Goal: Task Accomplishment & Management: Manage account settings

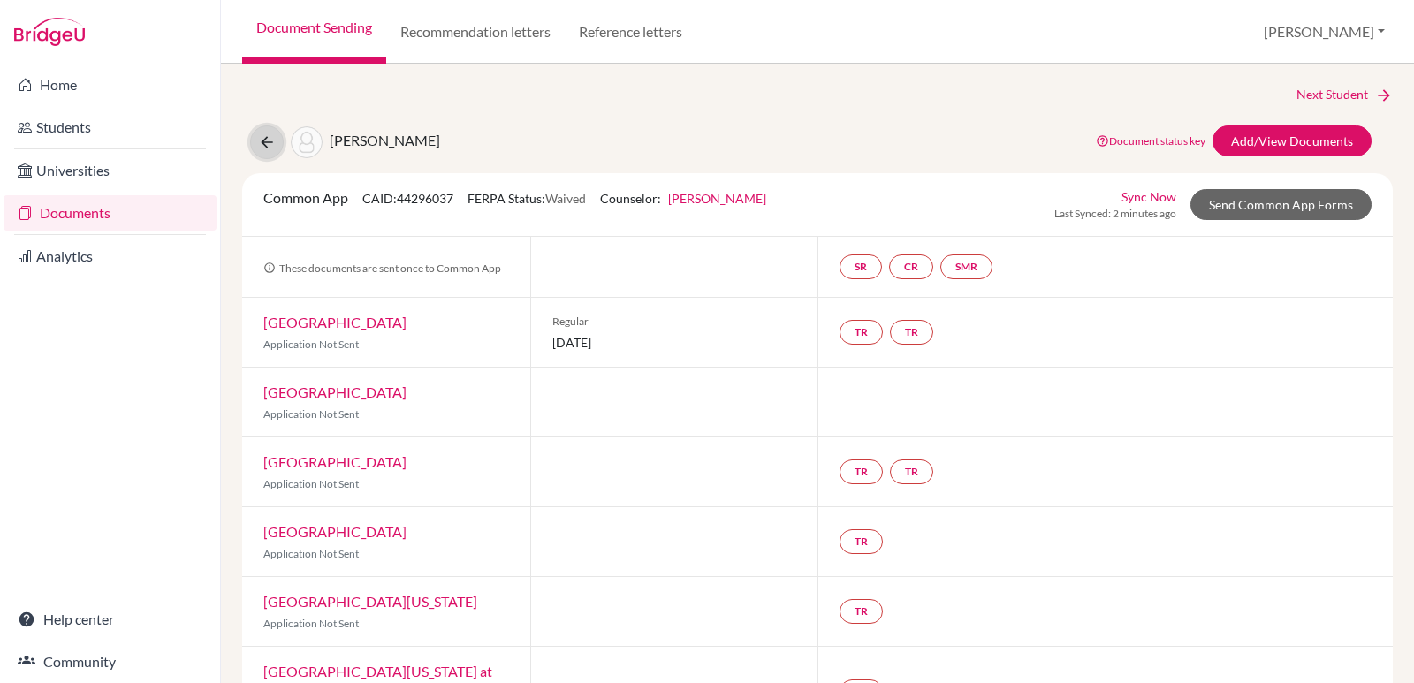
click at [269, 145] on icon at bounding box center [267, 142] width 18 height 18
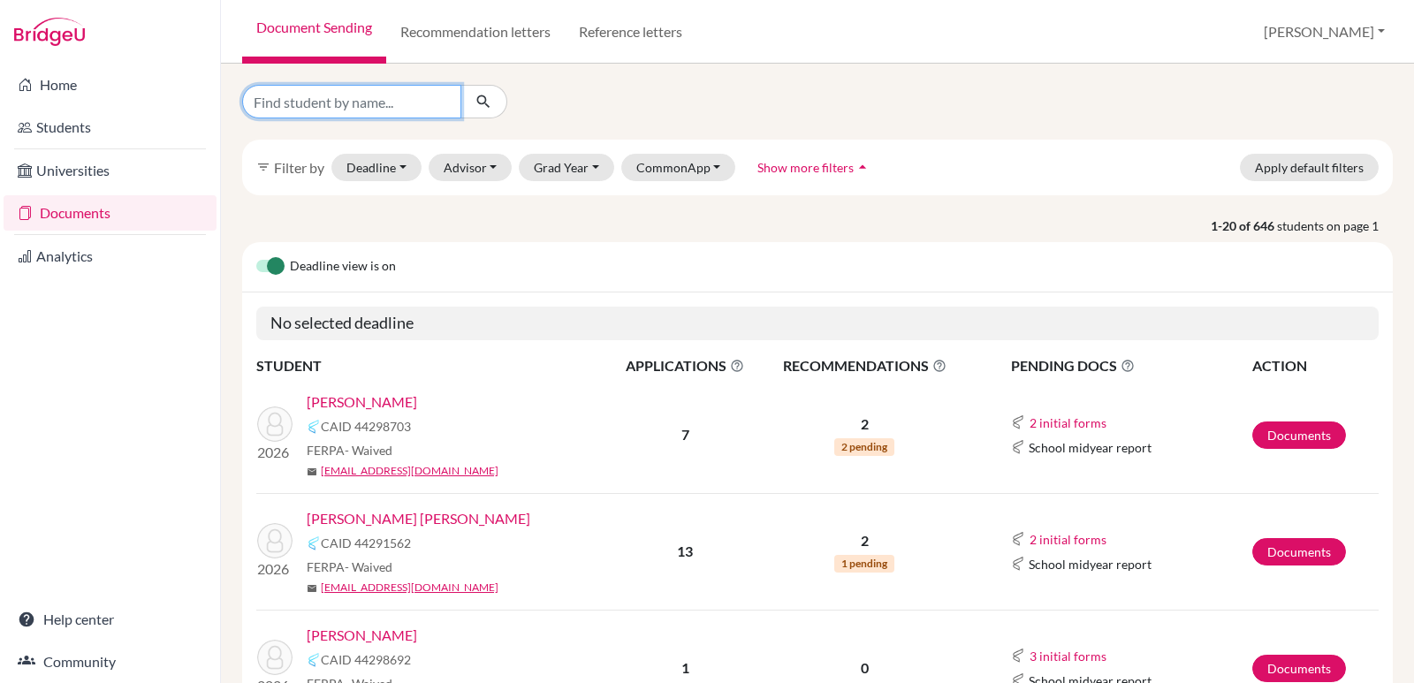
click at [333, 102] on input "Find student by name..." at bounding box center [351, 102] width 219 height 34
type input "mencia"
click at [474, 88] on button "submit" at bounding box center [483, 102] width 47 height 34
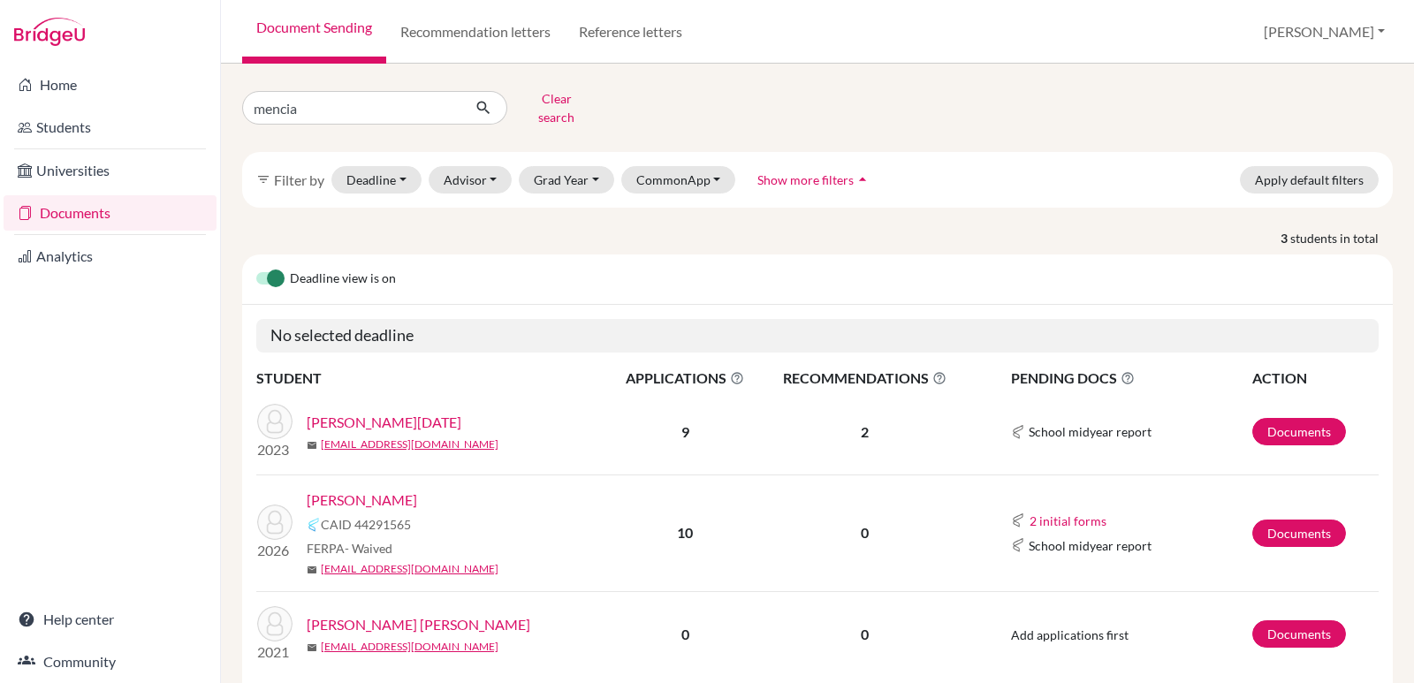
click at [359, 492] on link "Mencia, Aida" at bounding box center [362, 500] width 110 height 21
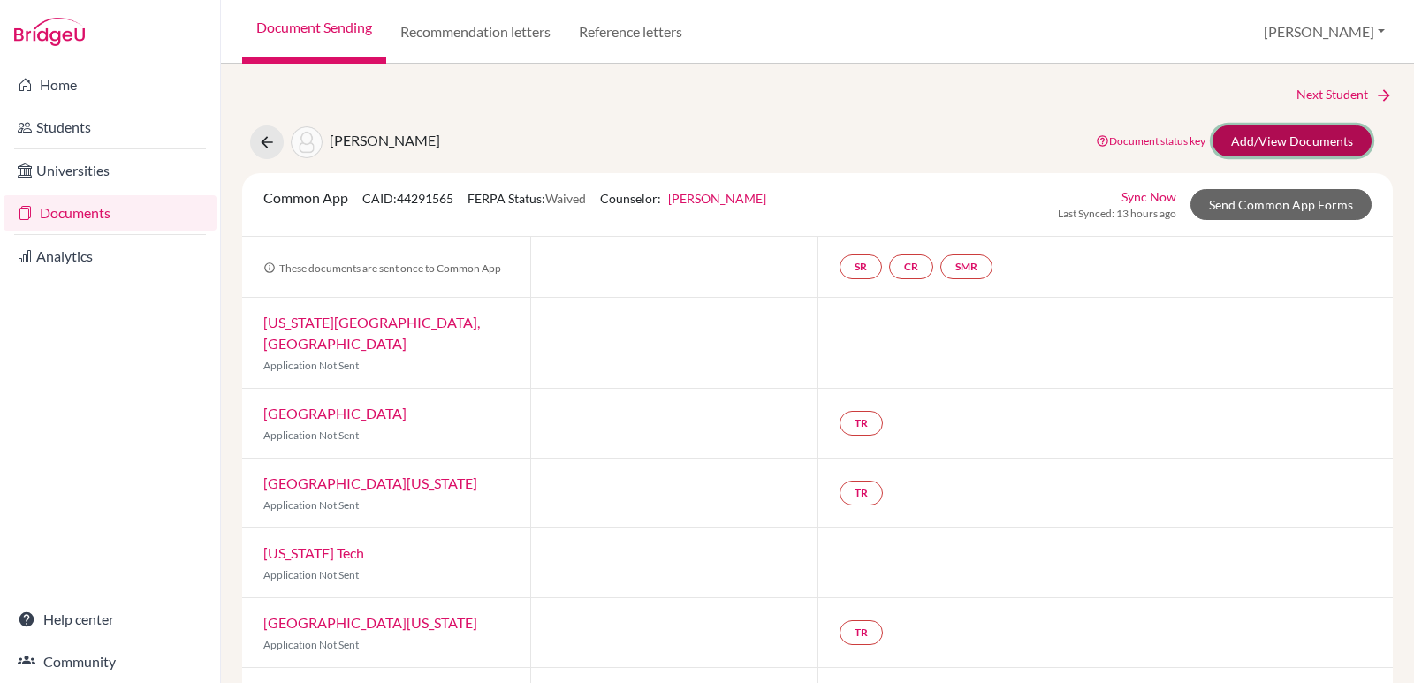
click at [1247, 138] on link "Add/View Documents" at bounding box center [1292, 140] width 159 height 31
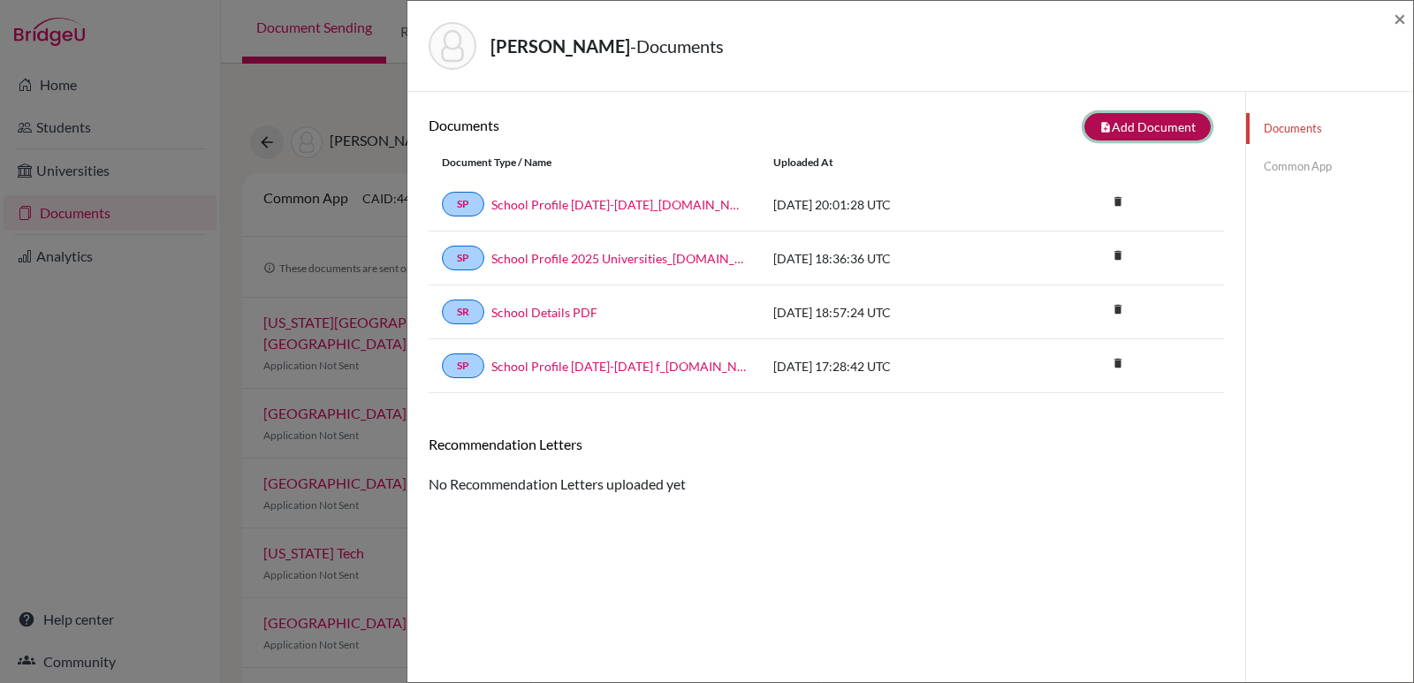
click at [1121, 133] on button "note_add Add Document" at bounding box center [1147, 126] width 126 height 27
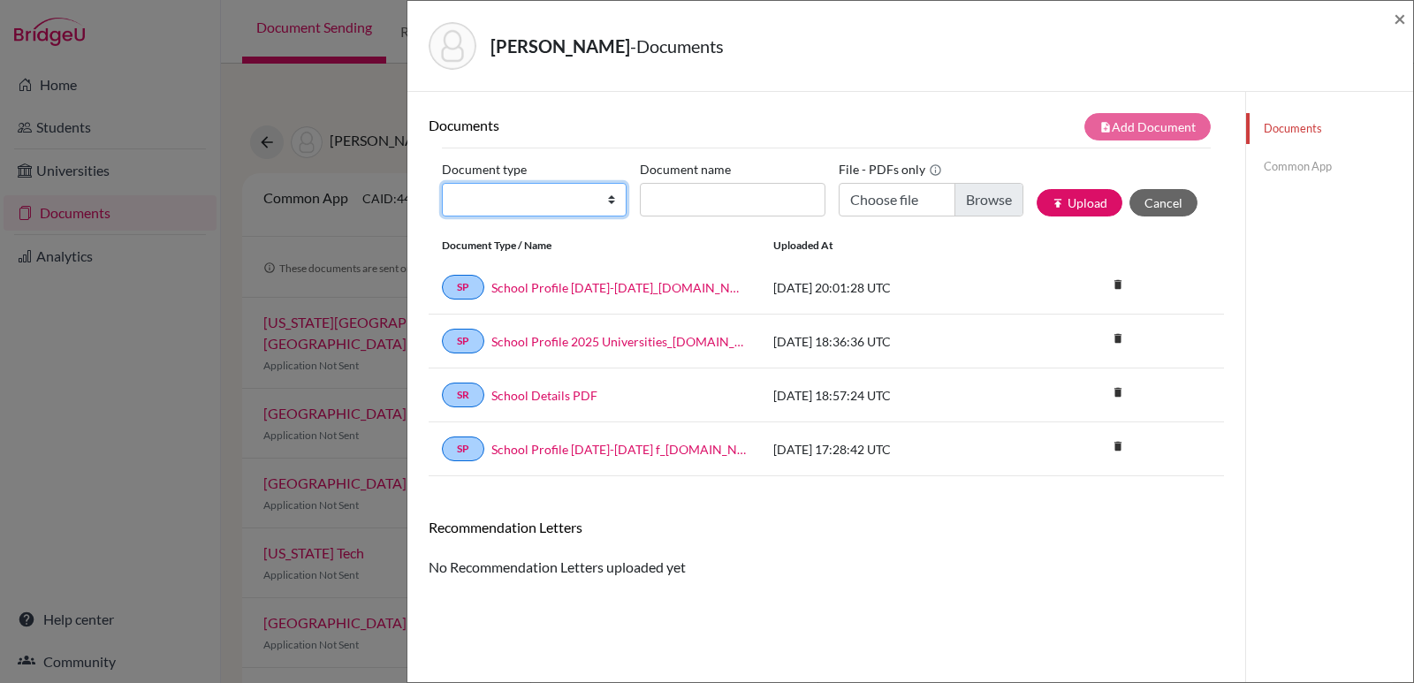
click at [606, 206] on select "Change explanation for Common App reports Counselor recommendation Internationa…" at bounding box center [534, 200] width 185 height 34
select select "2"
click at [442, 183] on select "Change explanation for Common App reports Counselor recommendation Internationa…" at bounding box center [534, 200] width 185 height 34
click at [688, 189] on input "Document name" at bounding box center [732, 200] width 185 height 34
type input "Transcript 9-11"
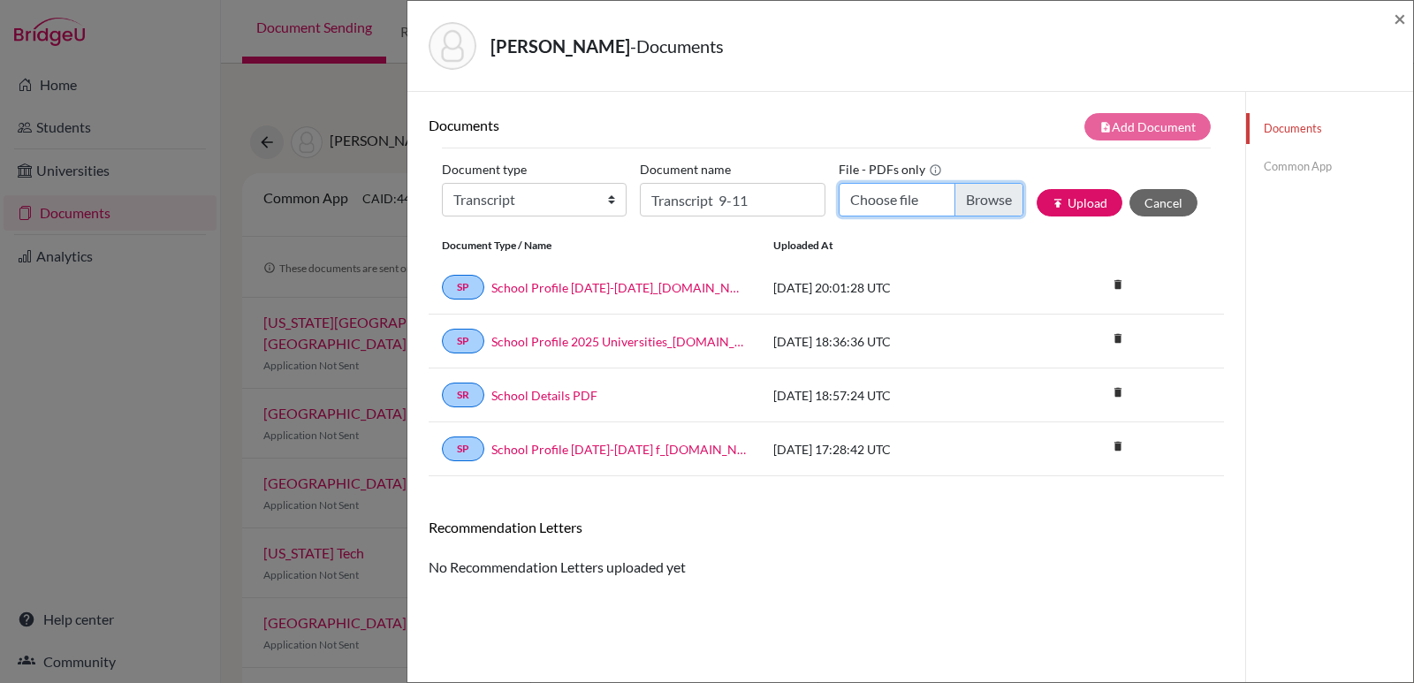
click at [861, 203] on input "Choose file" at bounding box center [931, 200] width 185 height 34
type input "C:\fakepath\Aida Mencia_Transcripts.pdf"
click at [1052, 200] on icon "publish" at bounding box center [1058, 203] width 12 height 12
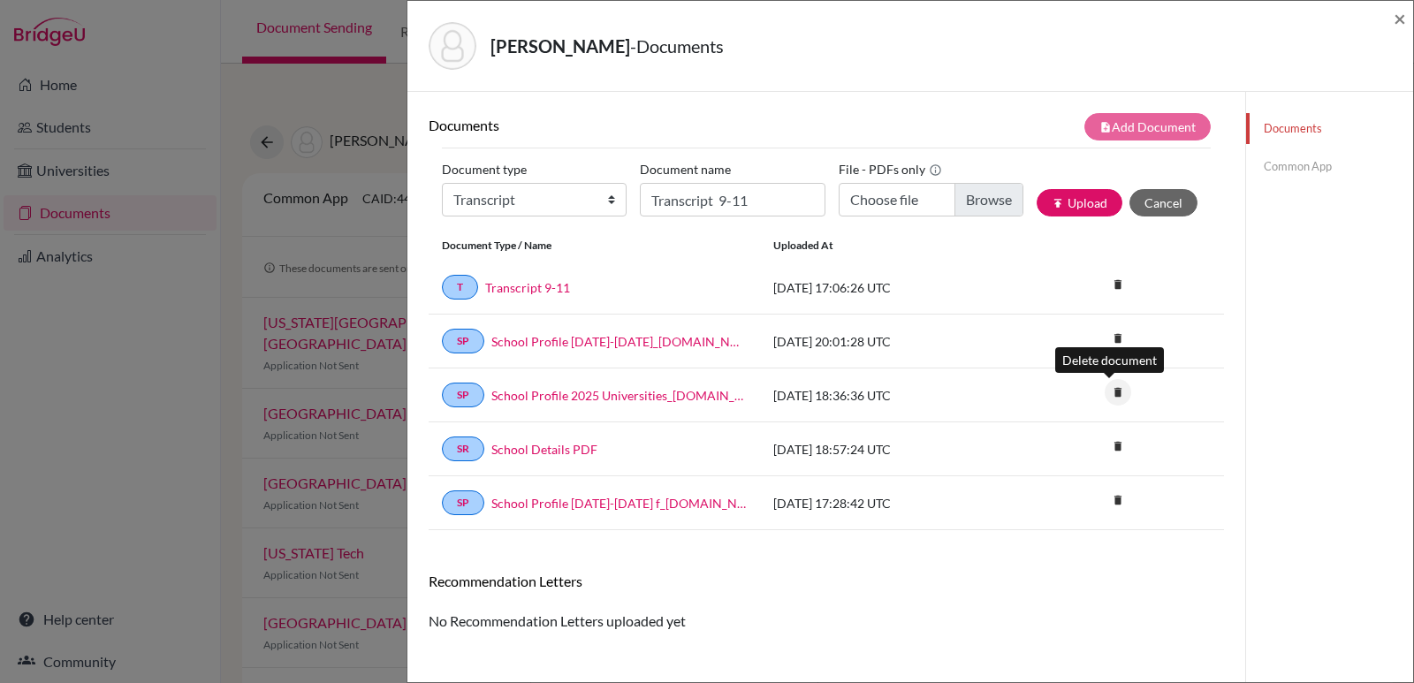
click at [1110, 397] on icon "delete" at bounding box center [1118, 392] width 27 height 27
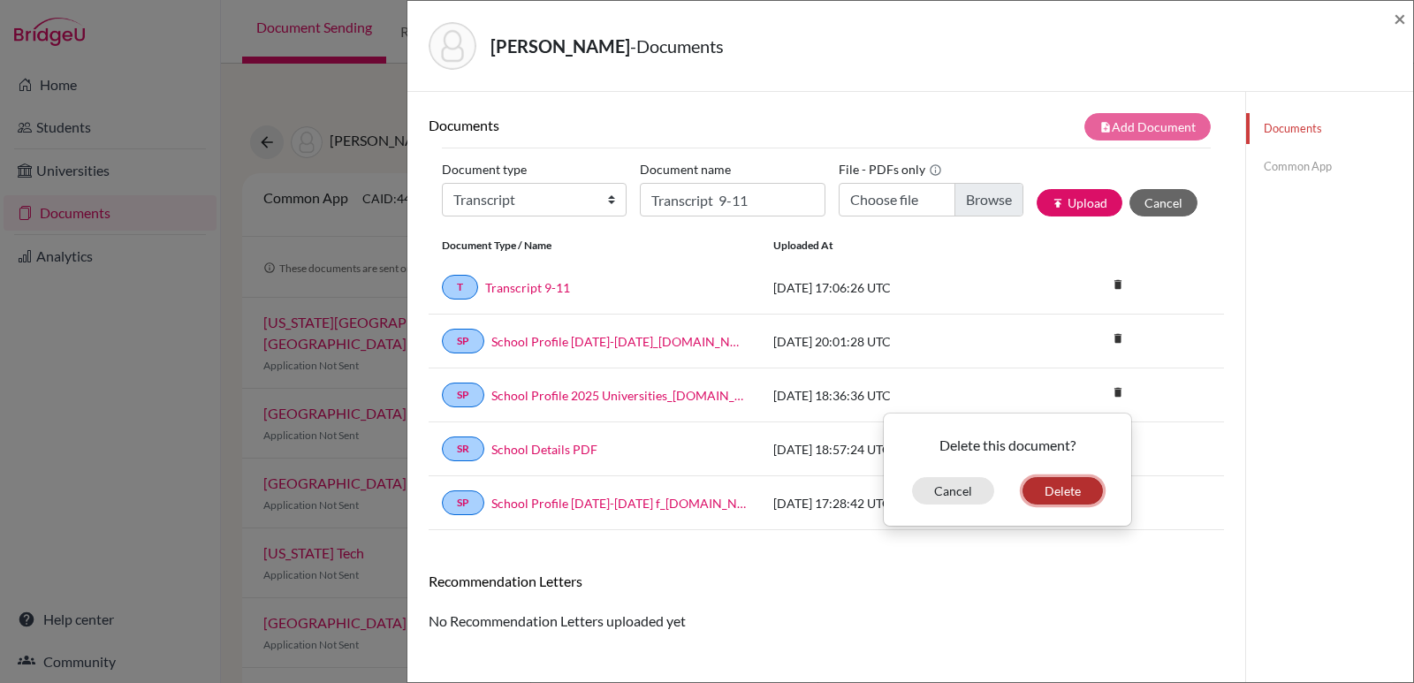
click at [1057, 486] on button "Delete" at bounding box center [1063, 490] width 80 height 27
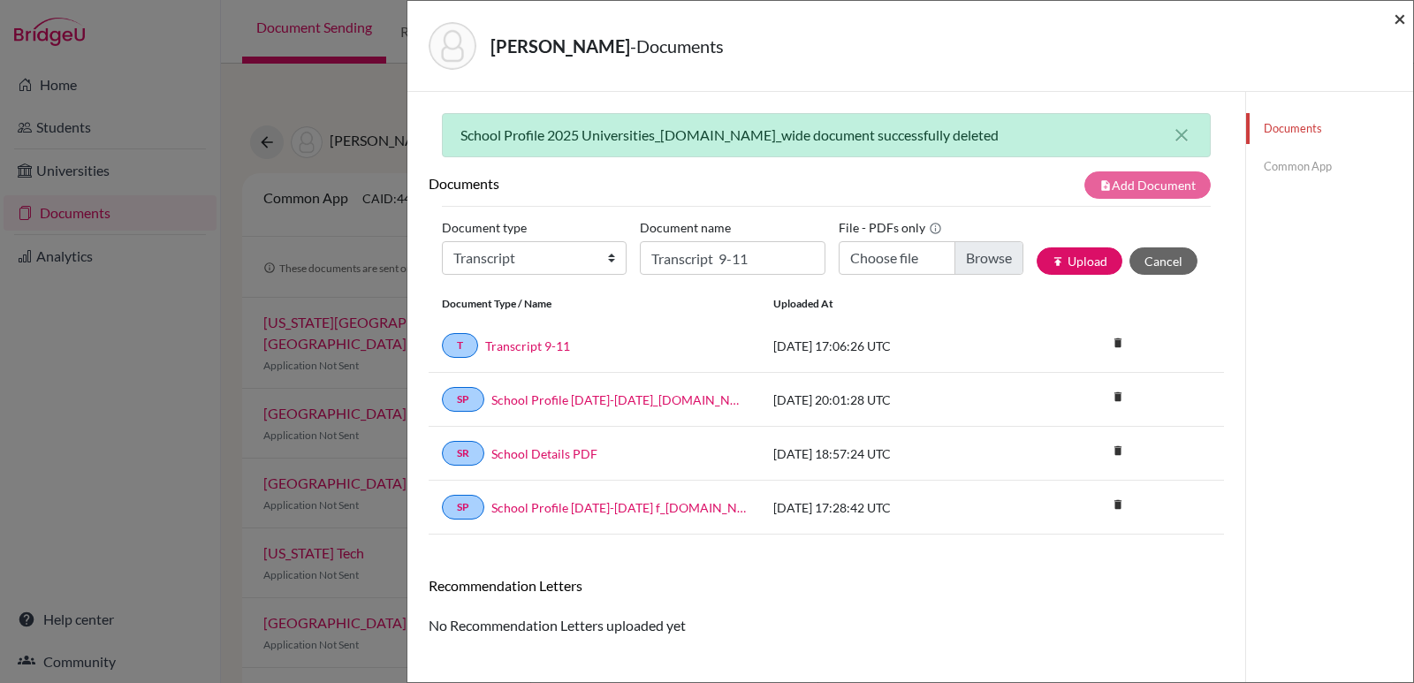
click at [1399, 19] on span "×" at bounding box center [1400, 18] width 12 height 26
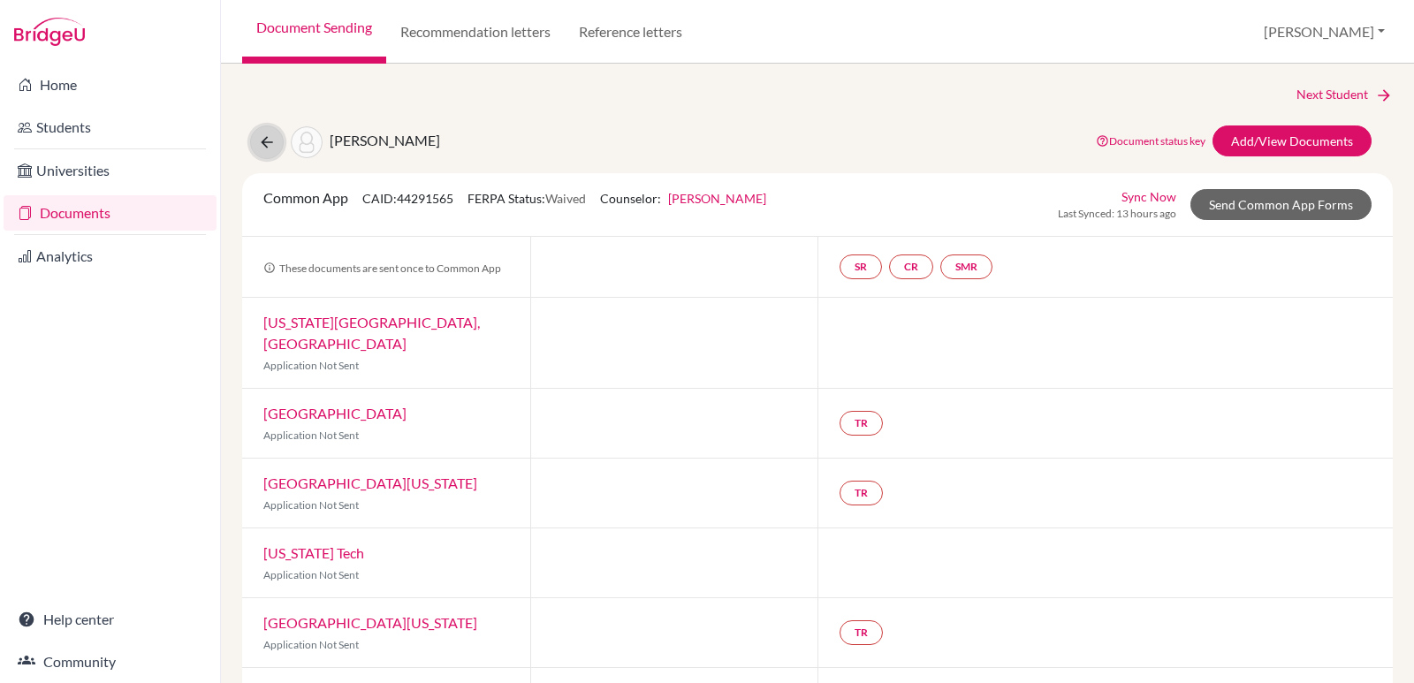
click at [270, 152] on button at bounding box center [267, 142] width 34 height 34
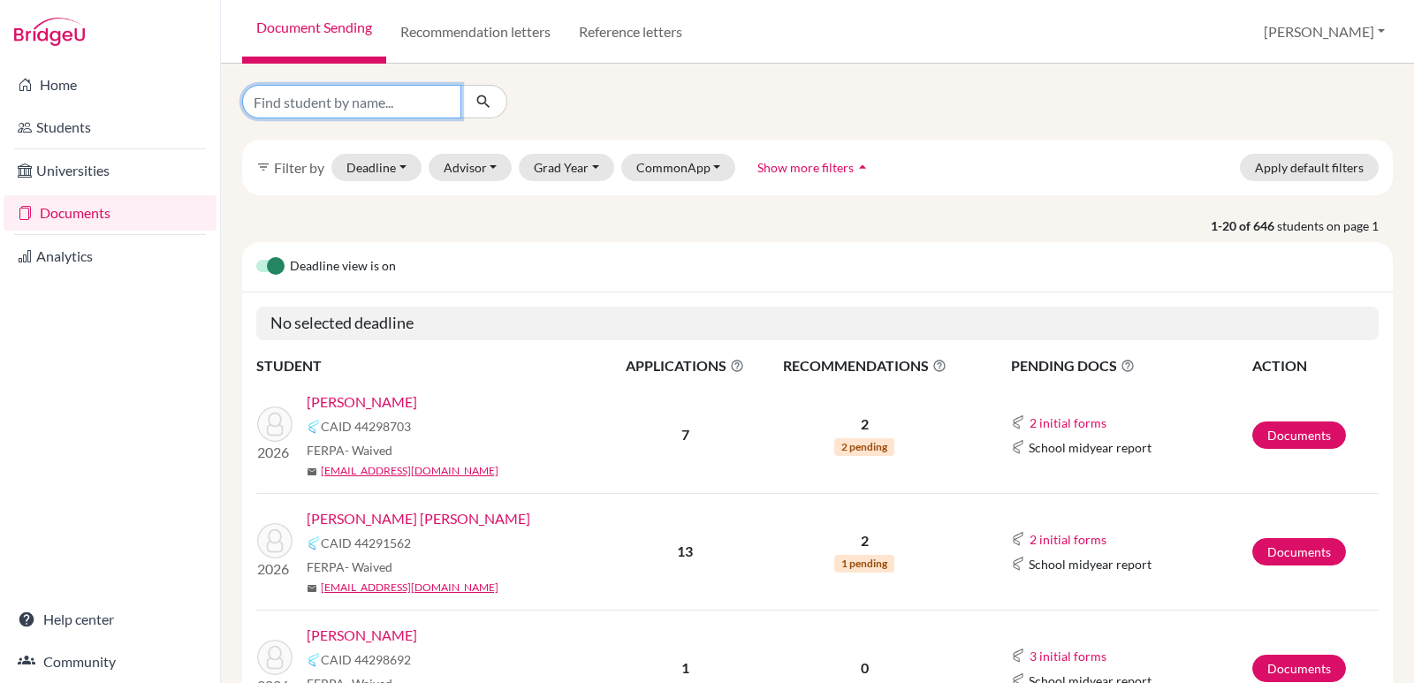
click at [284, 107] on input "Find student by name..." at bounding box center [351, 102] width 219 height 34
type input "montoya"
click at [475, 103] on icon "submit" at bounding box center [484, 102] width 18 height 18
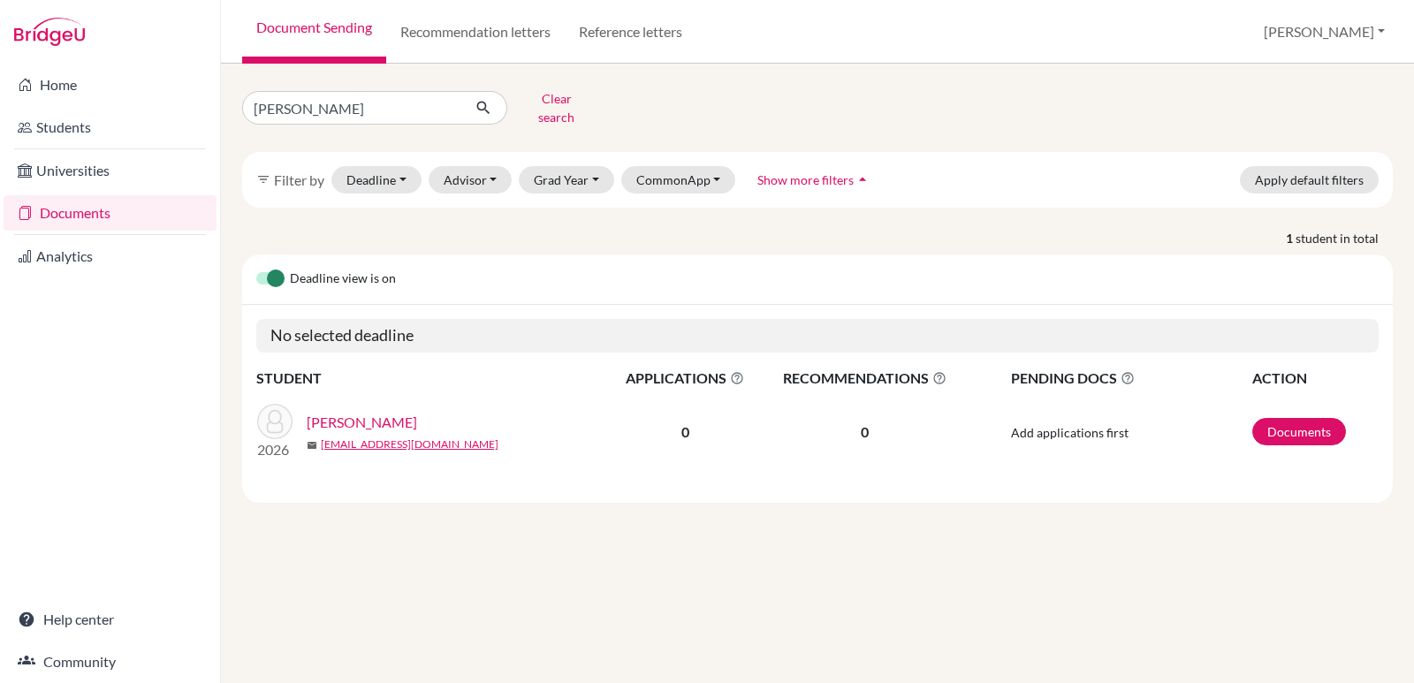
click at [382, 414] on link "Montoya, Marianna" at bounding box center [362, 422] width 110 height 21
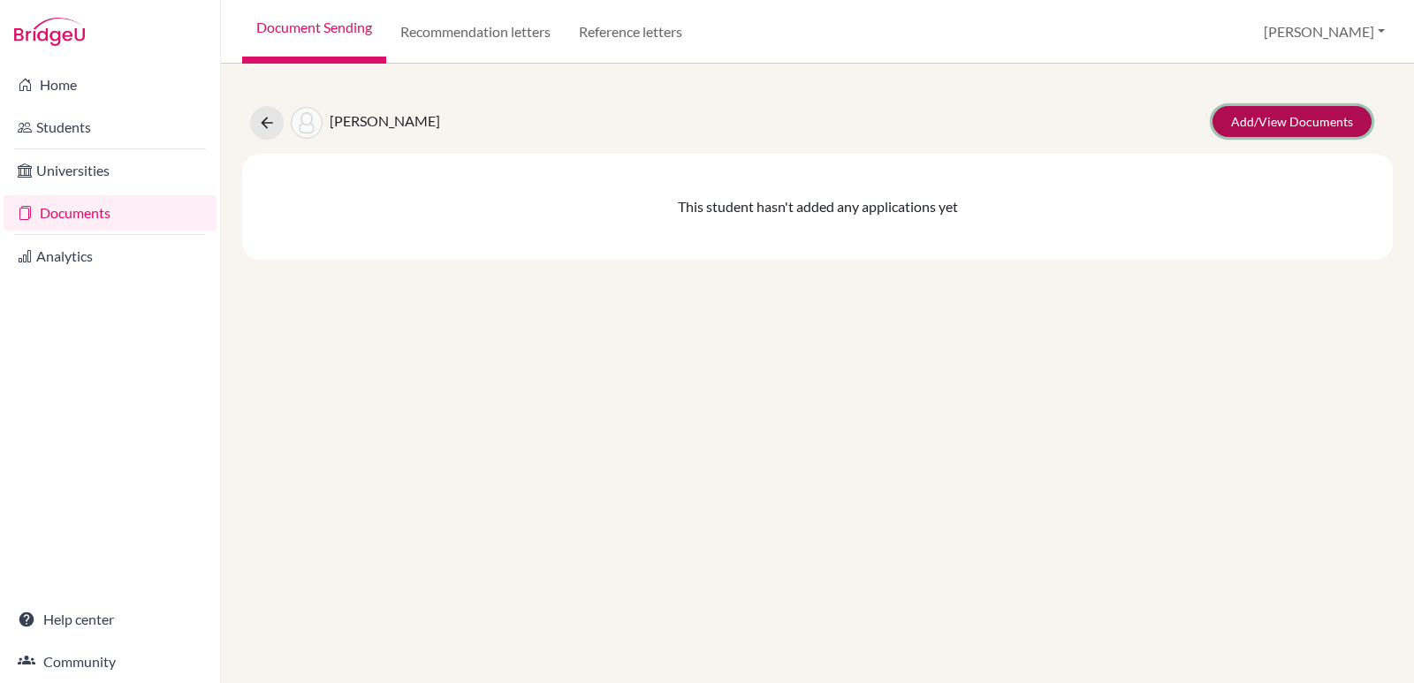
click at [1276, 127] on link "Add/View Documents" at bounding box center [1292, 121] width 159 height 31
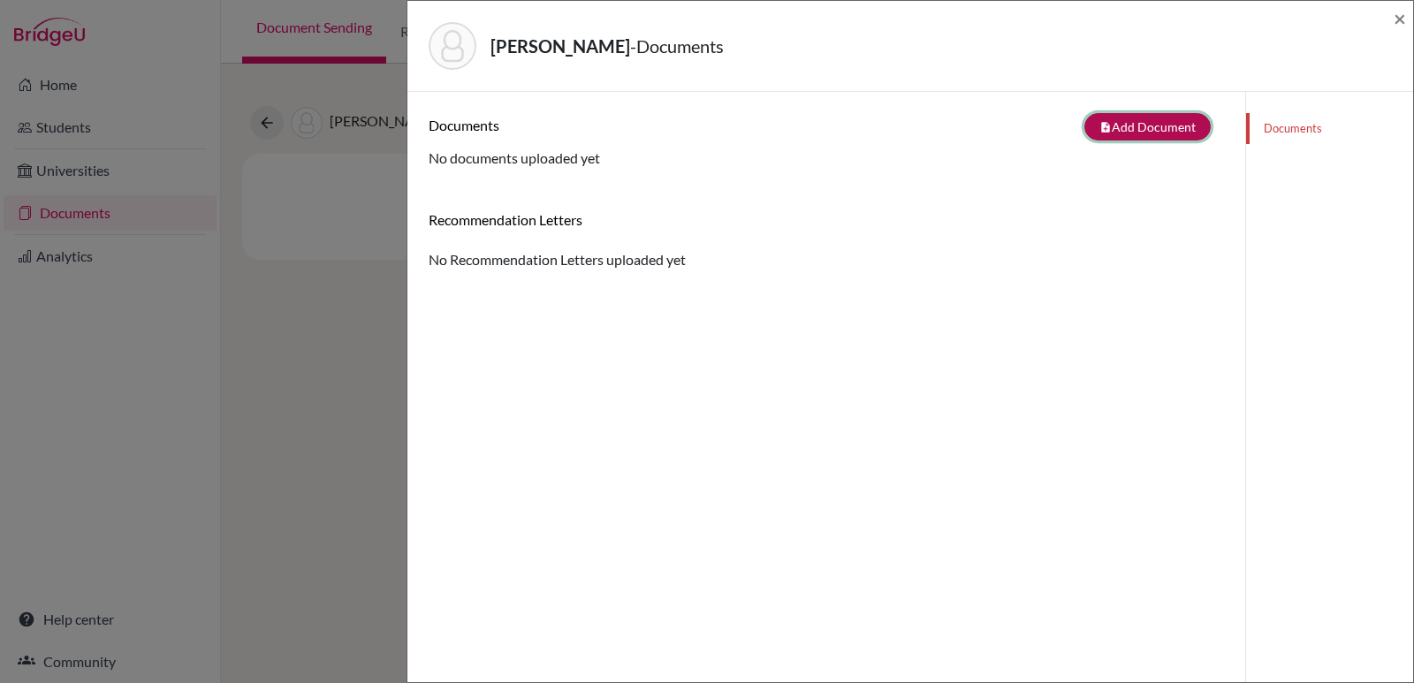
click at [1136, 131] on button "note_add Add Document" at bounding box center [1147, 126] width 126 height 27
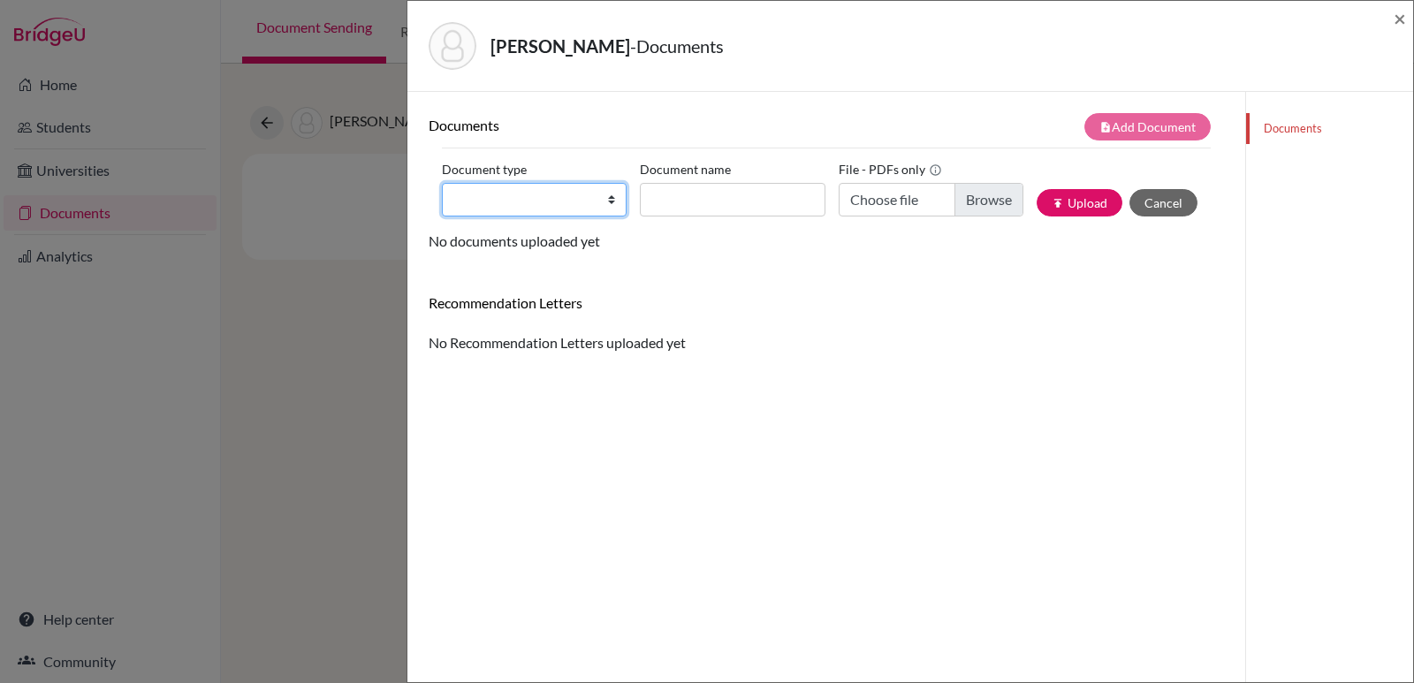
click at [592, 194] on select "Change explanation for Common App reports Counselor recommendation Internationa…" at bounding box center [534, 200] width 185 height 34
select select "2"
click at [442, 183] on select "Change explanation for Common App reports Counselor recommendation Internationa…" at bounding box center [534, 200] width 185 height 34
click at [719, 191] on input "Document name" at bounding box center [732, 200] width 185 height 34
type input "Transcript 9-11"
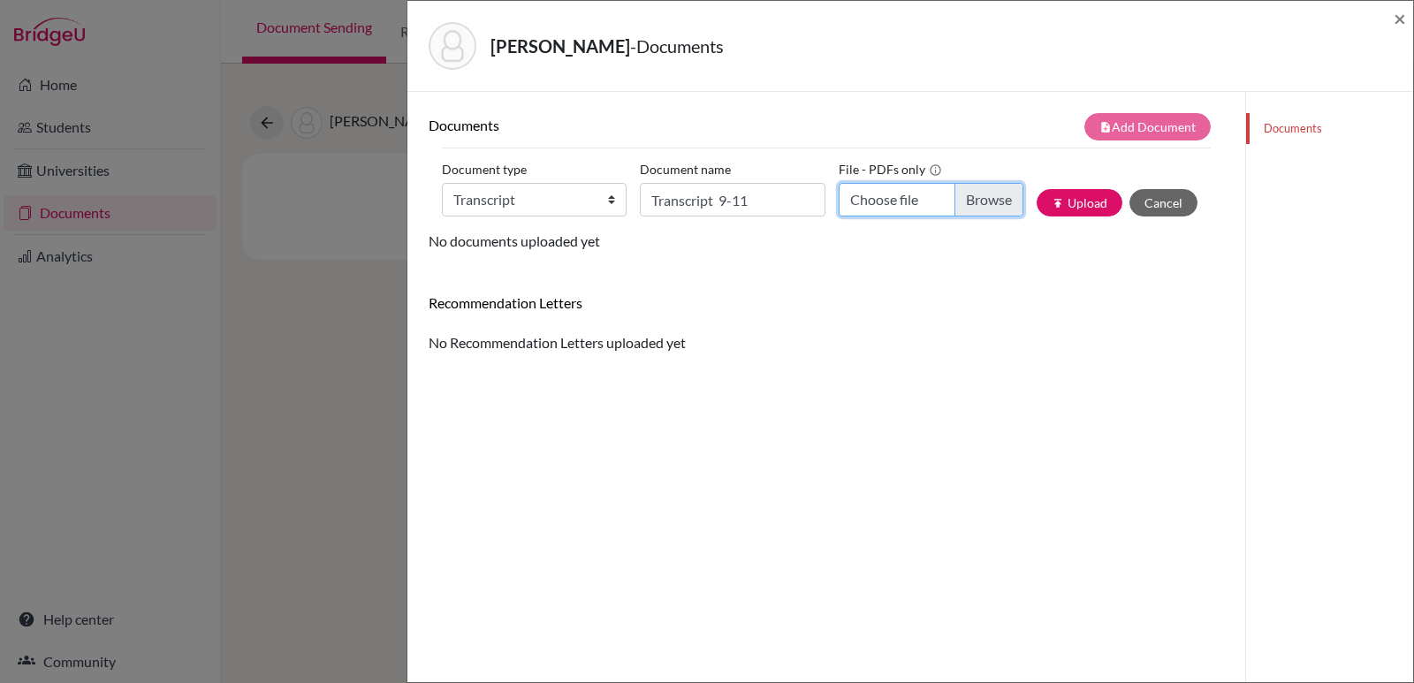
click at [868, 205] on input "Choose file" at bounding box center [931, 200] width 185 height 34
type input "C:\fakepath\Marianna Montoya_Transcripts.pdf"
click at [1037, 200] on button "publish Upload" at bounding box center [1080, 202] width 86 height 27
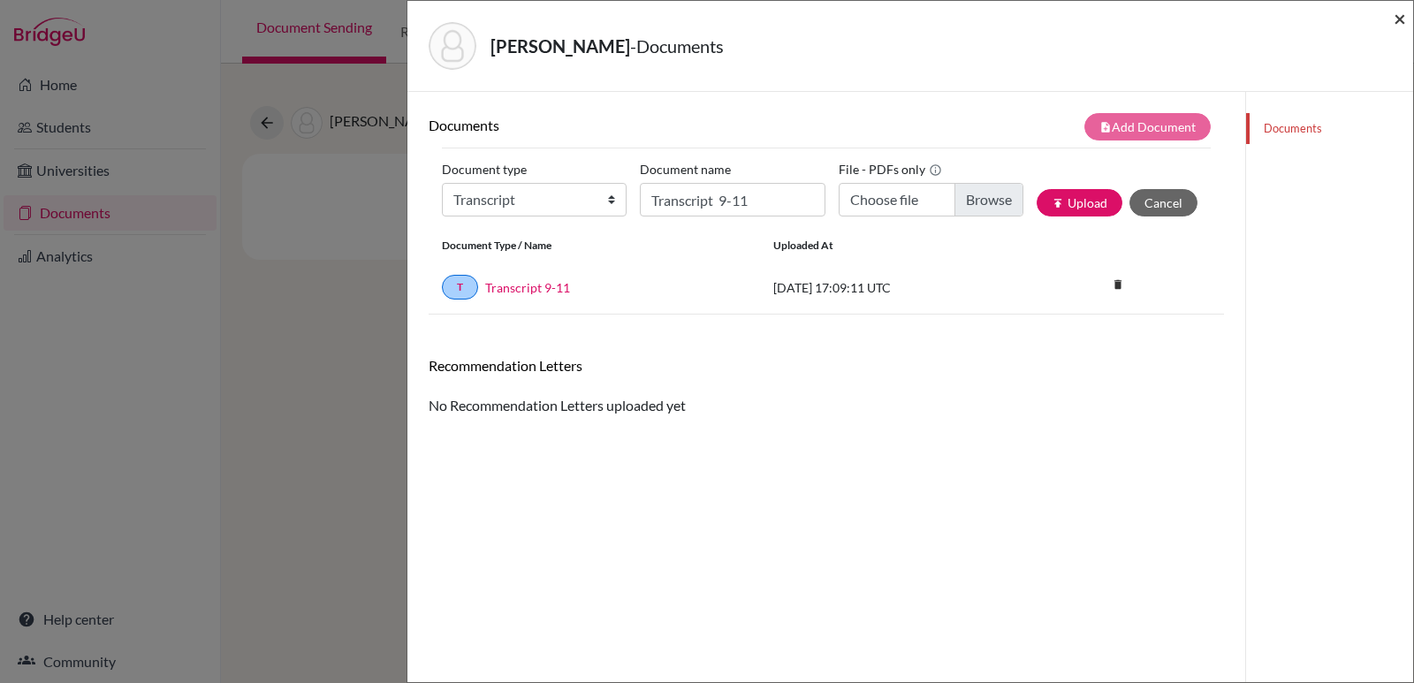
click at [1403, 15] on span "×" at bounding box center [1400, 18] width 12 height 26
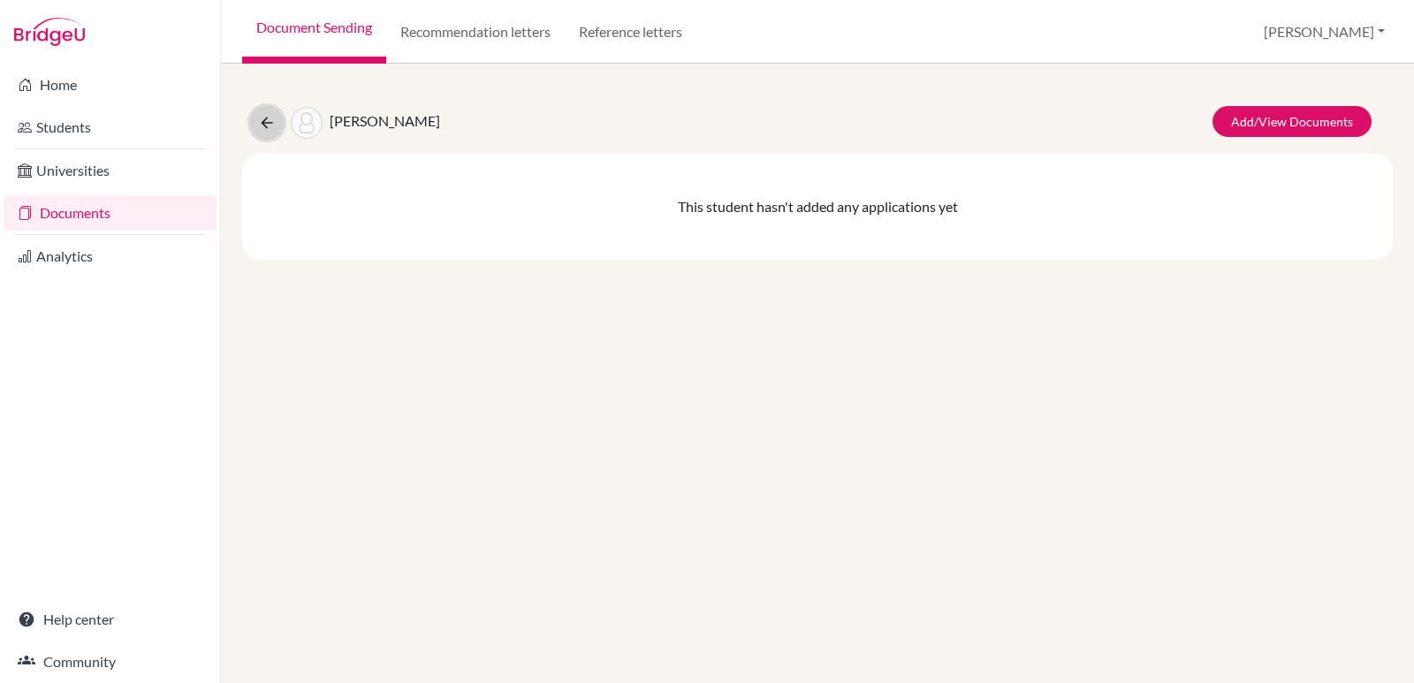
click at [273, 114] on icon at bounding box center [267, 123] width 18 height 18
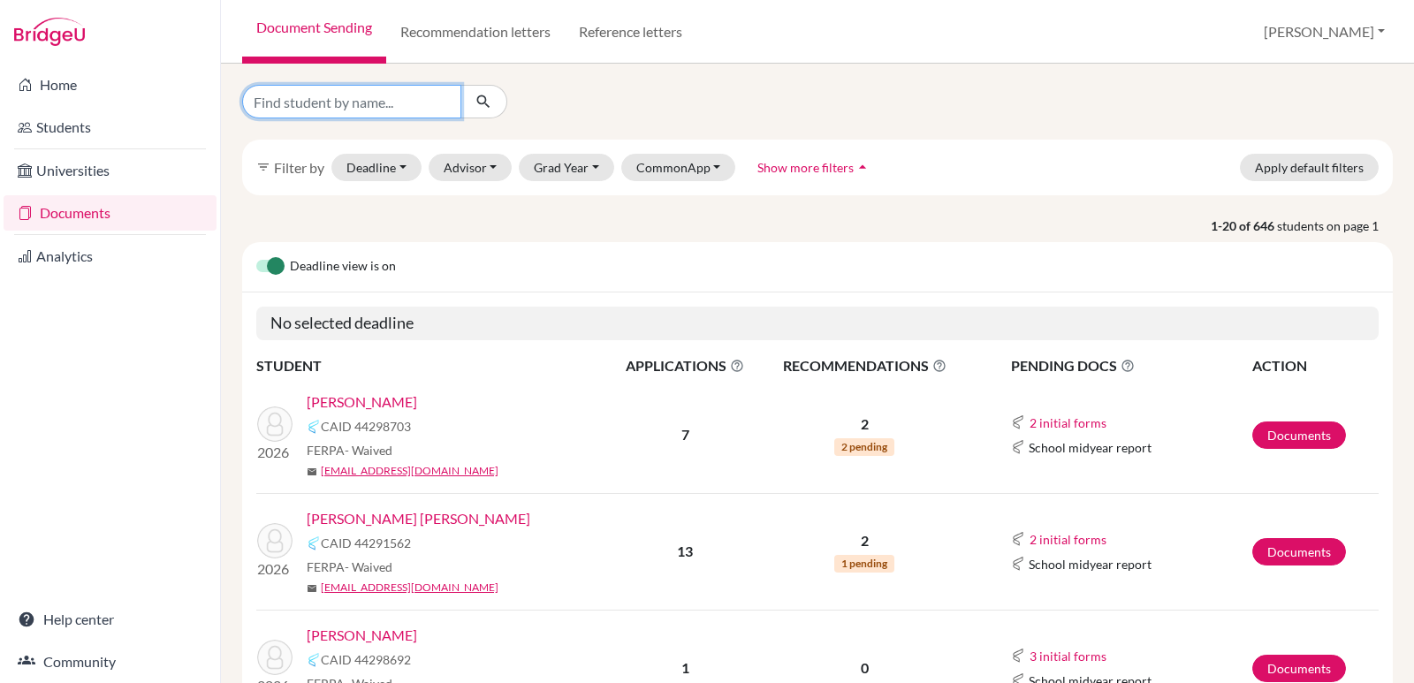
click at [377, 103] on input "Find student by name..." at bounding box center [351, 102] width 219 height 34
type input "[PERSON_NAME]"
click at [491, 102] on icon "submit" at bounding box center [484, 102] width 18 height 18
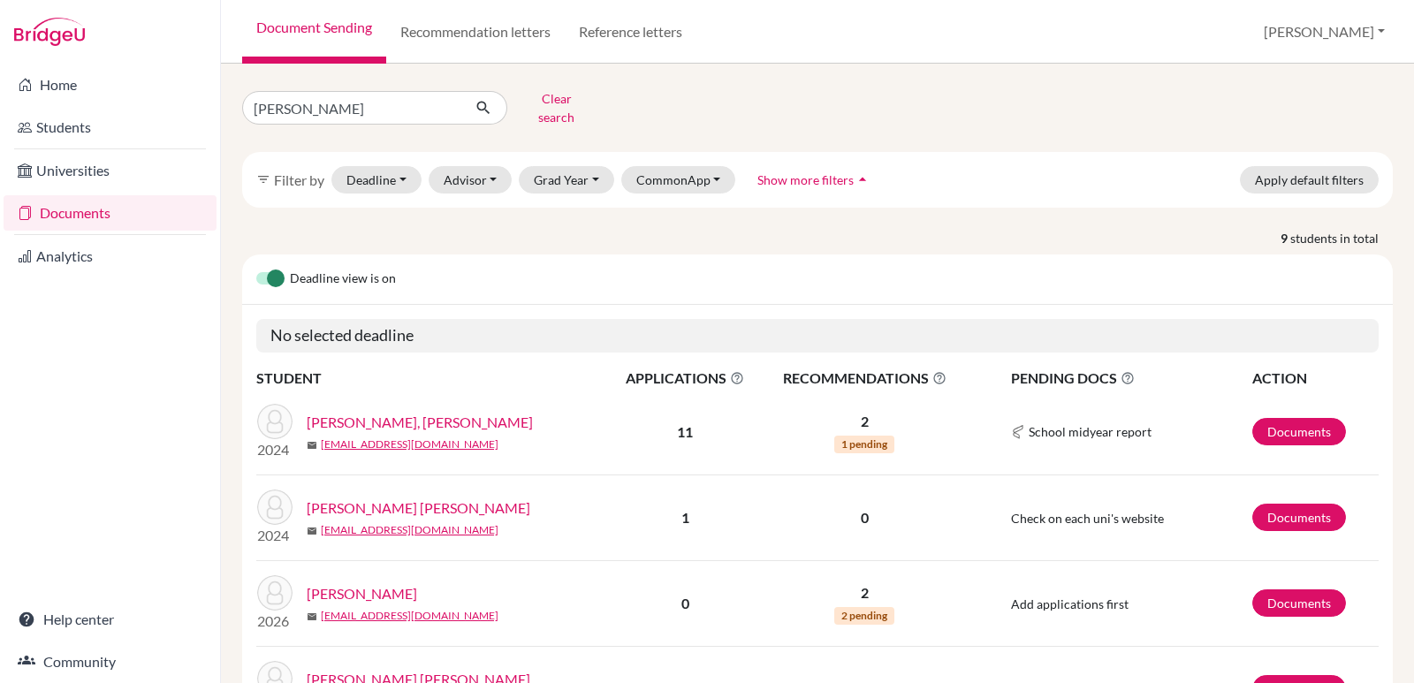
click at [374, 586] on link "[PERSON_NAME]" at bounding box center [362, 593] width 110 height 21
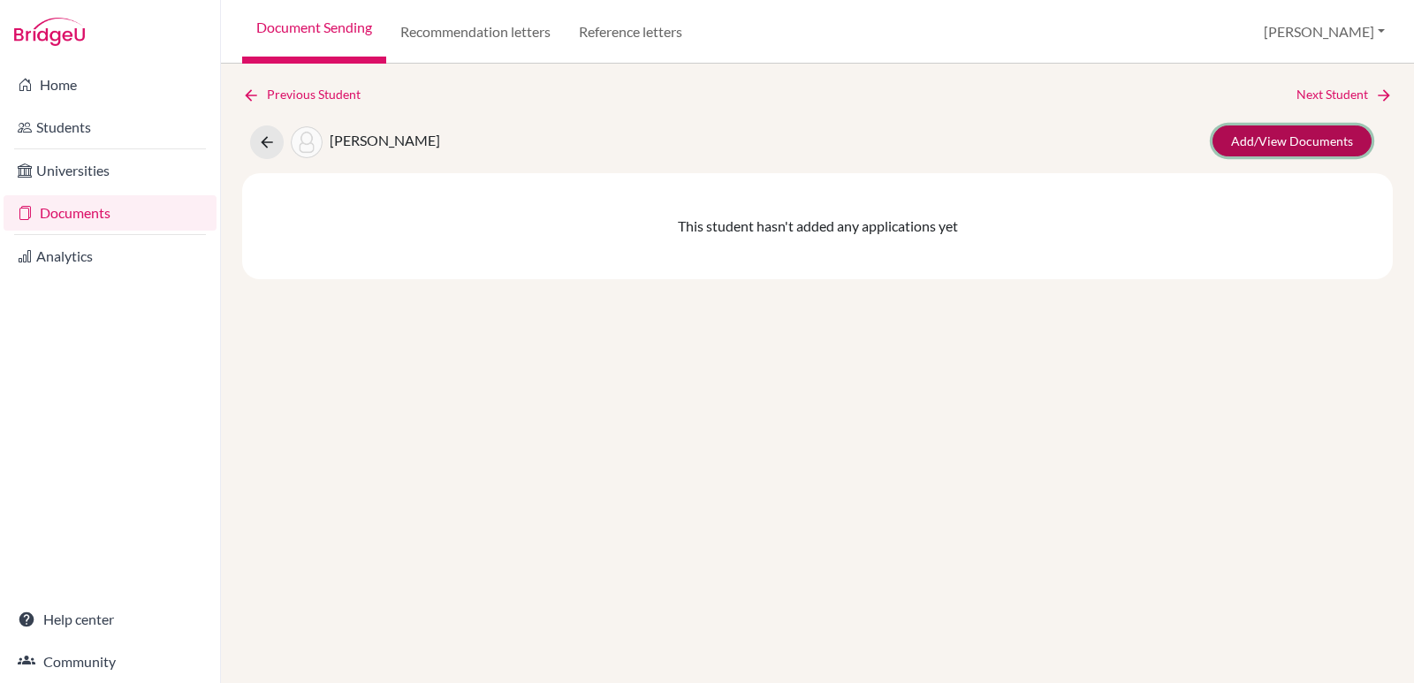
click at [1332, 129] on link "Add/View Documents" at bounding box center [1292, 140] width 159 height 31
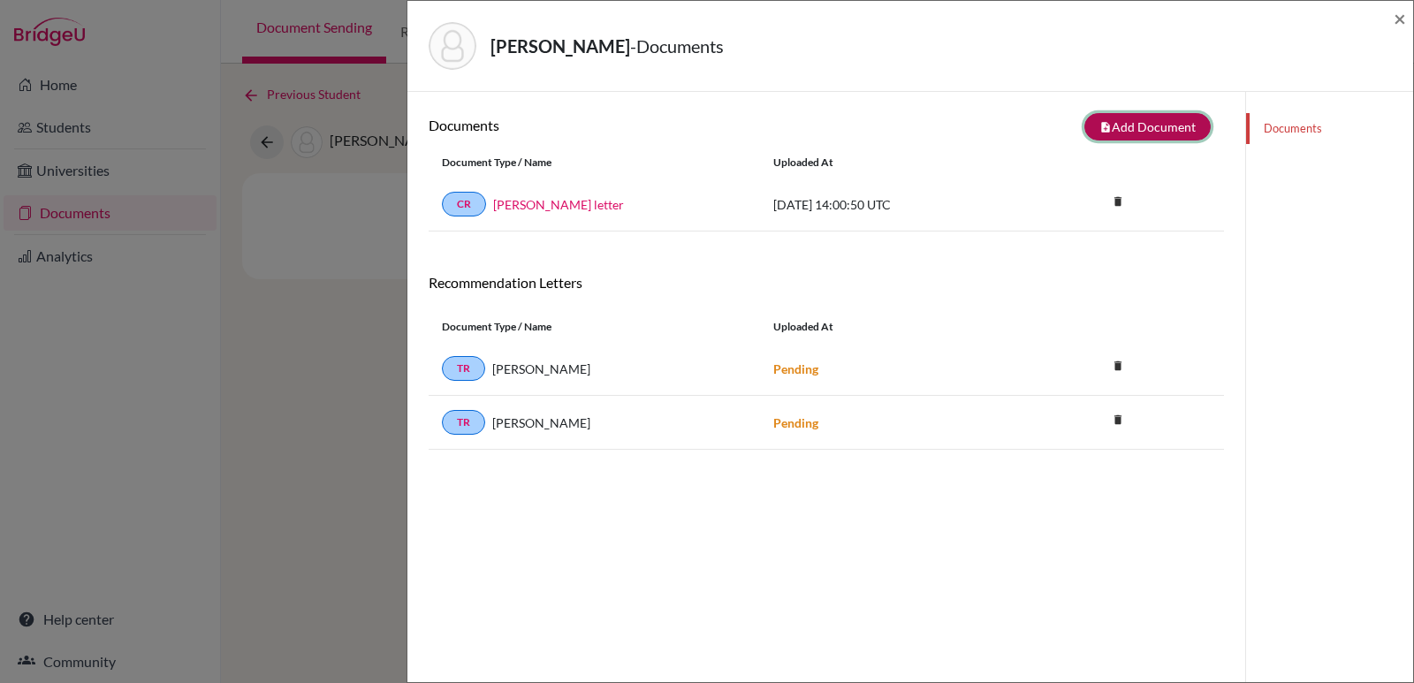
click at [1099, 137] on button "note_add Add Document" at bounding box center [1147, 126] width 126 height 27
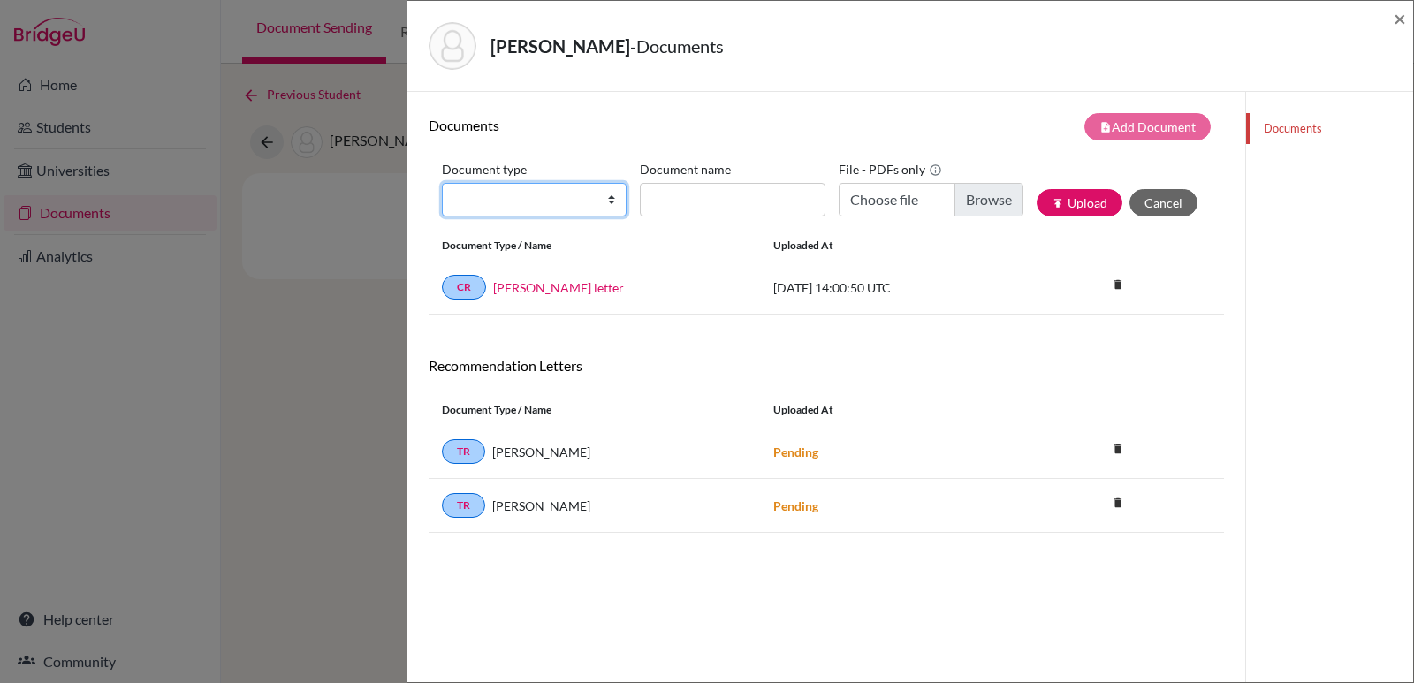
click at [608, 198] on select "Change explanation for Common App reports Counselor recommendation Internationa…" at bounding box center [534, 200] width 185 height 34
select select "2"
click at [442, 183] on select "Change explanation for Common App reports Counselor recommendation Internationa…" at bounding box center [534, 200] width 185 height 34
click at [749, 206] on input "Document name" at bounding box center [732, 200] width 185 height 34
type input "Transcript 9-11"
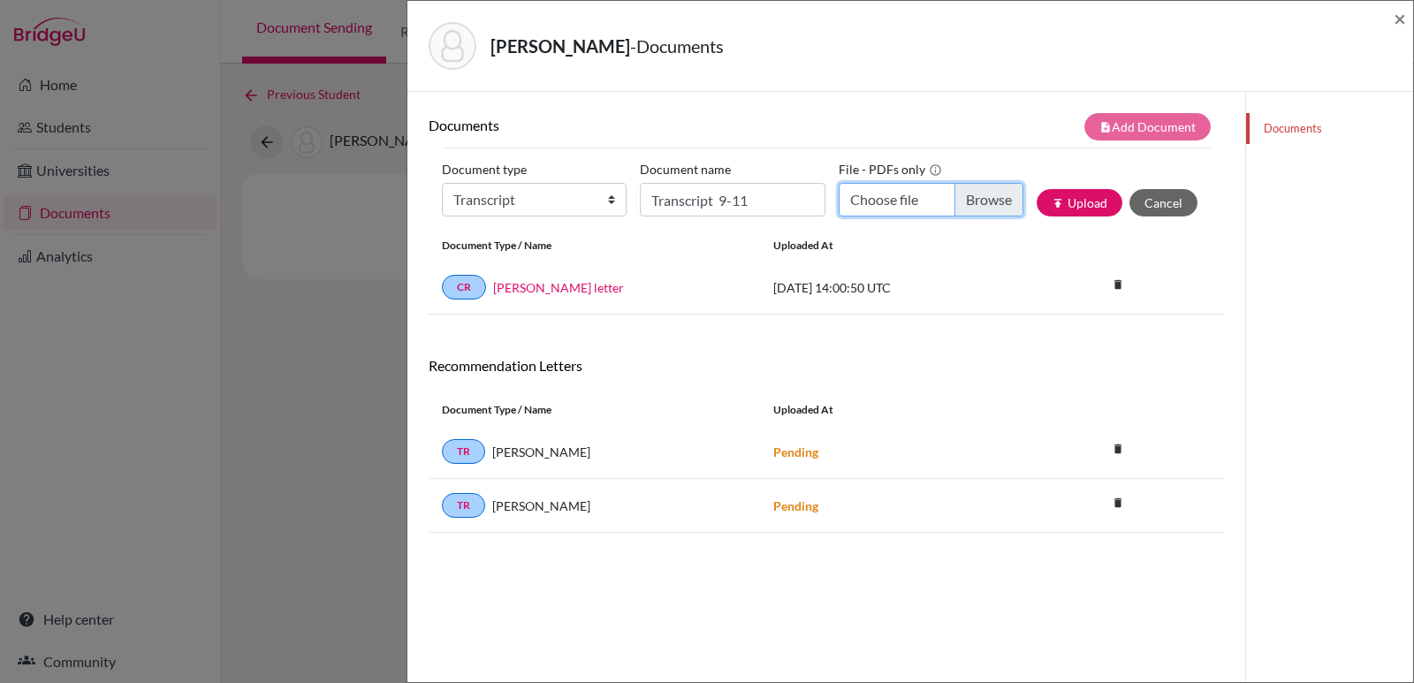
click at [864, 201] on input "Choose file" at bounding box center [931, 200] width 185 height 34
type input "C:\fakepath\[PERSON_NAME].pdf"
click at [1068, 201] on button "publish Upload" at bounding box center [1080, 202] width 86 height 27
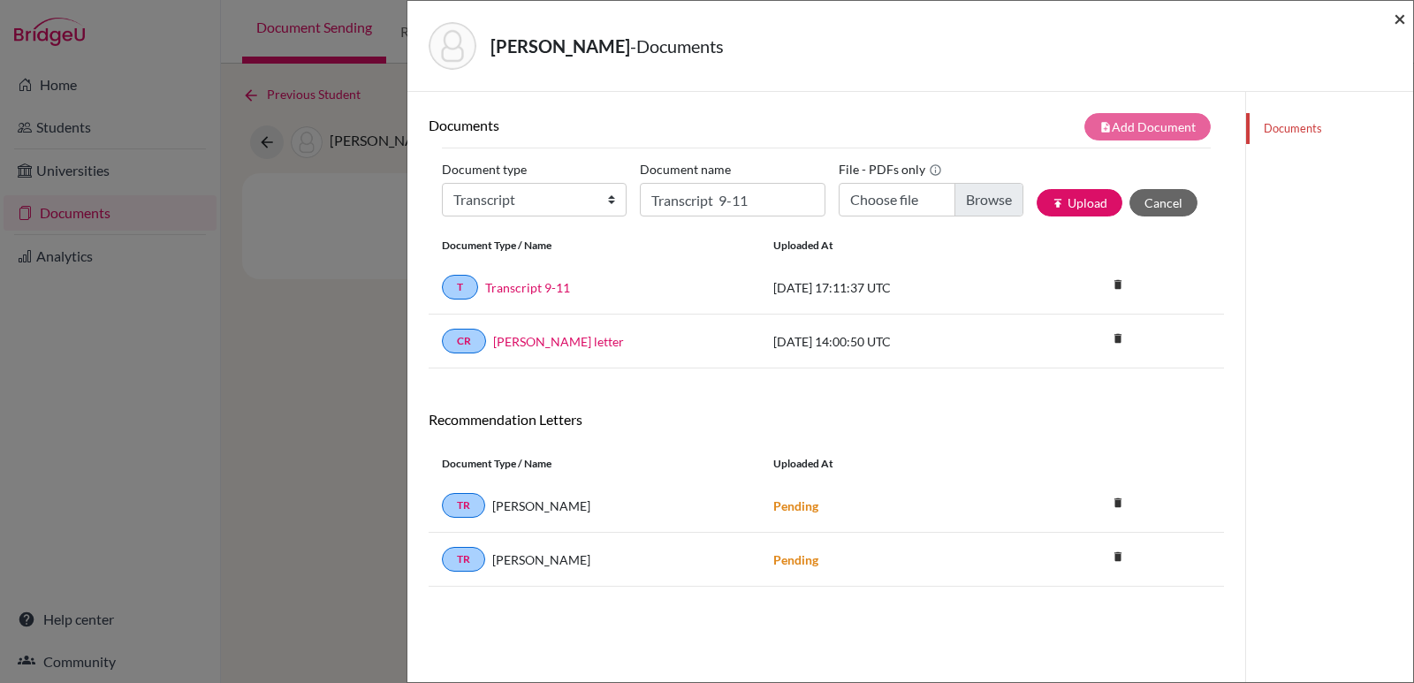
click at [1401, 15] on span "×" at bounding box center [1400, 18] width 12 height 26
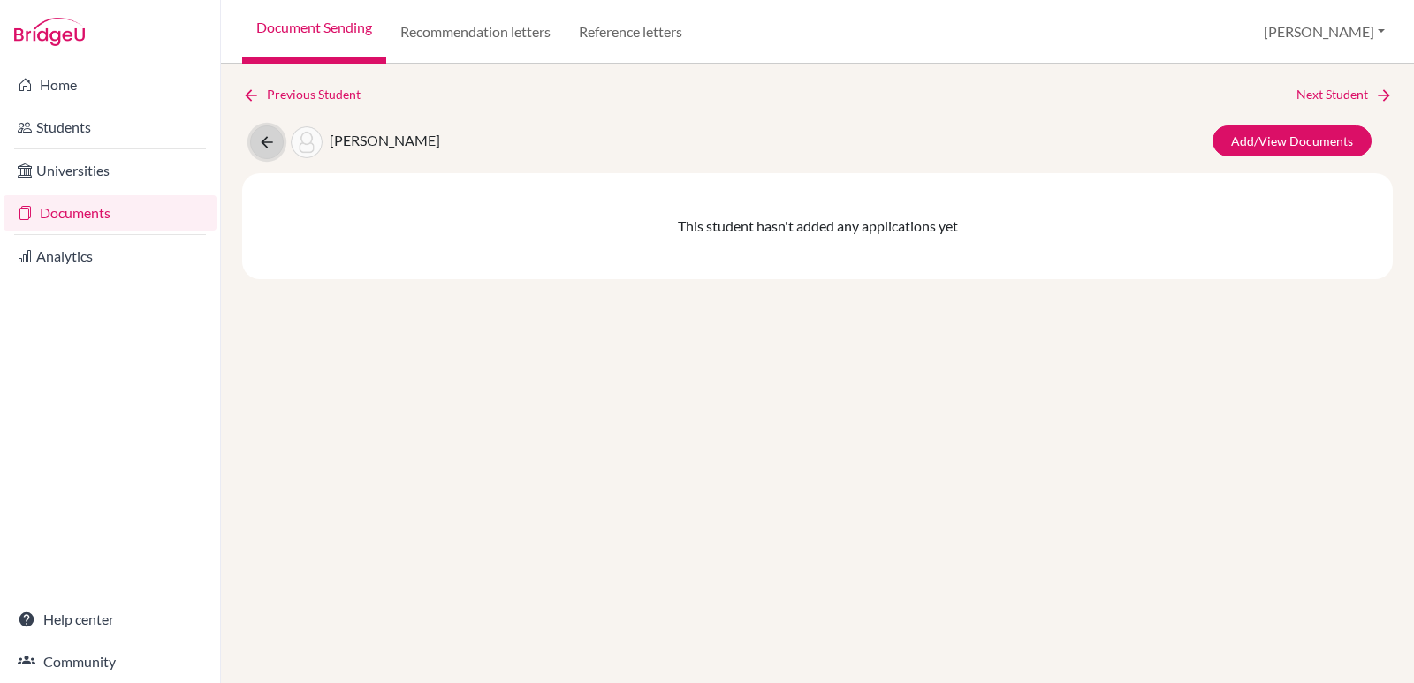
click at [272, 151] on button at bounding box center [267, 142] width 34 height 34
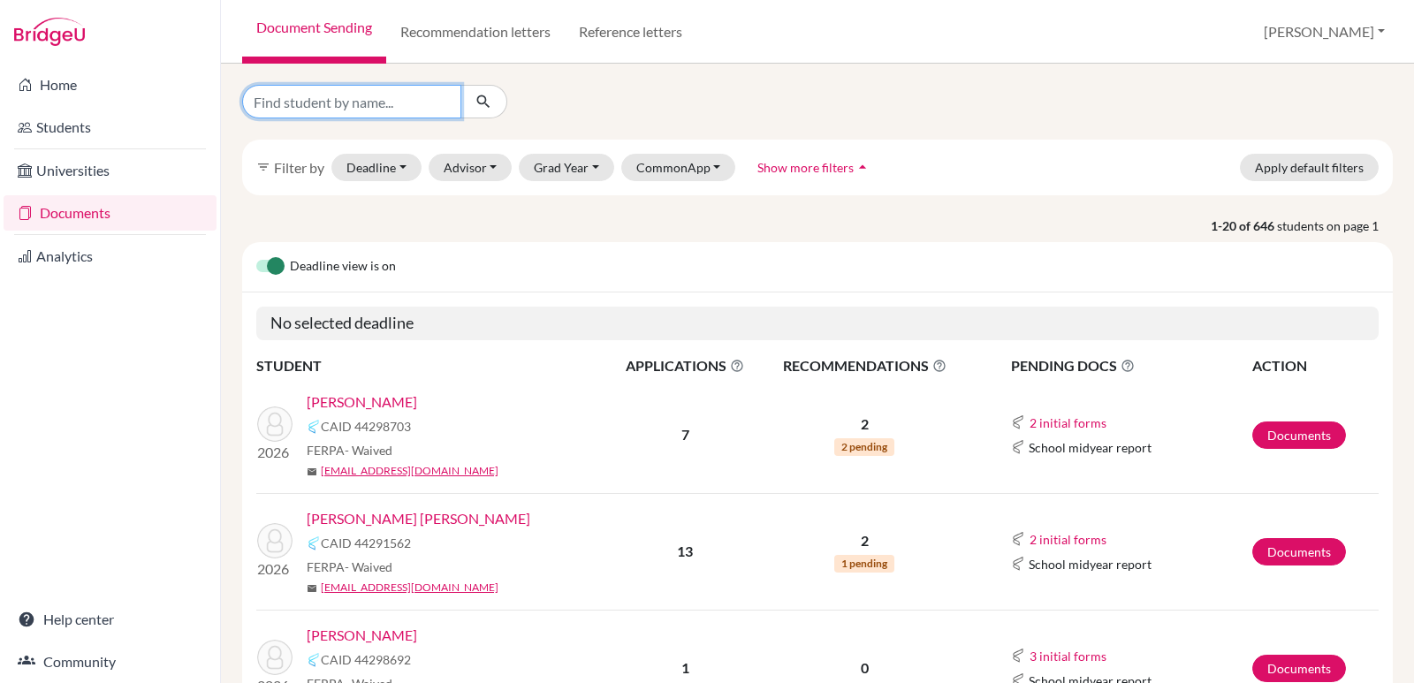
click at [300, 105] on input "Find student by name..." at bounding box center [351, 102] width 219 height 34
type input "noriega"
click at [484, 94] on icon "submit" at bounding box center [484, 102] width 18 height 18
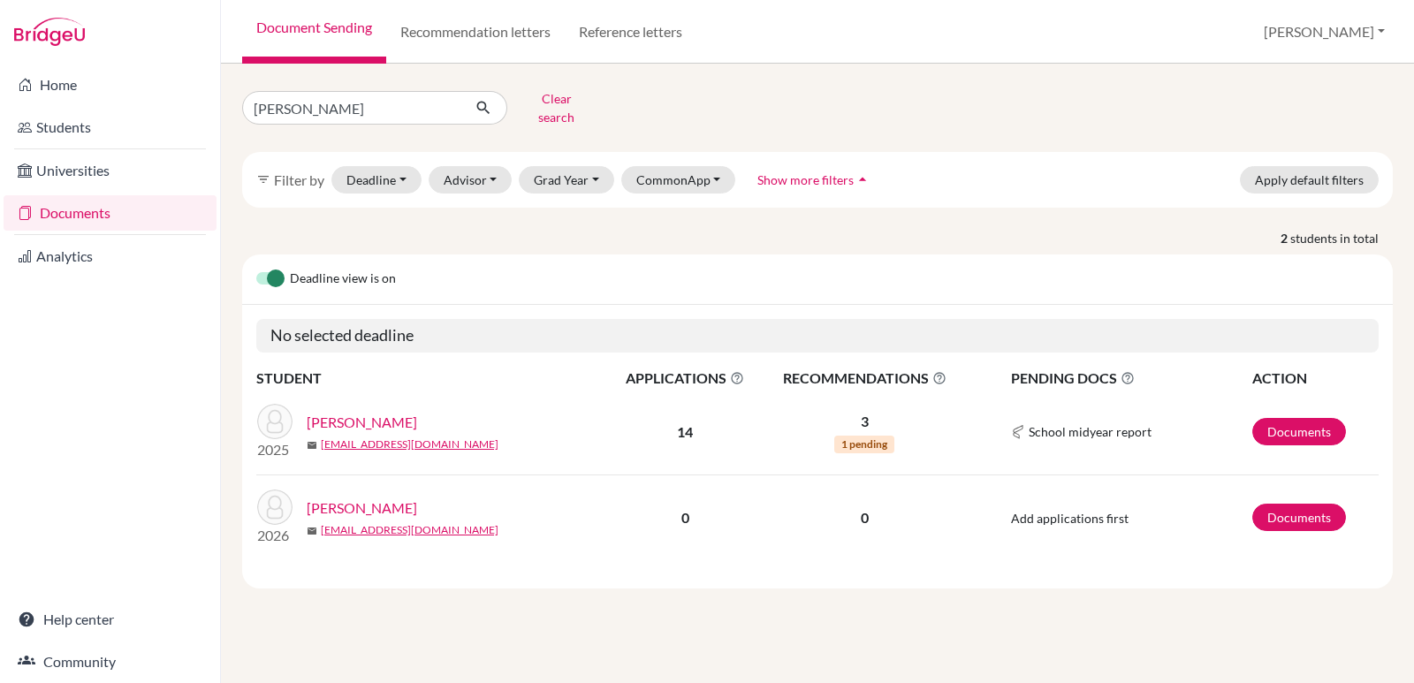
click at [382, 498] on link "Noriega, Isabella" at bounding box center [362, 508] width 110 height 21
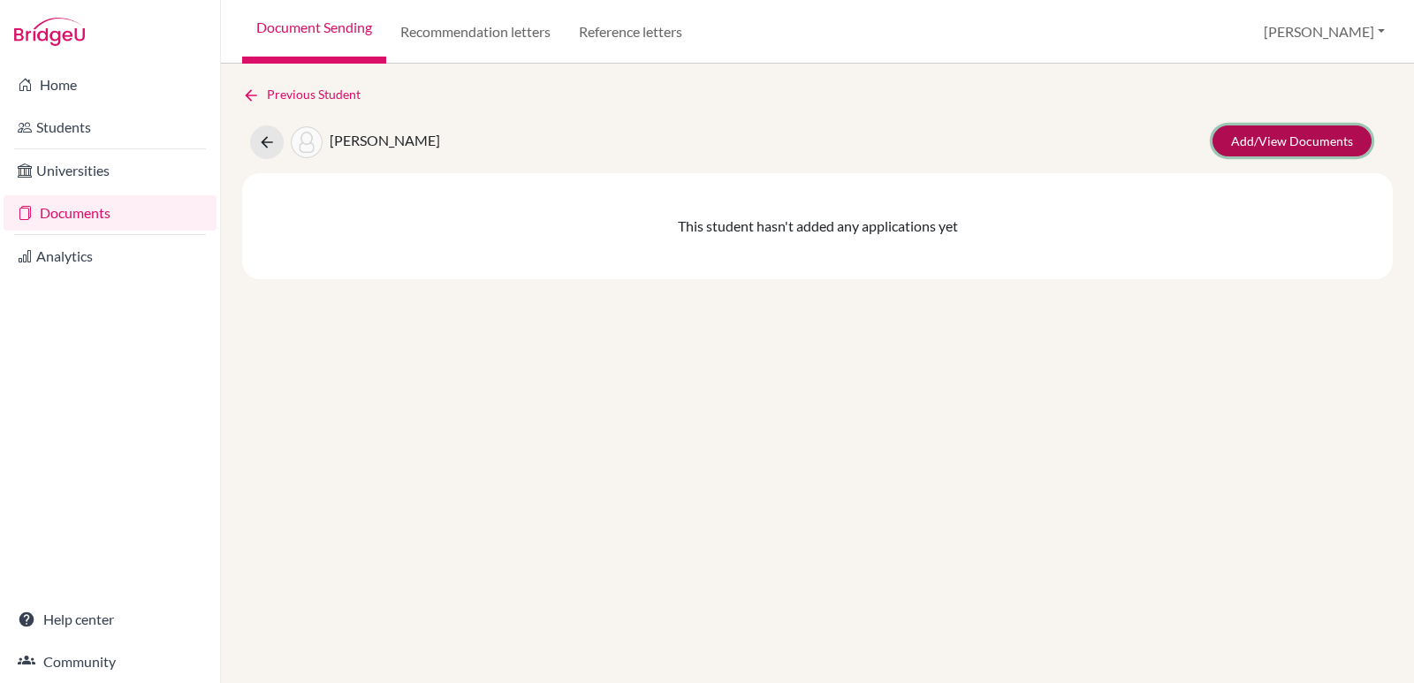
click at [1264, 149] on link "Add/View Documents" at bounding box center [1292, 140] width 159 height 31
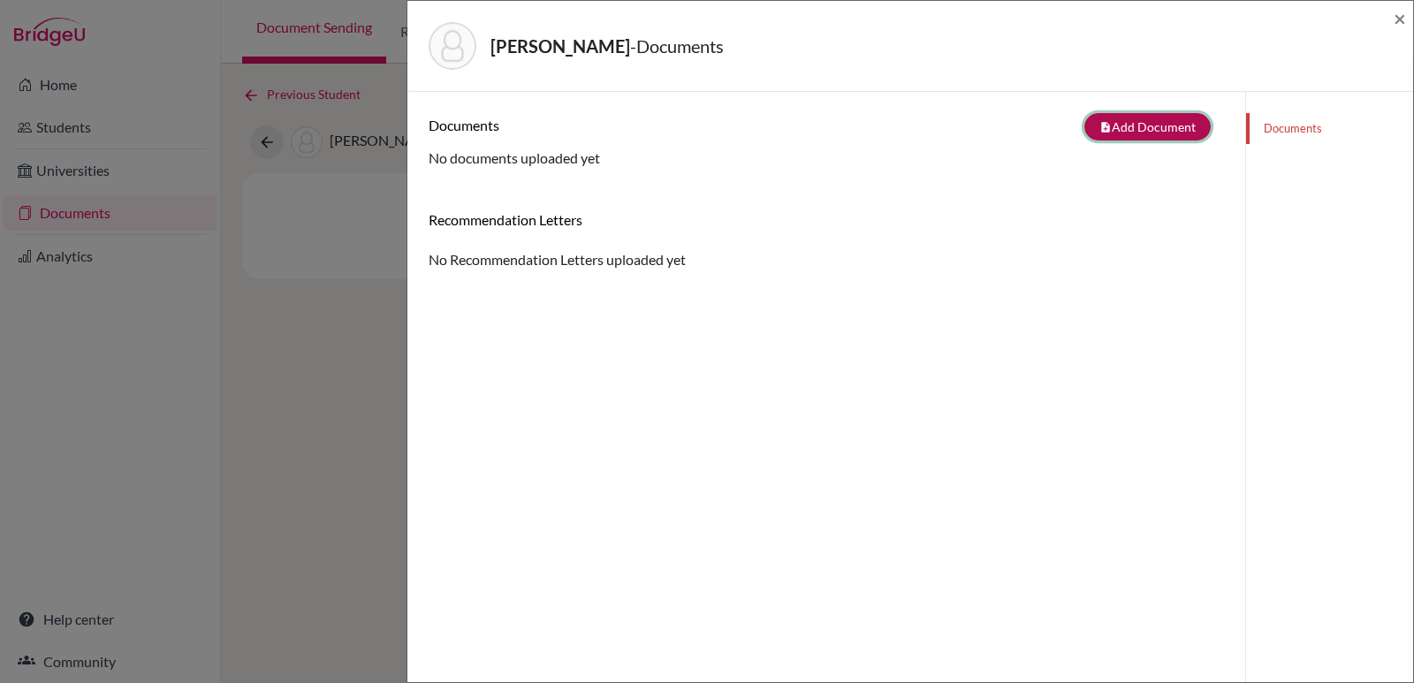
click at [1106, 135] on button "note_add Add Document" at bounding box center [1147, 126] width 126 height 27
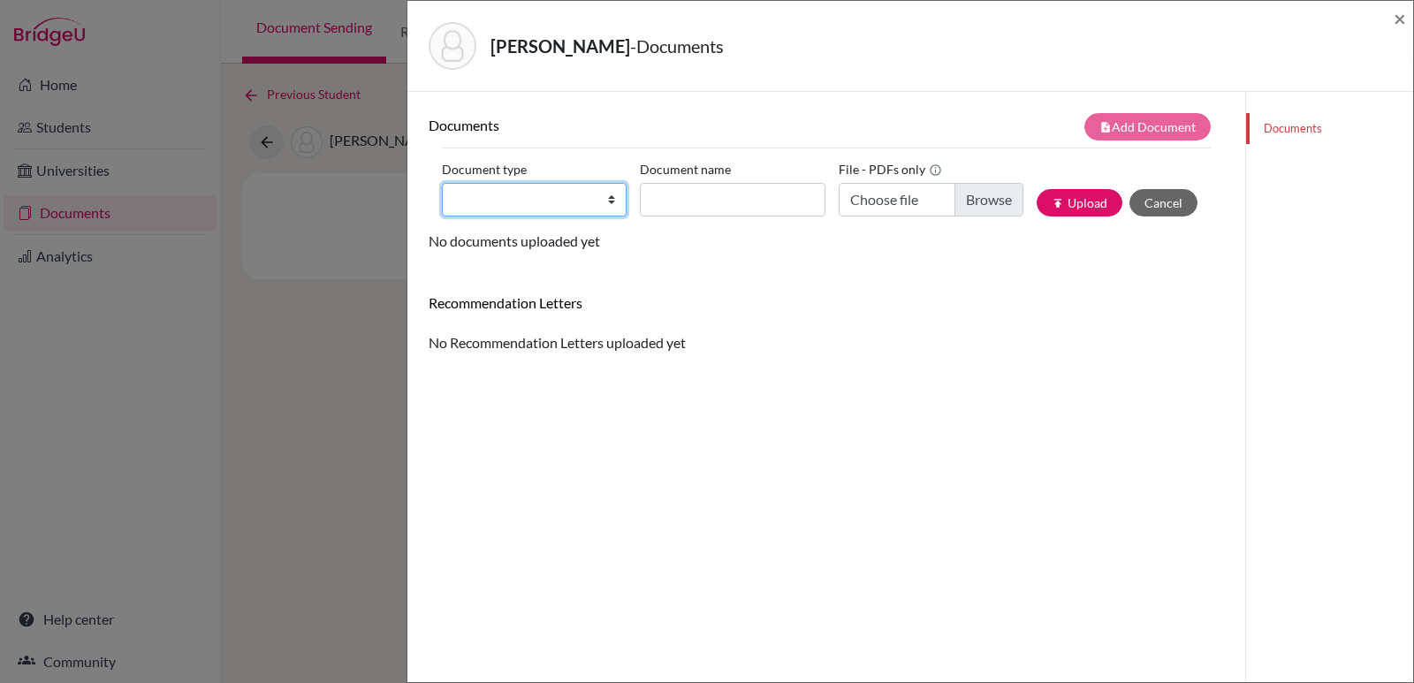
click at [607, 204] on select "Change explanation for Common App reports Counselor recommendation Internationa…" at bounding box center [534, 200] width 185 height 34
select select "2"
click at [442, 183] on select "Change explanation for Common App reports Counselor recommendation Internationa…" at bounding box center [534, 200] width 185 height 34
click at [694, 202] on input "Document name" at bounding box center [732, 200] width 185 height 34
type input "Transcript 9-11"
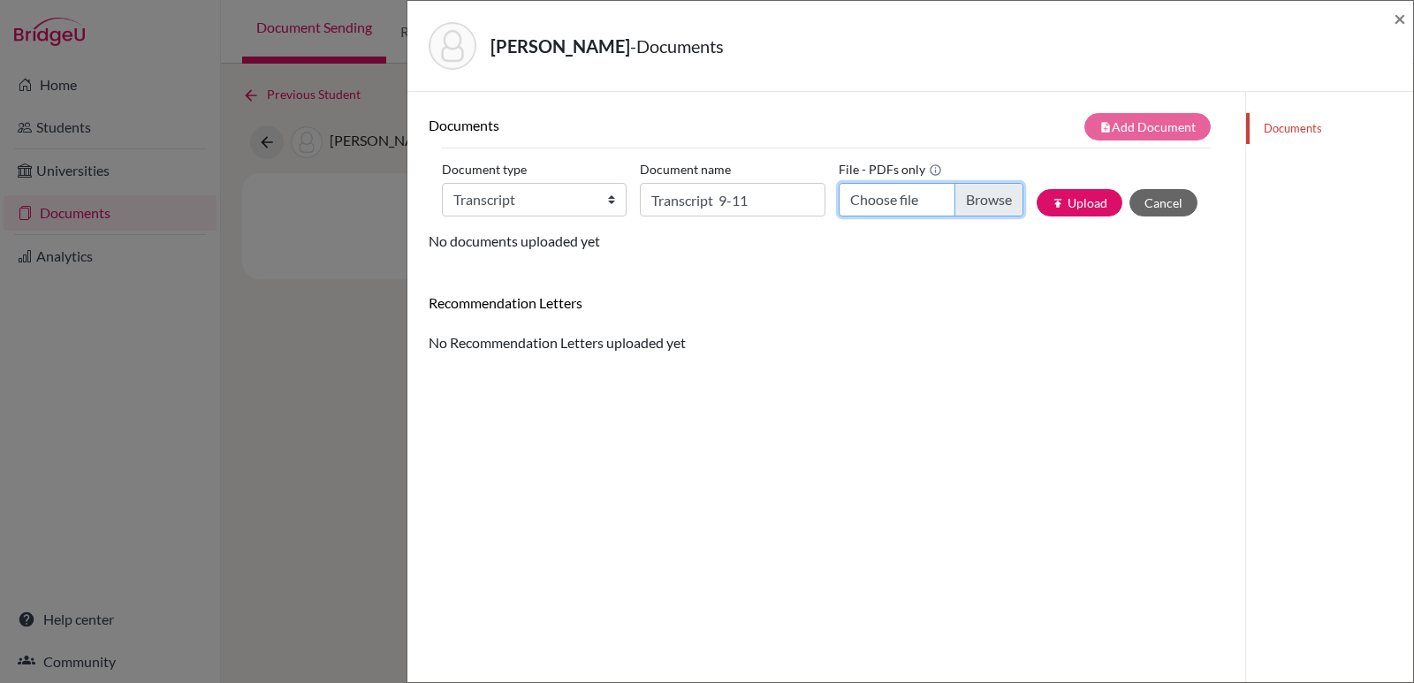
click at [886, 194] on input "Choose file" at bounding box center [931, 200] width 185 height 34
type input "C:\fakepath\Isabella Noriega_Transcripts.pdf"
click at [1053, 194] on button "publish Upload" at bounding box center [1080, 202] width 86 height 27
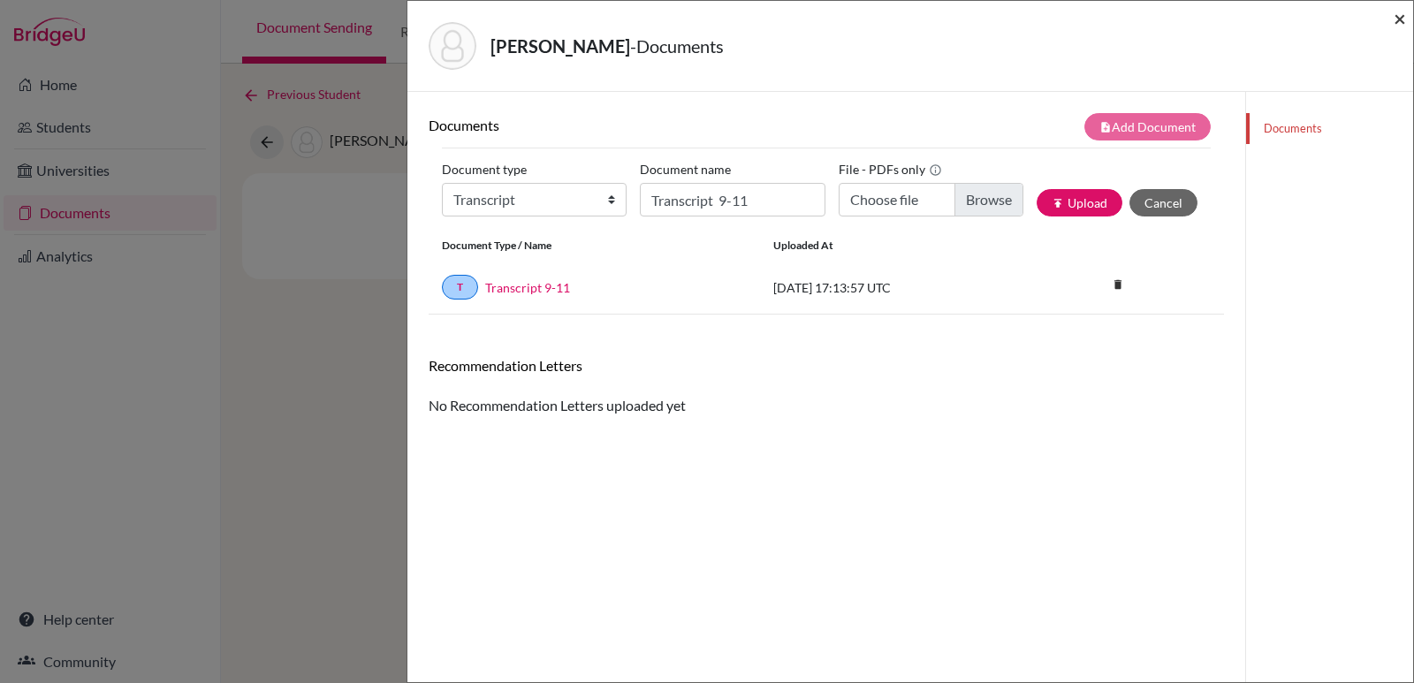
click at [1395, 21] on span "×" at bounding box center [1400, 18] width 12 height 26
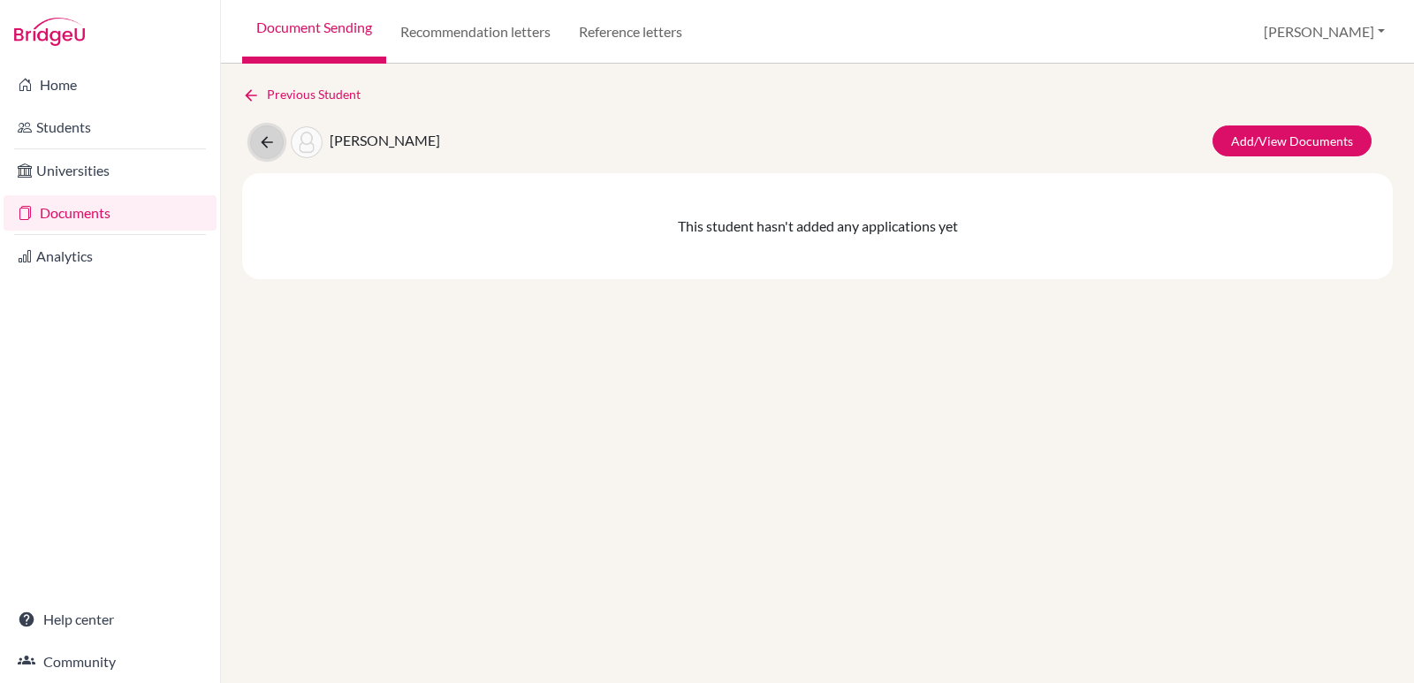
click at [271, 148] on icon at bounding box center [267, 142] width 18 height 18
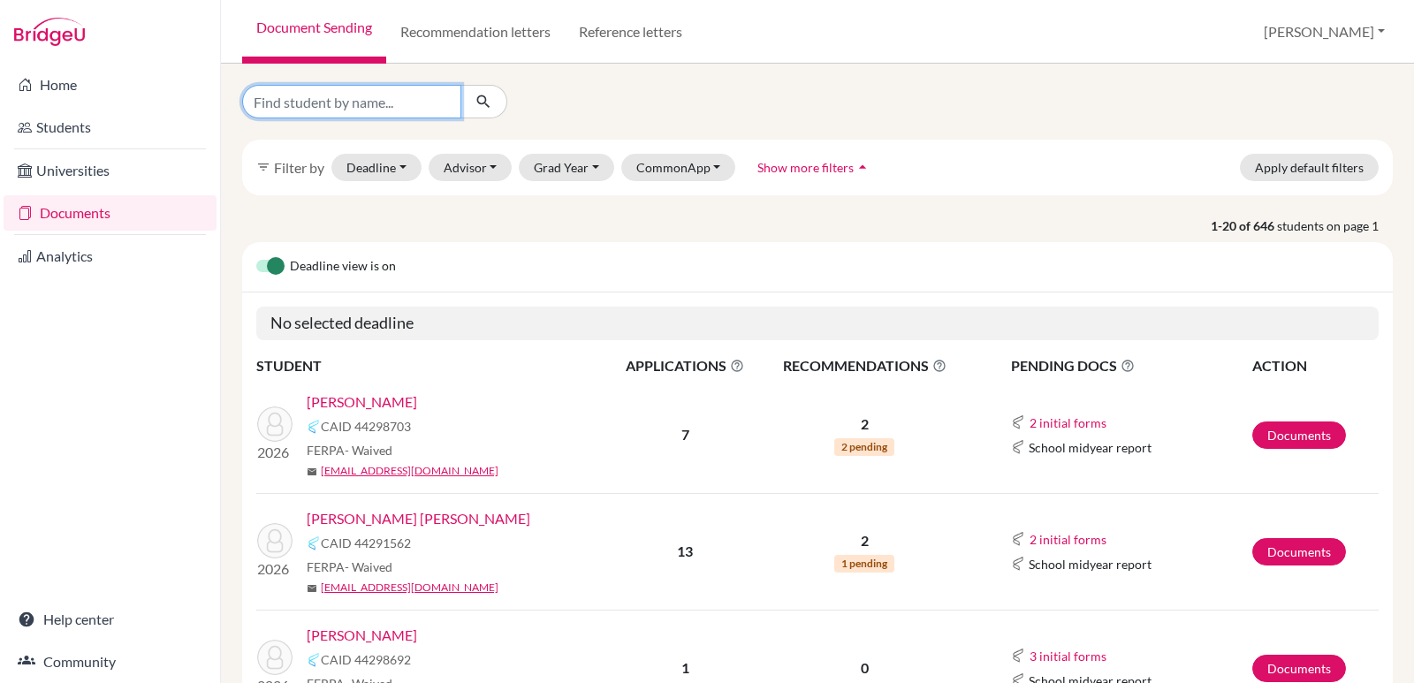
click at [312, 109] on input "Find student by name..." at bounding box center [351, 102] width 219 height 34
type input "[PERSON_NAME]"
click at [487, 95] on icon "submit" at bounding box center [484, 102] width 18 height 18
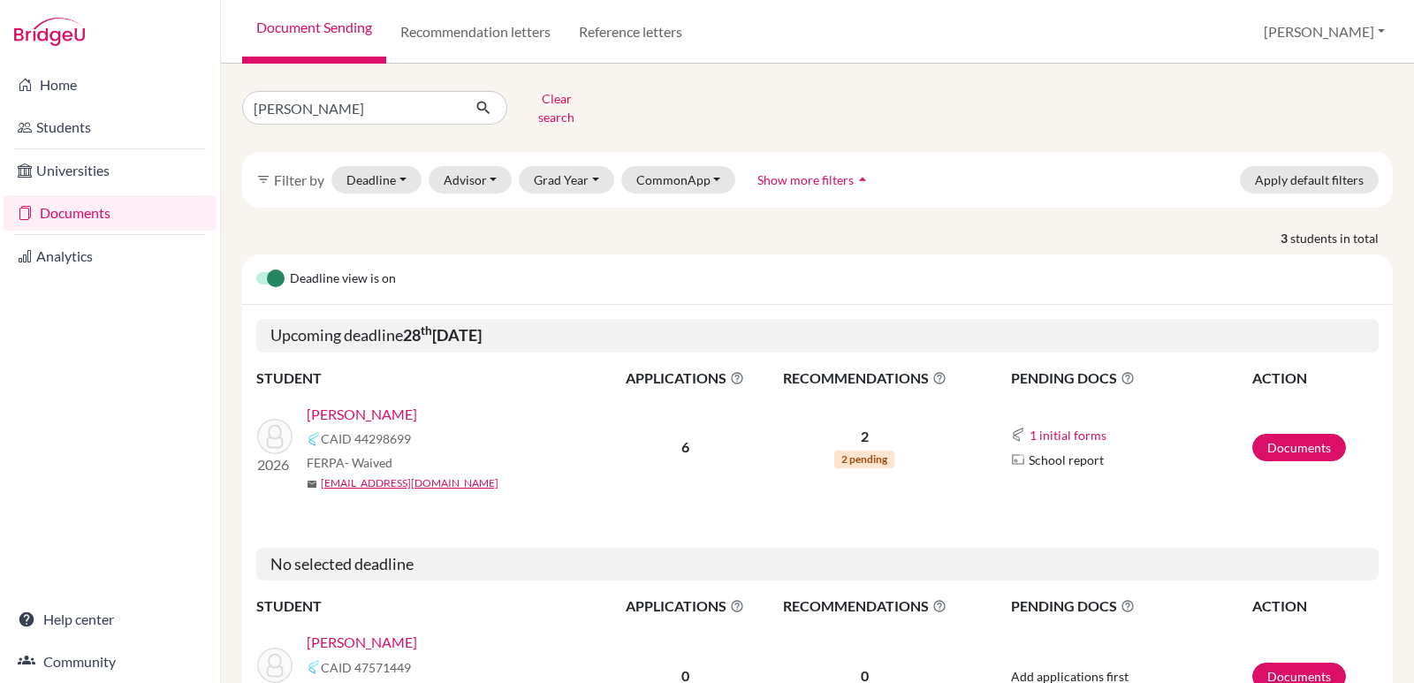
click at [413, 404] on link "[PERSON_NAME]" at bounding box center [362, 414] width 110 height 21
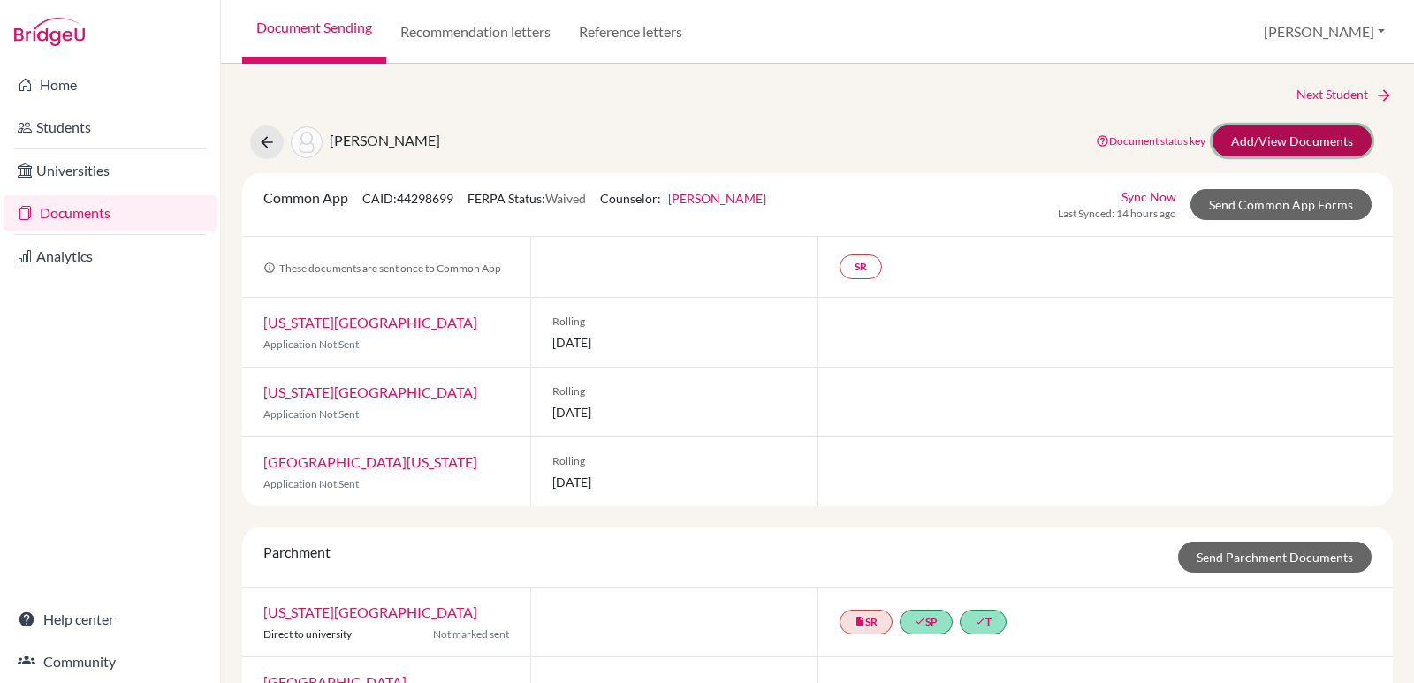
click at [1243, 148] on link "Add/View Documents" at bounding box center [1292, 140] width 159 height 31
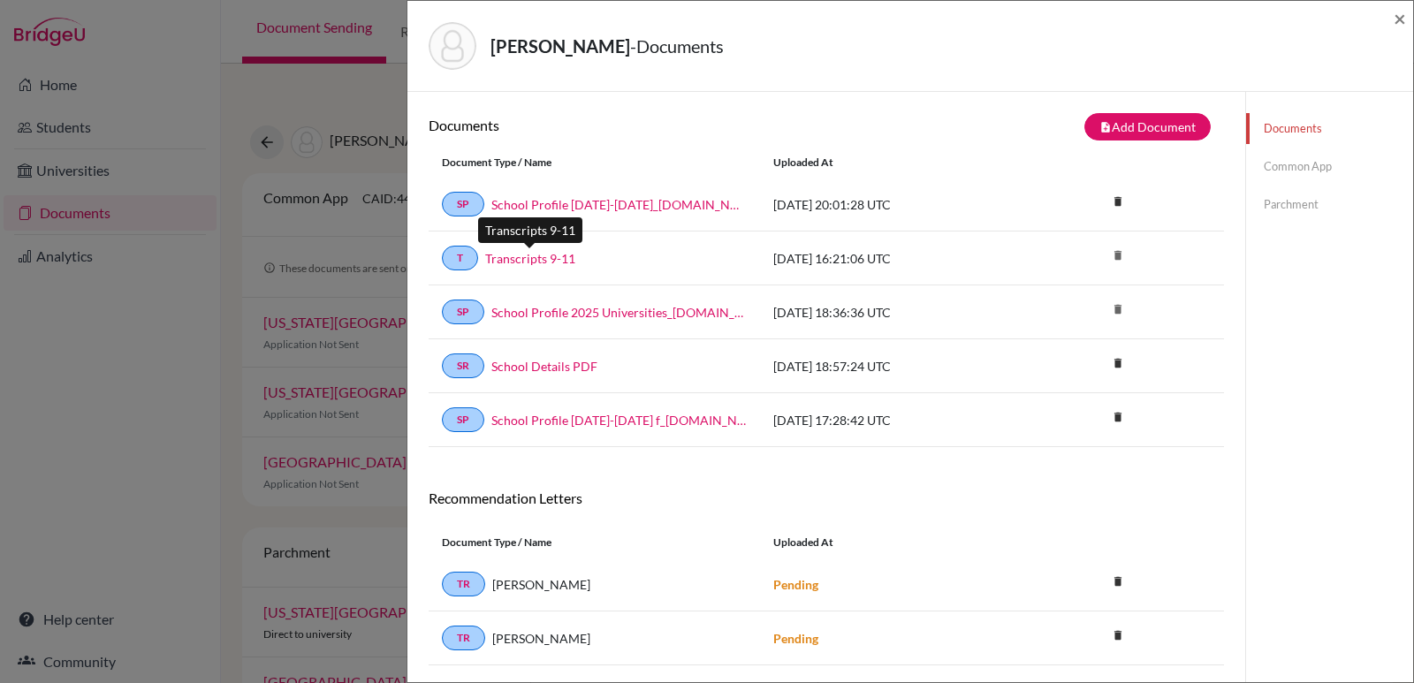
click at [532, 262] on link "Transcripts 9-11" at bounding box center [530, 258] width 90 height 19
click at [1397, 16] on span "×" at bounding box center [1400, 18] width 12 height 26
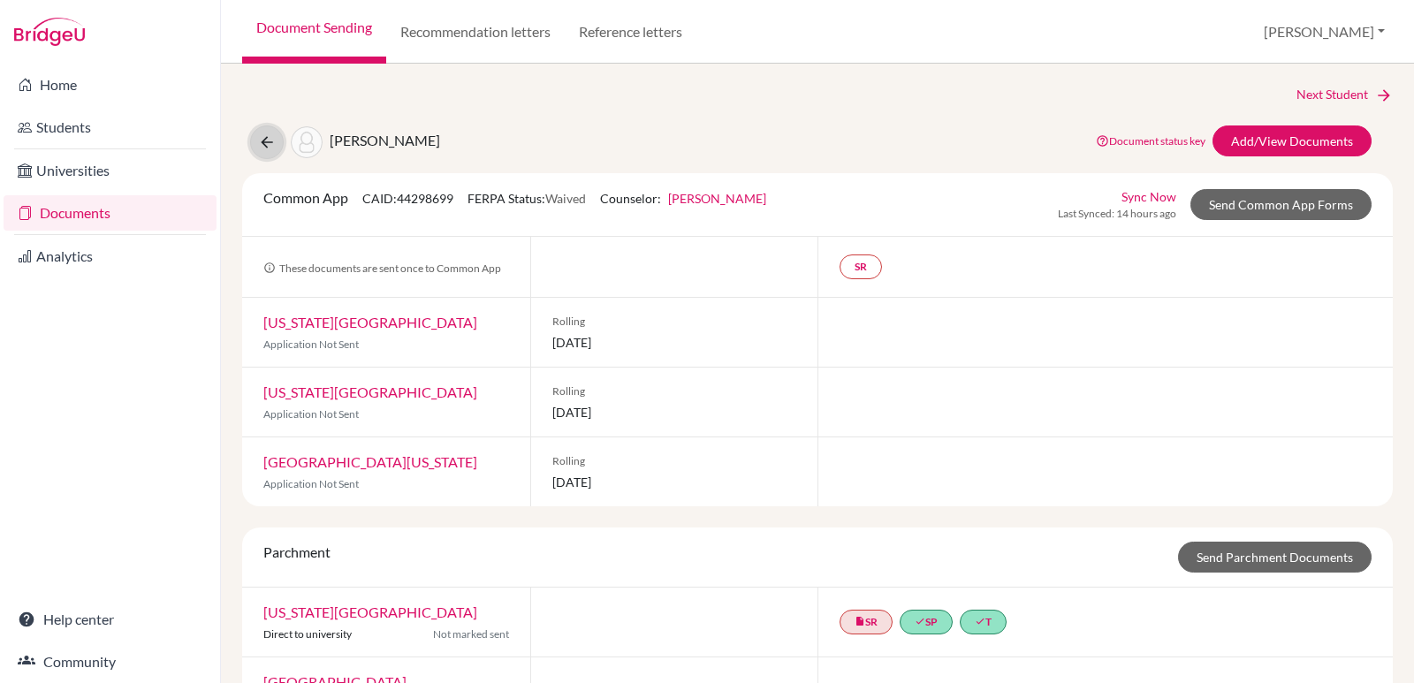
click at [267, 150] on icon at bounding box center [267, 142] width 18 height 18
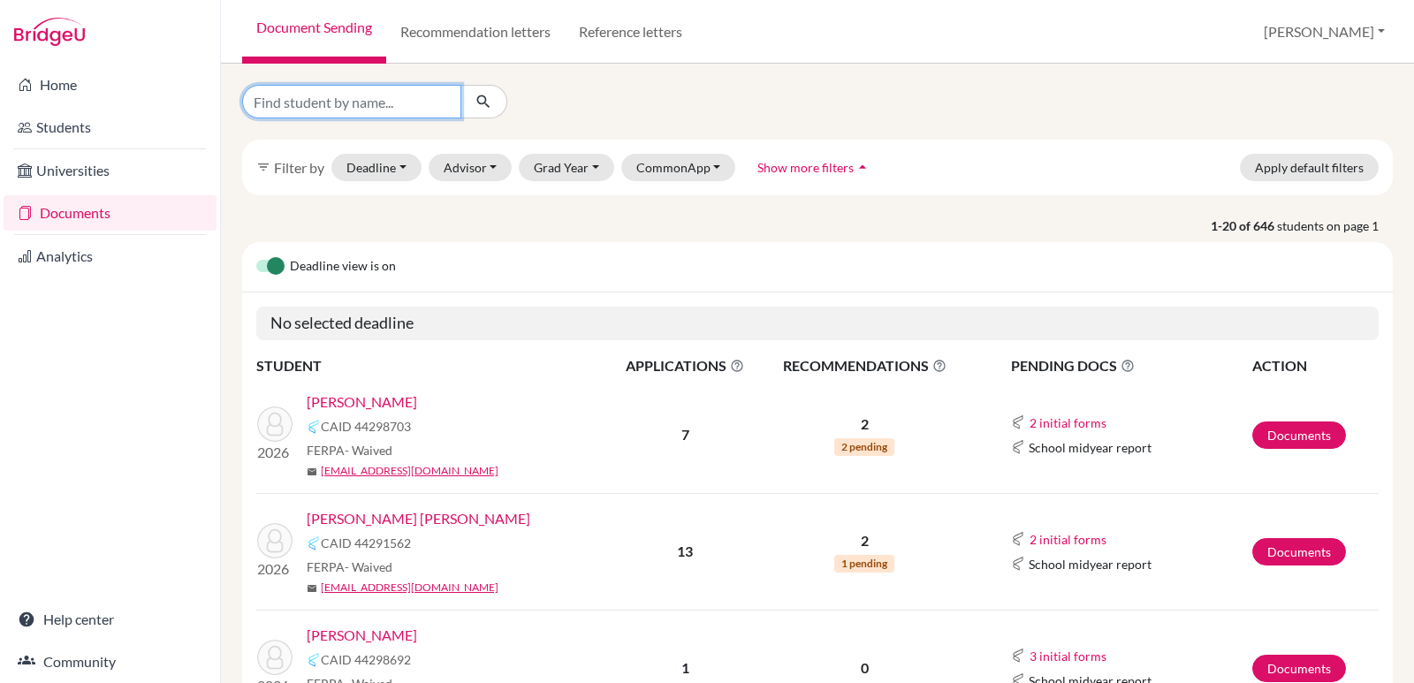
click at [351, 105] on input "Find student by name..." at bounding box center [351, 102] width 219 height 34
type input "[PERSON_NAME]"
click at [486, 97] on icon "submit" at bounding box center [484, 102] width 18 height 18
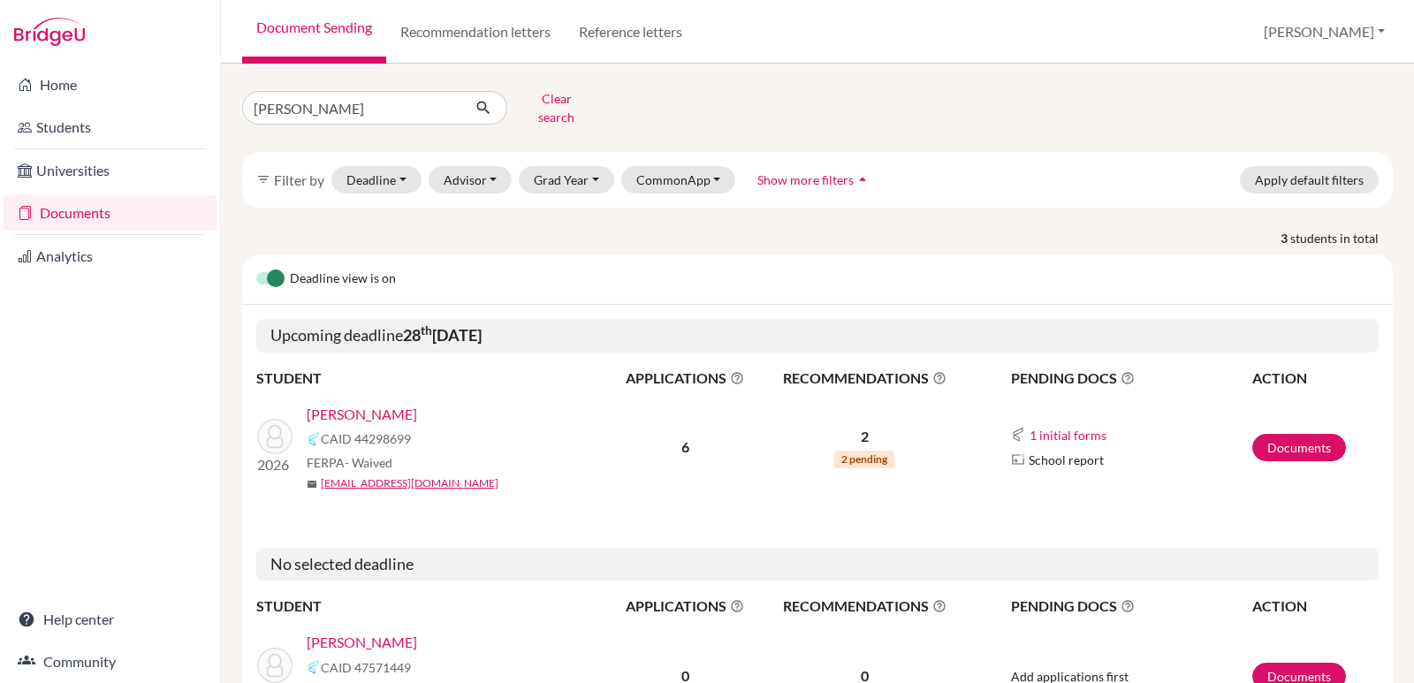
scroll to position [88, 0]
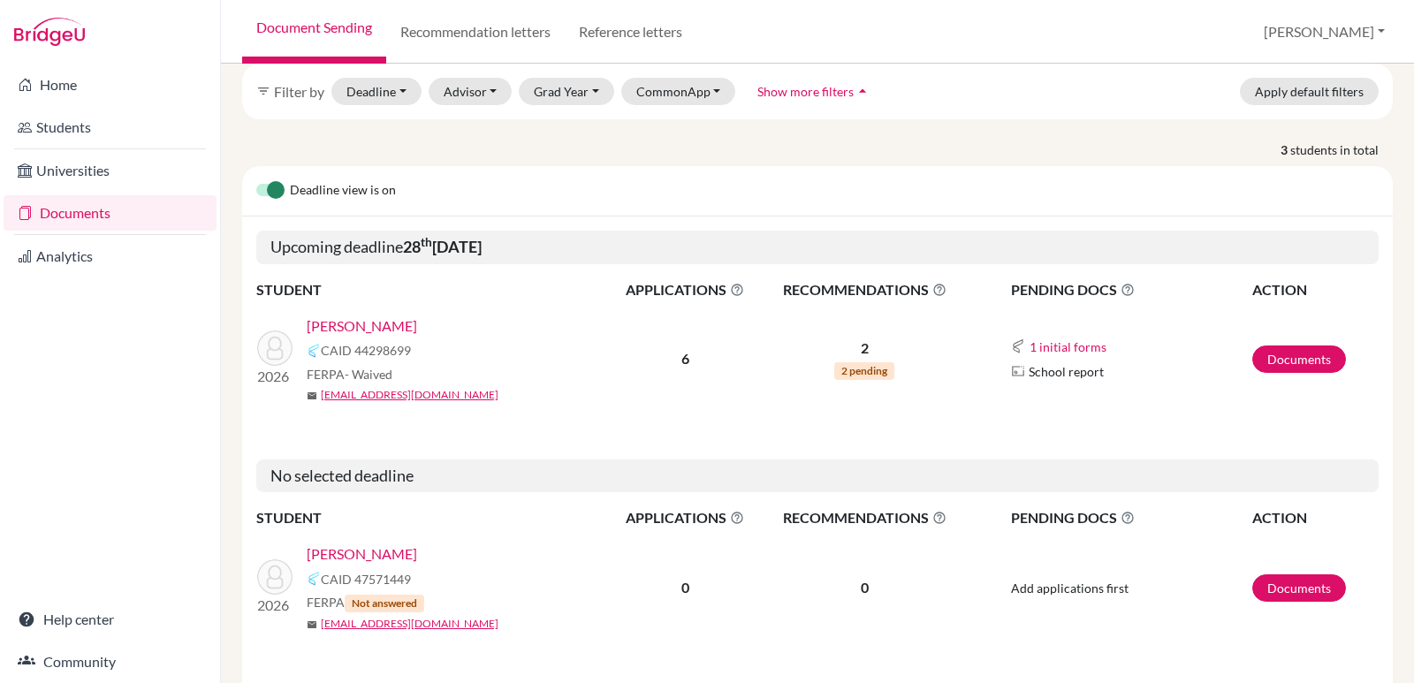
click at [411, 545] on link "[PERSON_NAME]" at bounding box center [362, 554] width 110 height 21
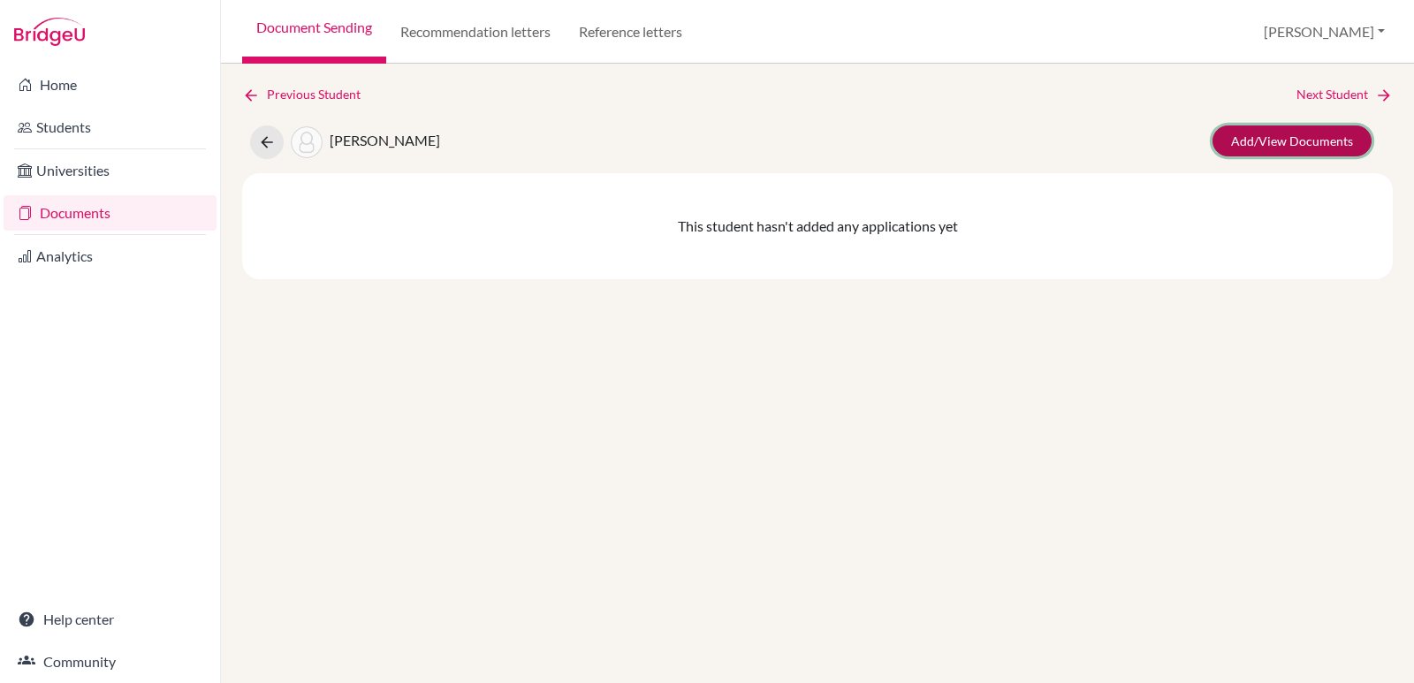
click at [1251, 144] on link "Add/View Documents" at bounding box center [1292, 140] width 159 height 31
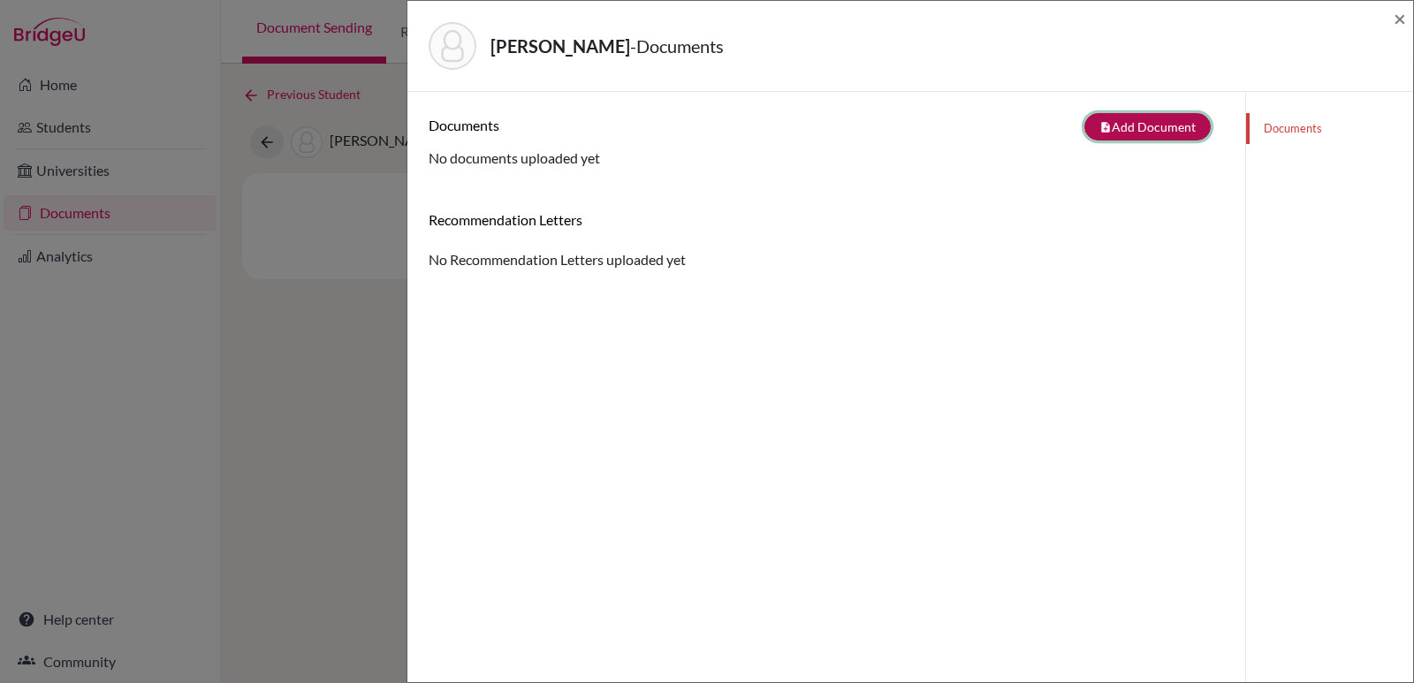
click at [1132, 126] on button "note_add Add Document" at bounding box center [1147, 126] width 126 height 27
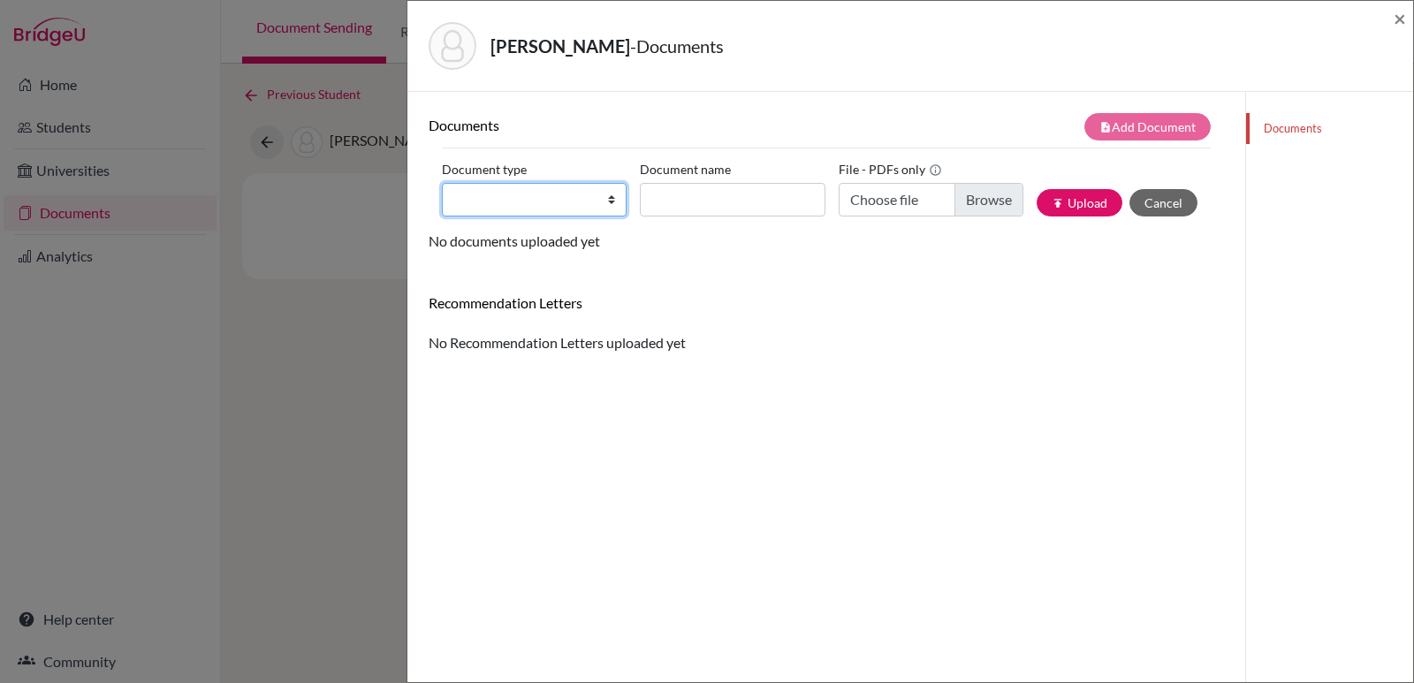
click at [607, 201] on select "Change explanation for Common App reports Counselor recommendation Internationa…" at bounding box center [534, 200] width 185 height 34
select select "2"
click at [442, 183] on select "Change explanation for Common App reports Counselor recommendation Internationa…" at bounding box center [534, 200] width 185 height 34
click at [676, 199] on input "Document name" at bounding box center [732, 200] width 185 height 34
type input "Transcript 9-11"
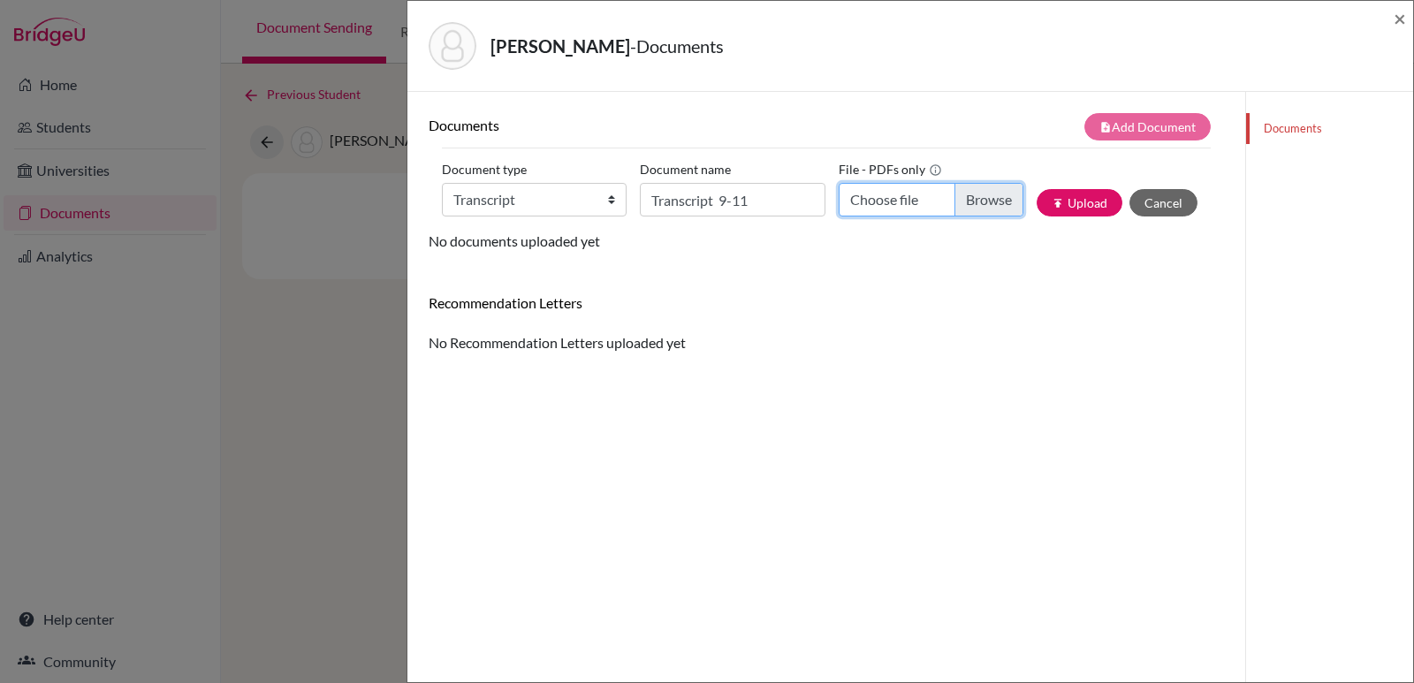
click at [866, 204] on input "Choose file" at bounding box center [931, 200] width 185 height 34
type input "C:\fakepath\Jose Obando_Transcripts.pdf"
click at [1070, 209] on button "publish Upload" at bounding box center [1080, 202] width 86 height 27
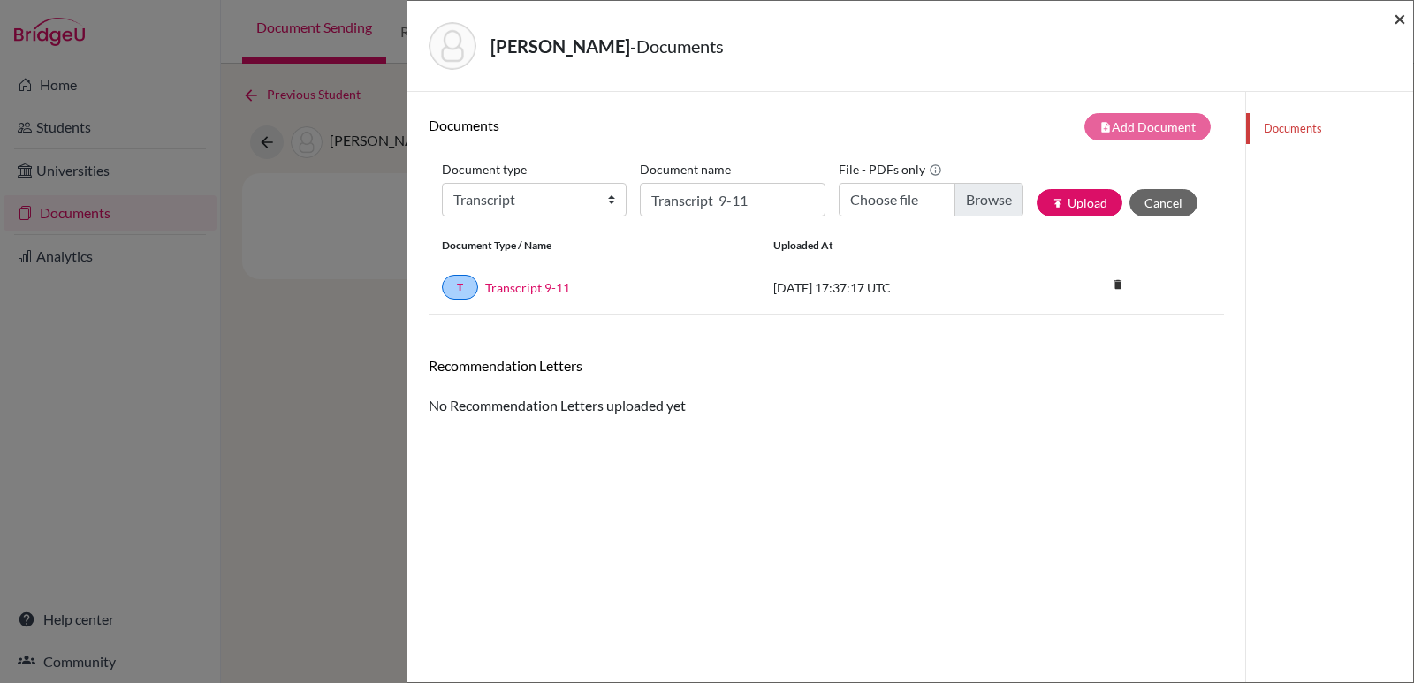
click at [1399, 24] on span "×" at bounding box center [1400, 18] width 12 height 26
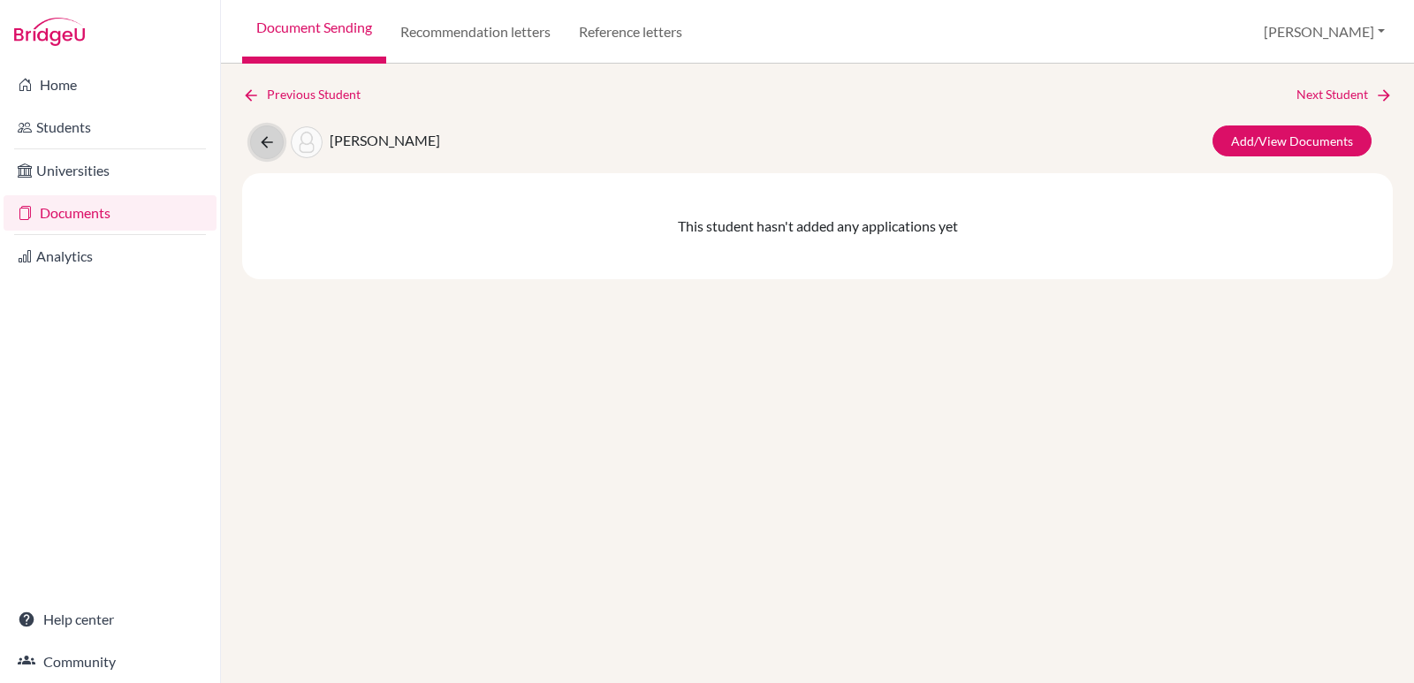
click at [273, 138] on icon at bounding box center [267, 142] width 18 height 18
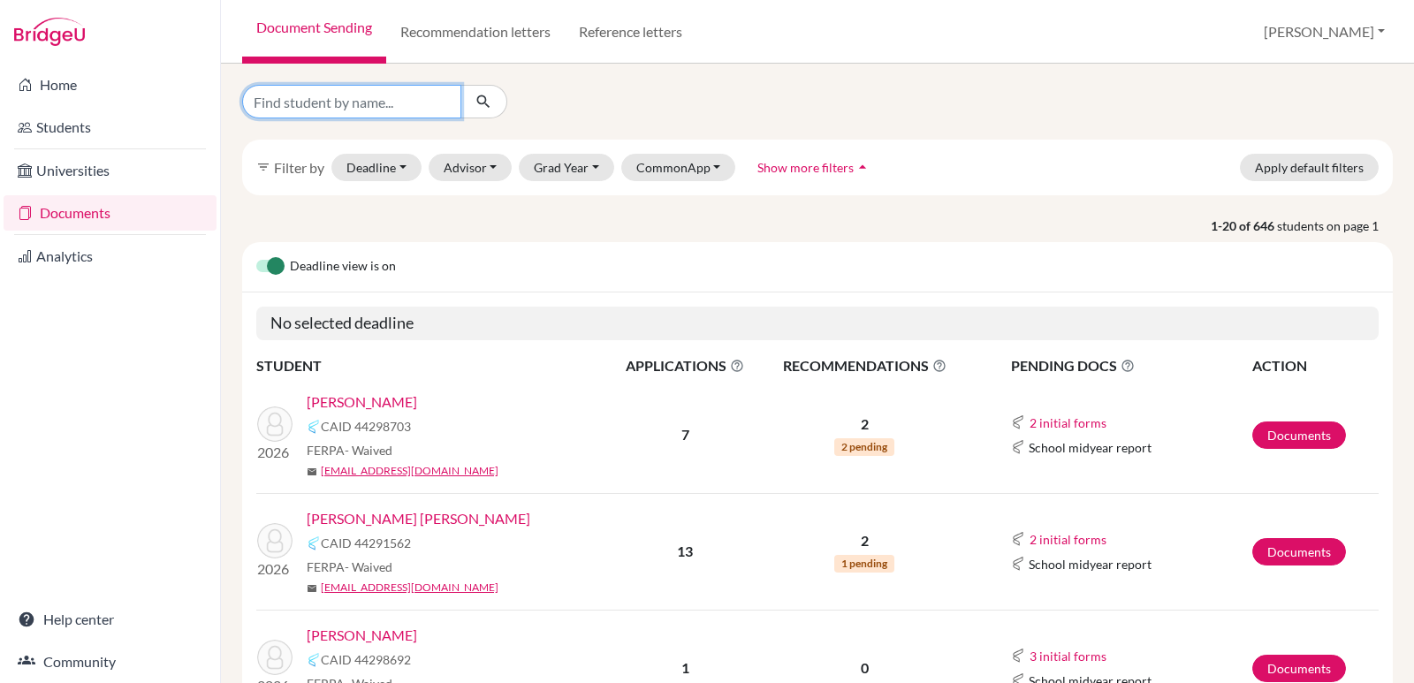
click at [333, 109] on input "Find student by name..." at bounding box center [351, 102] width 219 height 34
type input "[PERSON_NAME]"
click at [479, 93] on icon "submit" at bounding box center [484, 102] width 18 height 18
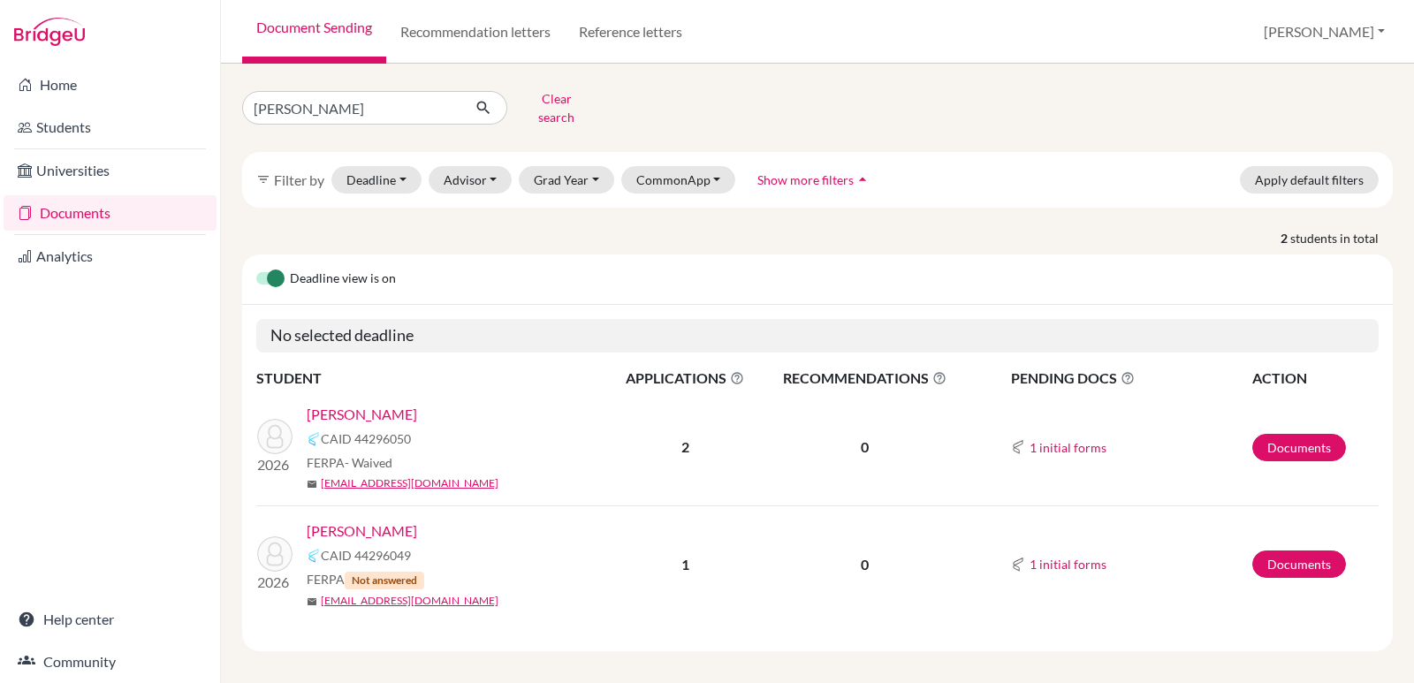
click at [375, 404] on link "[PERSON_NAME]" at bounding box center [362, 414] width 110 height 21
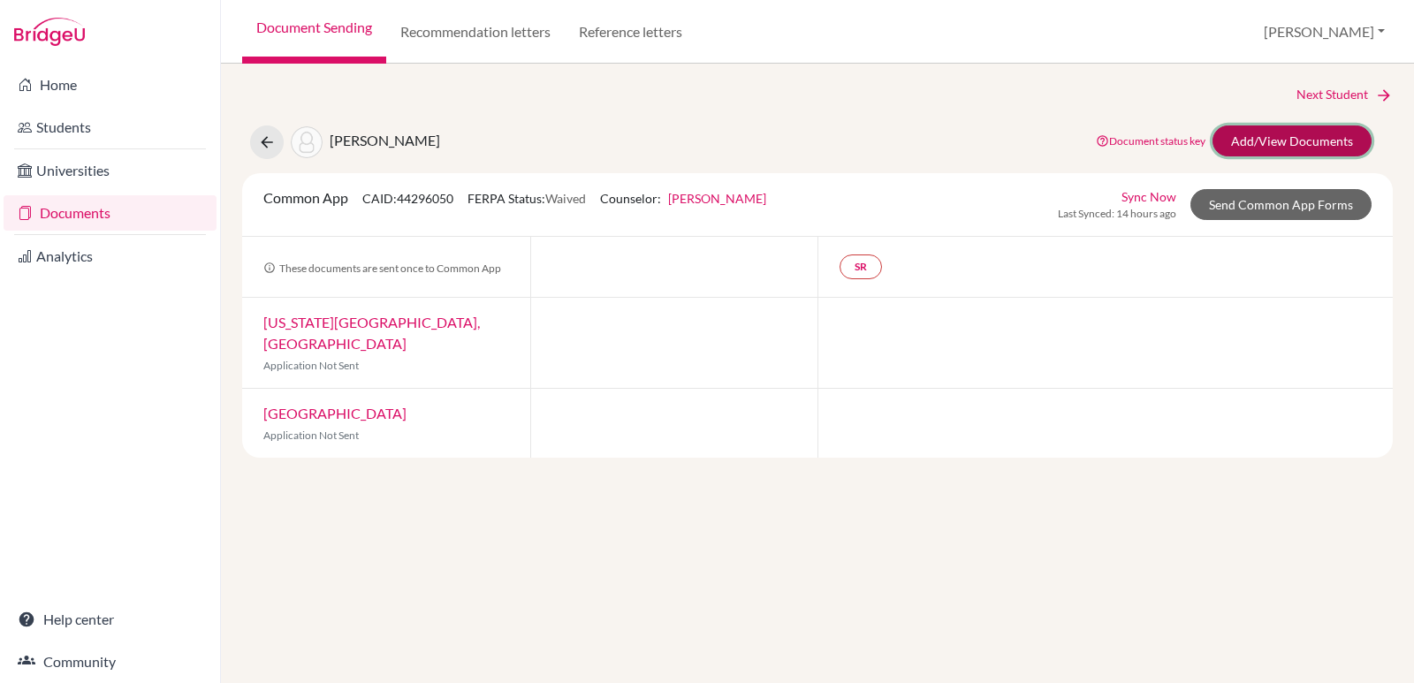
click at [1250, 128] on link "Add/View Documents" at bounding box center [1292, 140] width 159 height 31
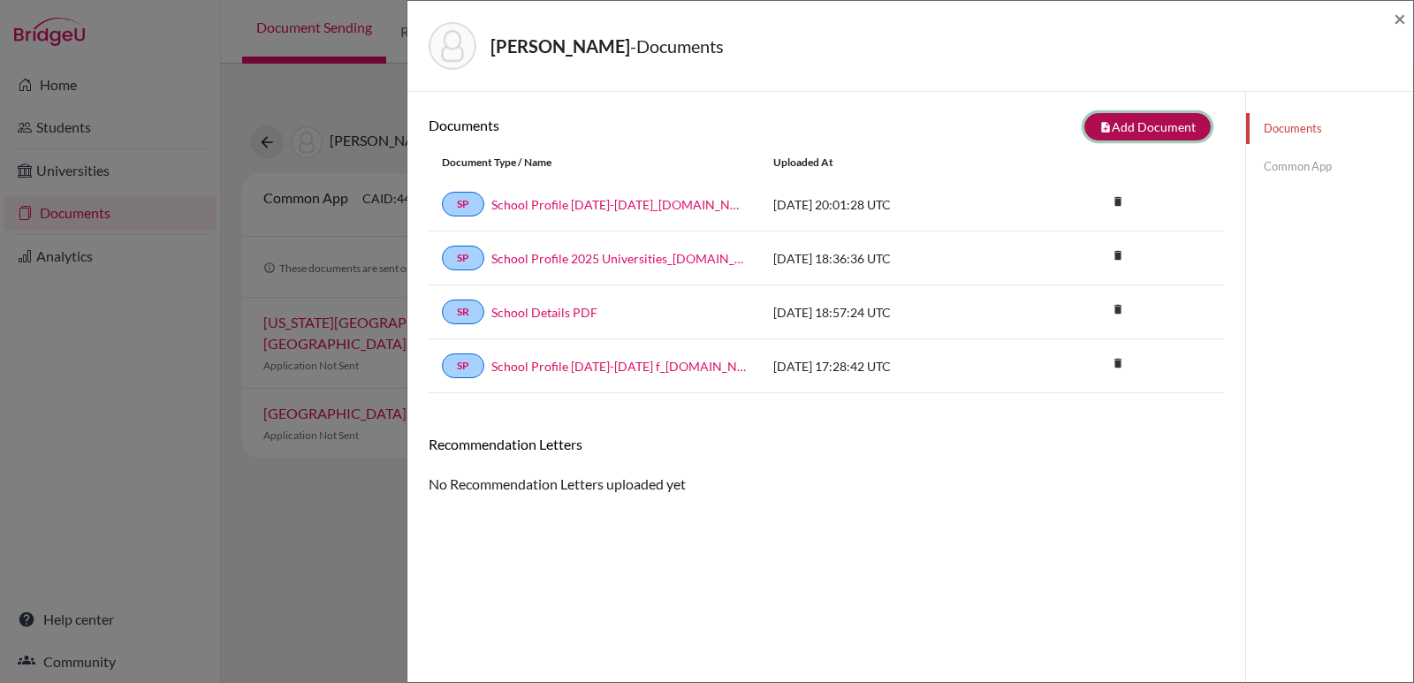
click at [1145, 125] on button "note_add Add Document" at bounding box center [1147, 126] width 126 height 27
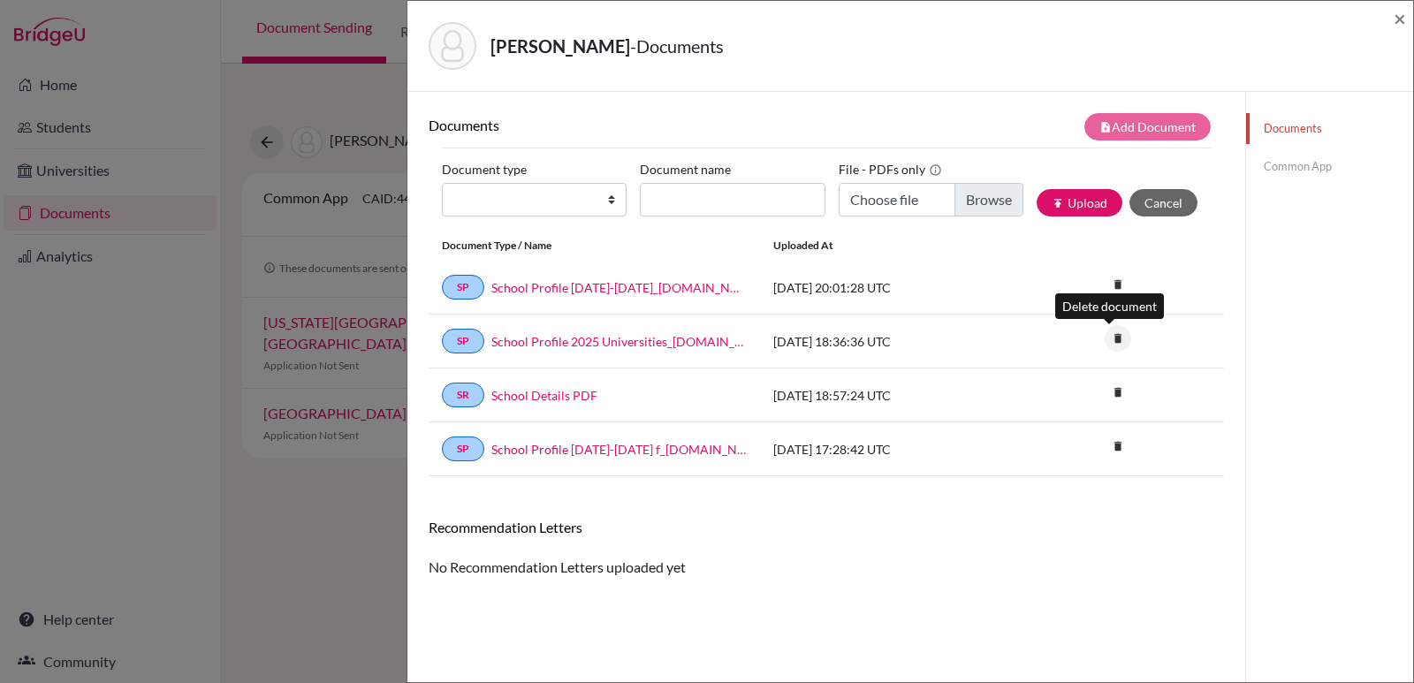
click at [1106, 345] on icon "delete" at bounding box center [1118, 338] width 27 height 27
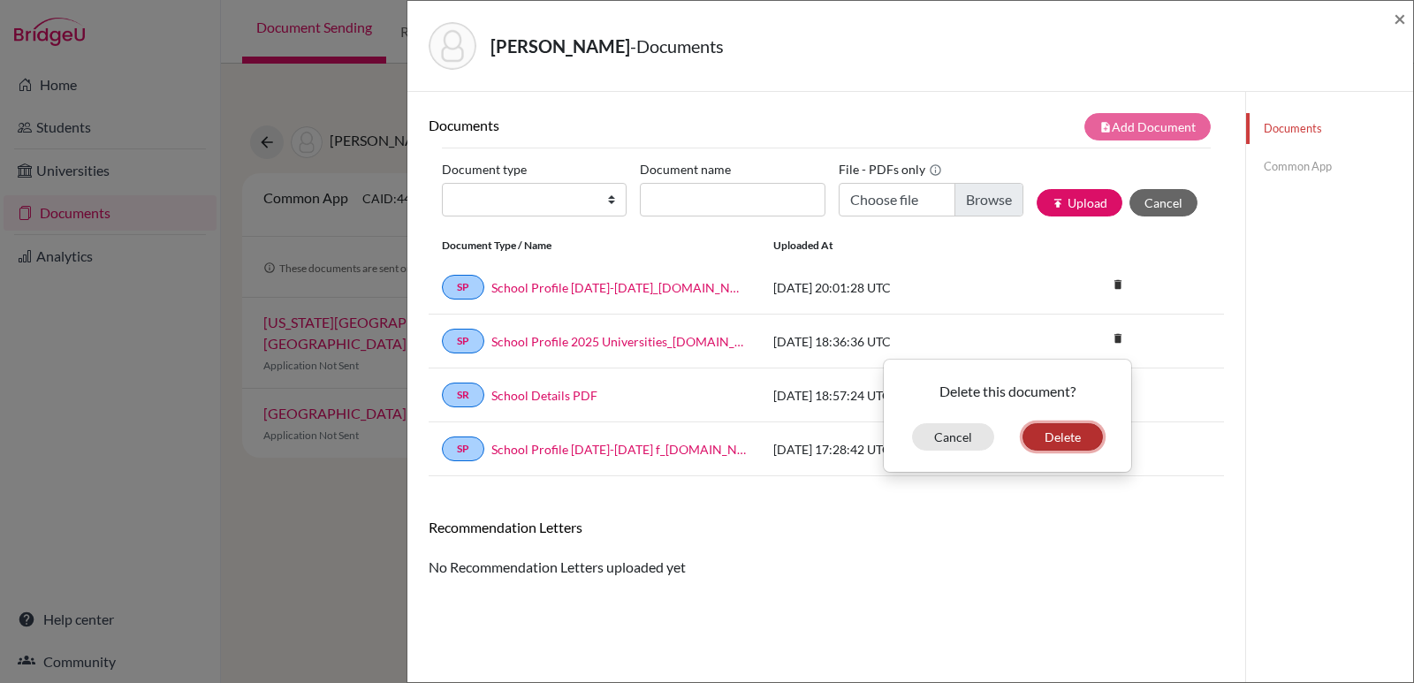
click at [1055, 434] on button "Delete" at bounding box center [1063, 436] width 80 height 27
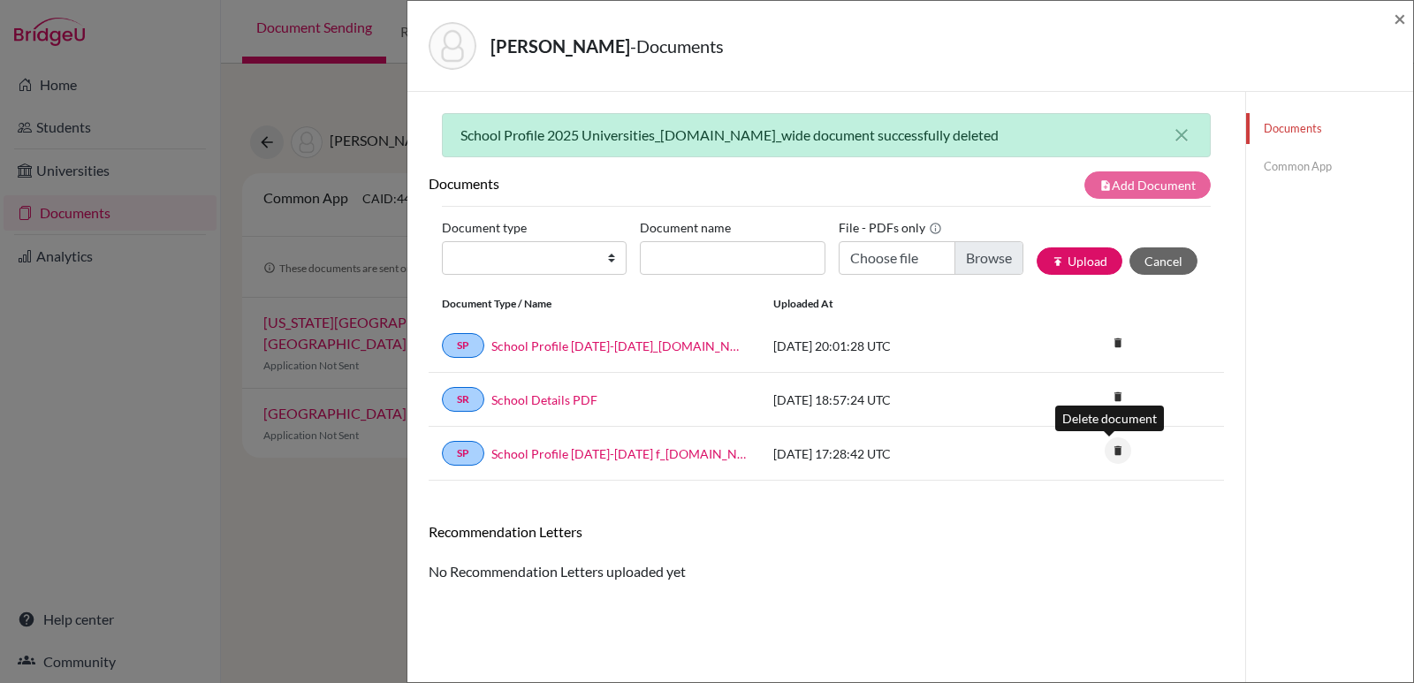
click at [1105, 452] on icon "delete" at bounding box center [1118, 450] width 27 height 27
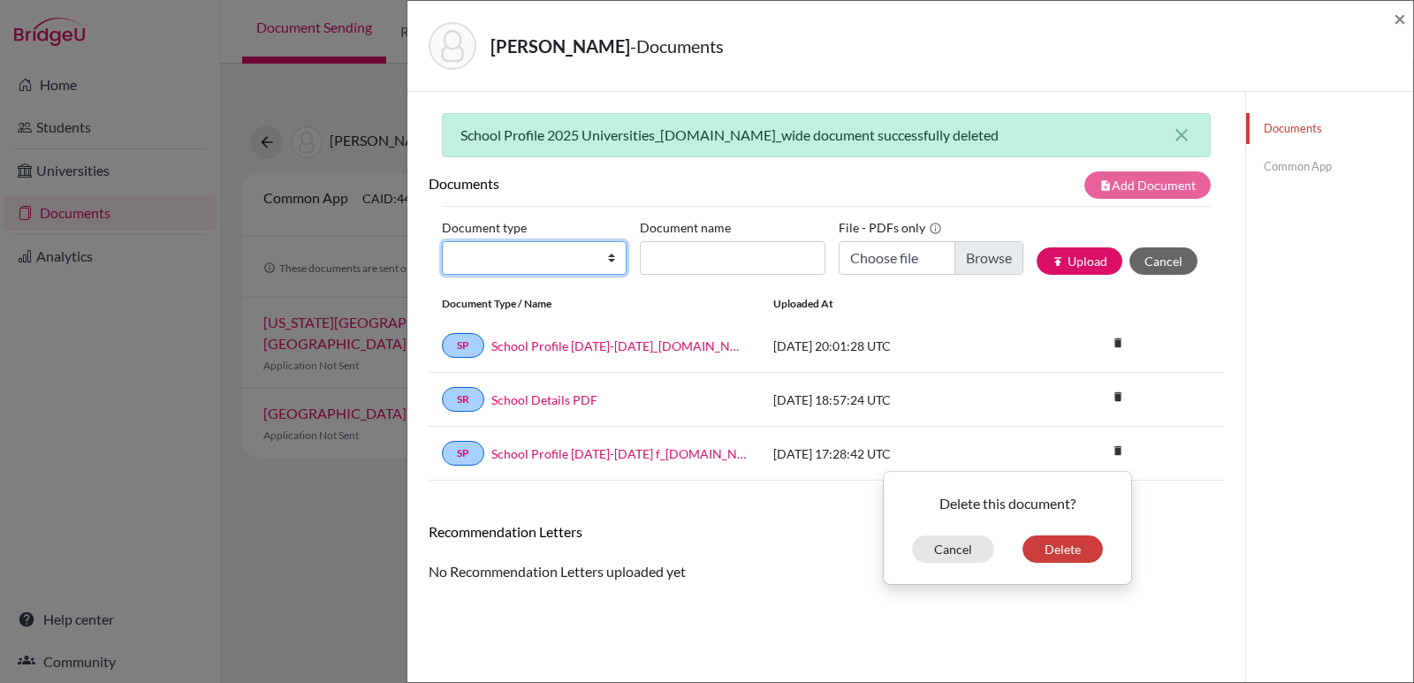
click at [604, 253] on select "Change explanation for Common App reports Counselor recommendation Internationa…" at bounding box center [534, 258] width 185 height 34
select select "2"
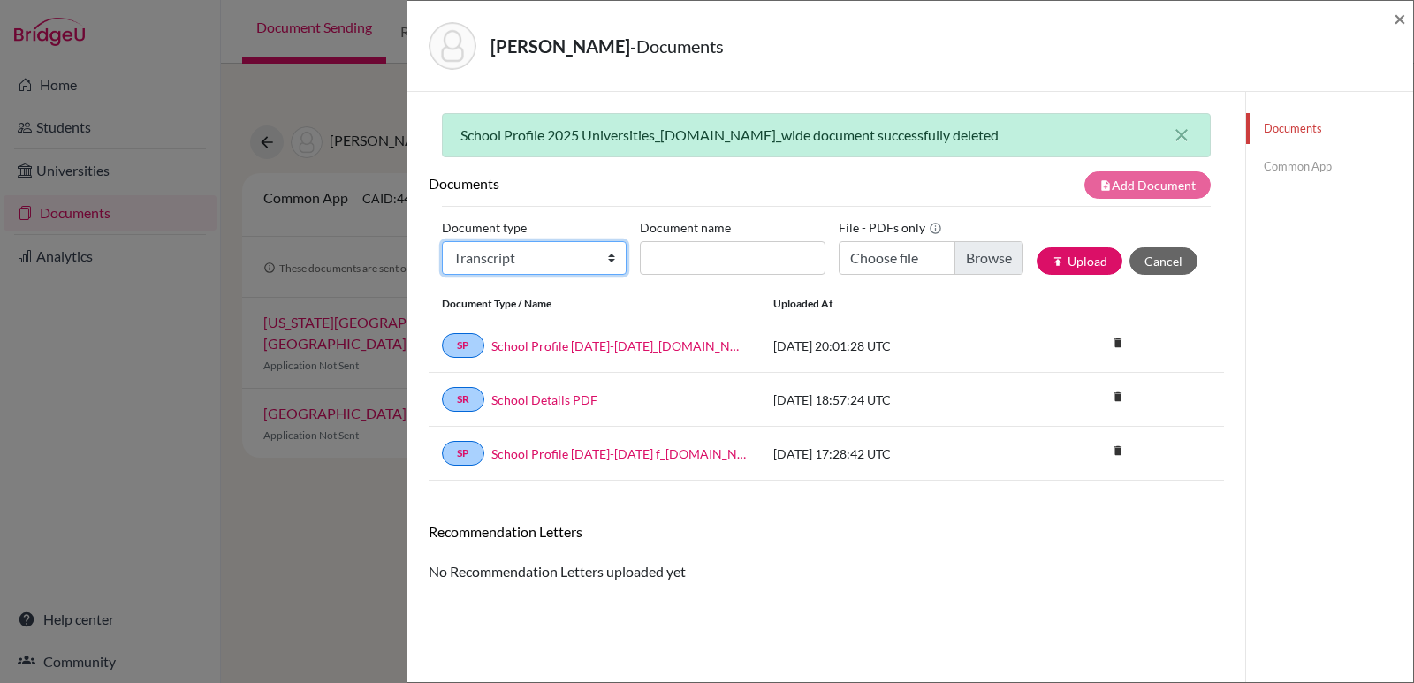
click at [442, 241] on select "Change explanation for Common App reports Counselor recommendation Internationa…" at bounding box center [534, 258] width 185 height 34
click at [685, 262] on input "Document name" at bounding box center [732, 258] width 185 height 34
type input "Transcript 9-11"
click at [871, 266] on input "Choose file" at bounding box center [931, 258] width 185 height 34
type input "C:\fakepath\Carlos Oliva_Transcripts.pdf"
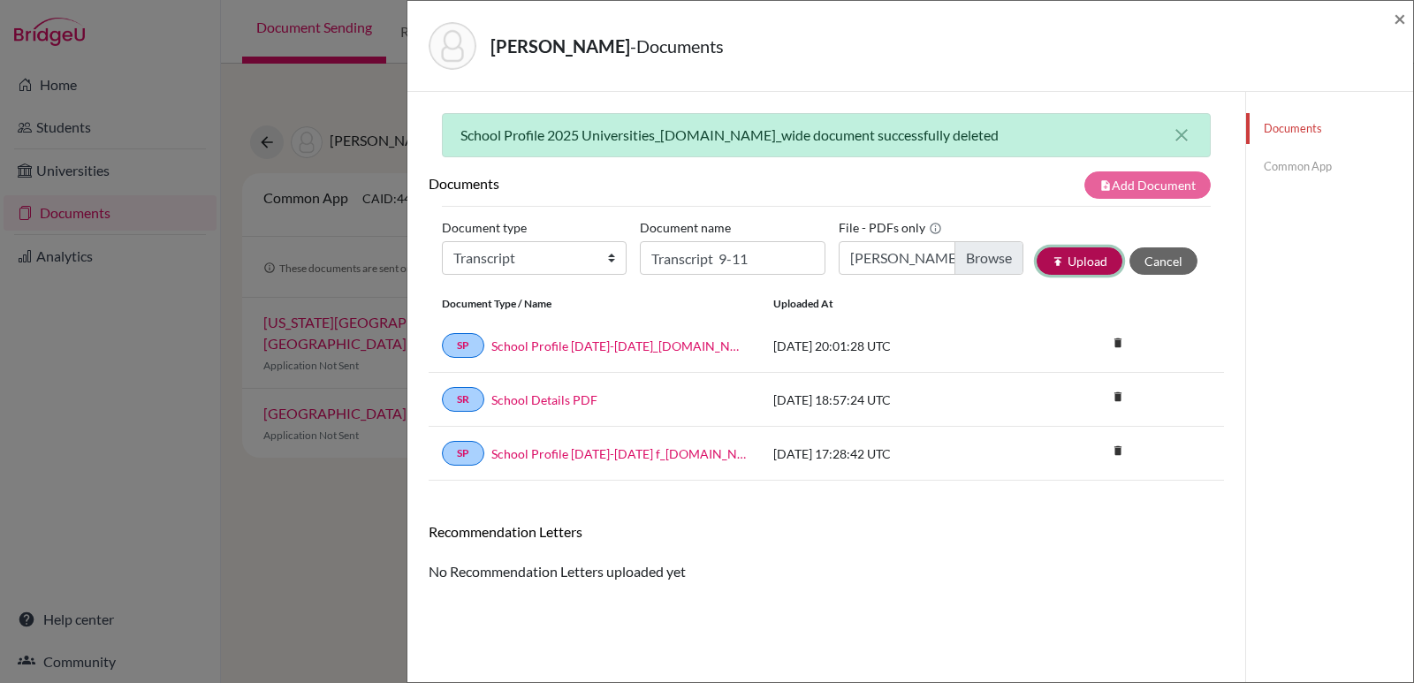
click at [1054, 251] on button "publish Upload" at bounding box center [1080, 260] width 86 height 27
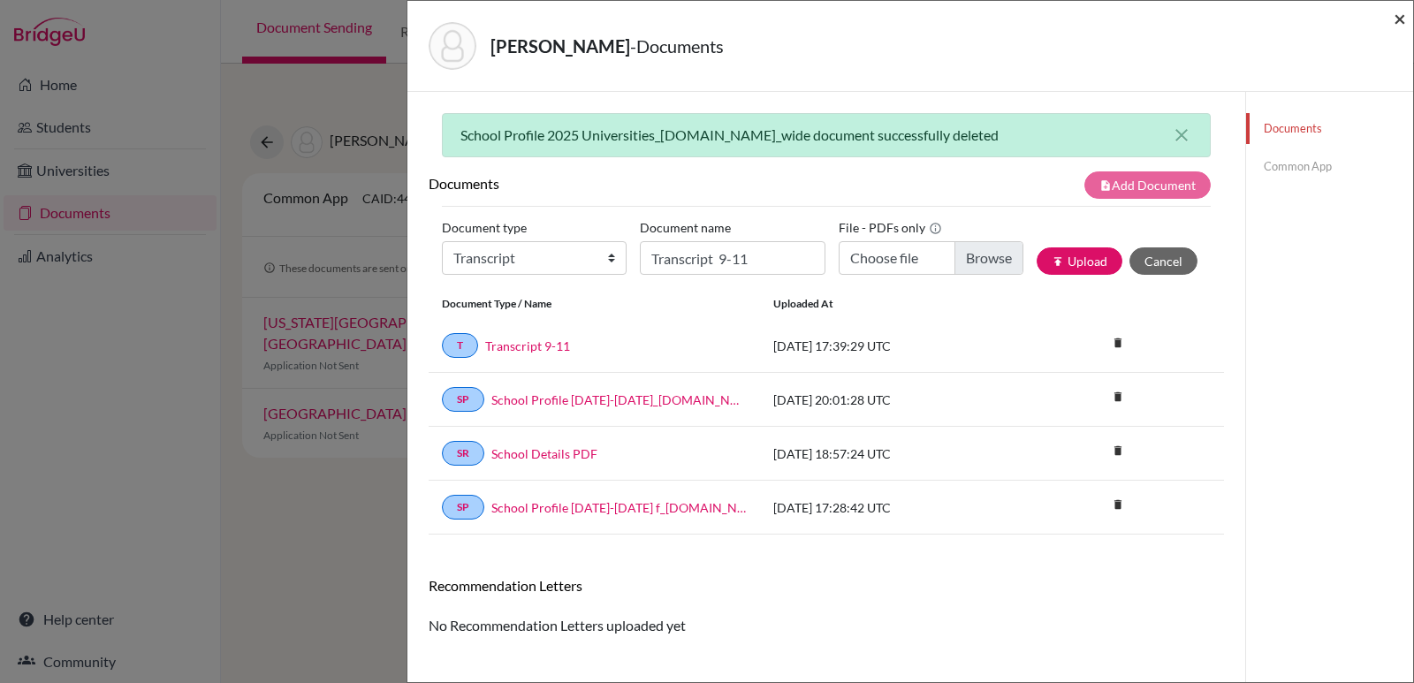
click at [1401, 19] on span "×" at bounding box center [1400, 18] width 12 height 26
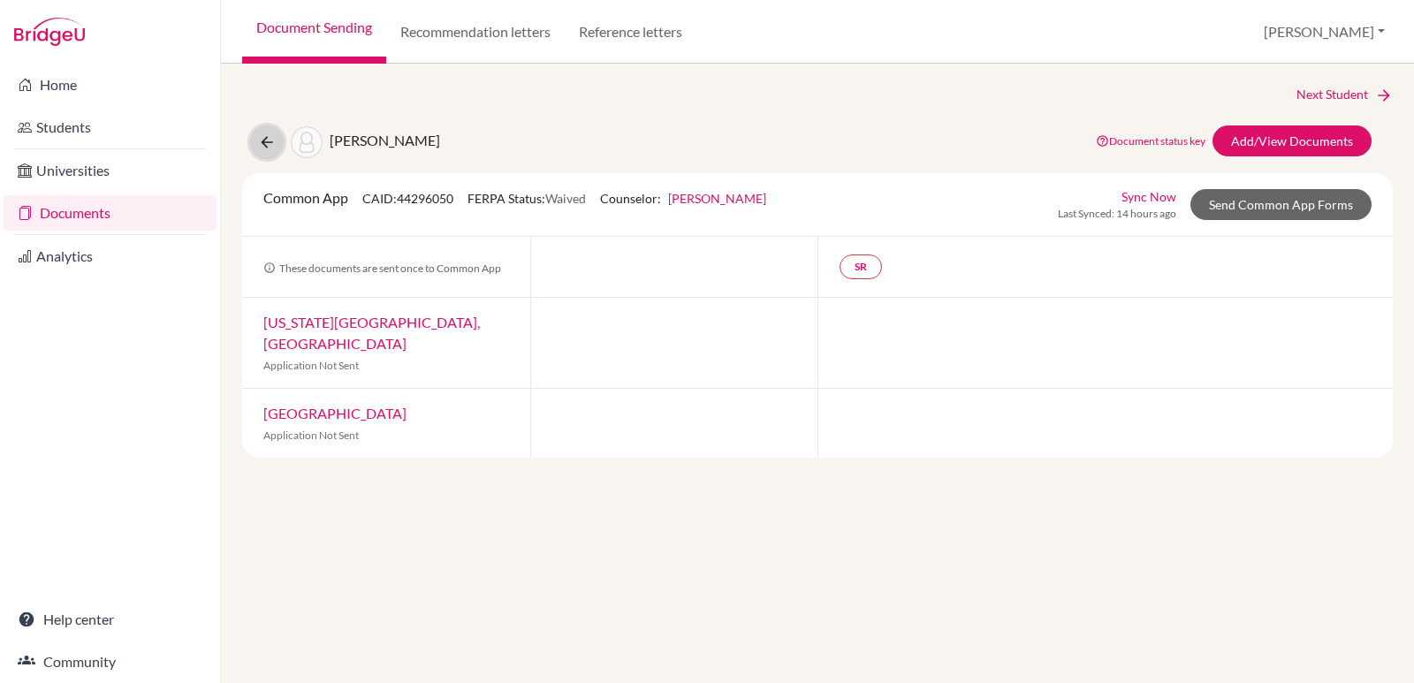
click at [253, 137] on button at bounding box center [267, 142] width 34 height 34
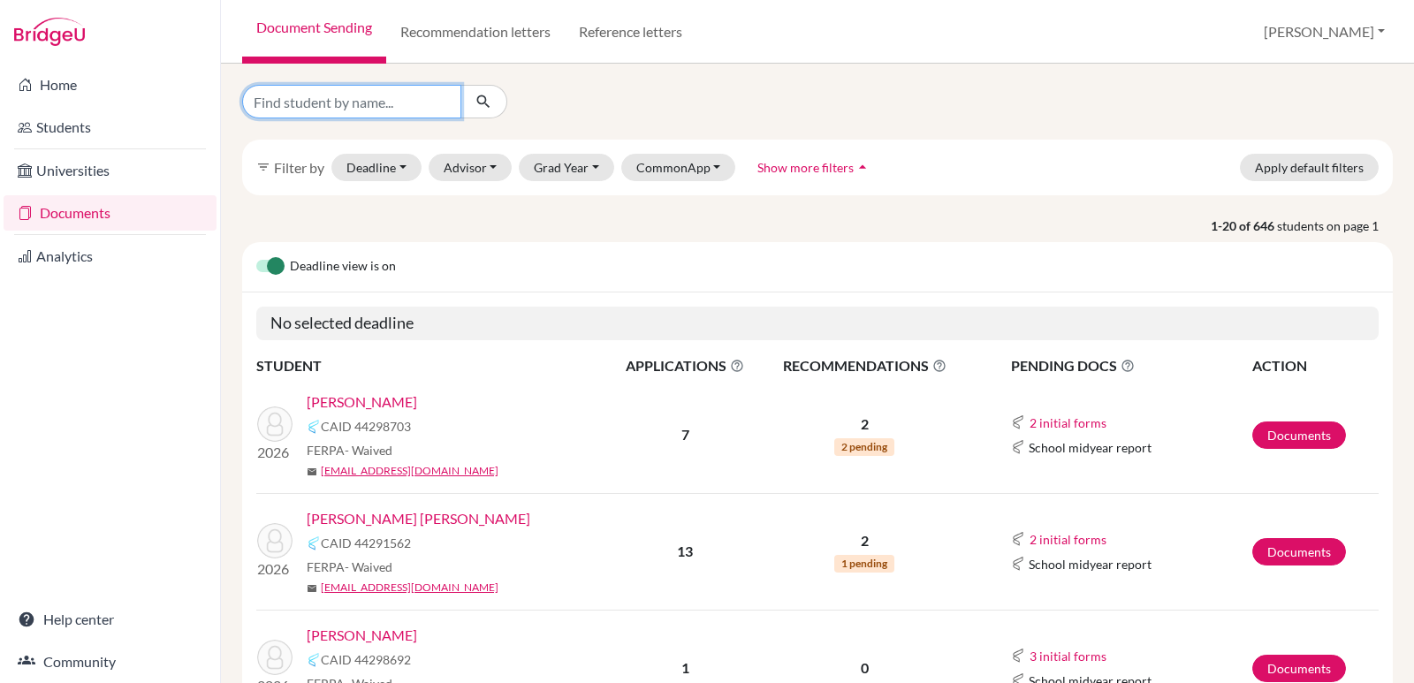
click at [384, 103] on input "Find student by name..." at bounding box center [351, 102] width 219 height 34
type input "[PERSON_NAME]"
click at [471, 100] on button "submit" at bounding box center [483, 102] width 47 height 34
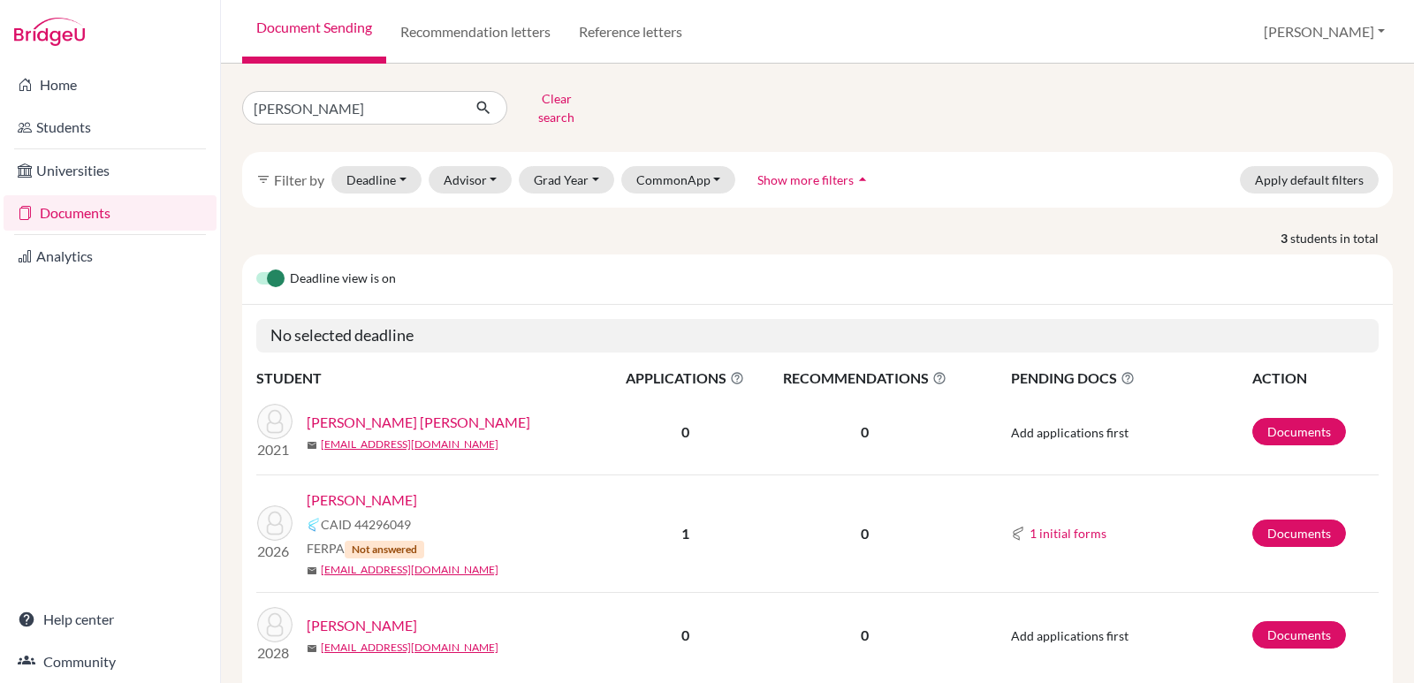
click at [380, 494] on link "[PERSON_NAME]" at bounding box center [362, 500] width 110 height 21
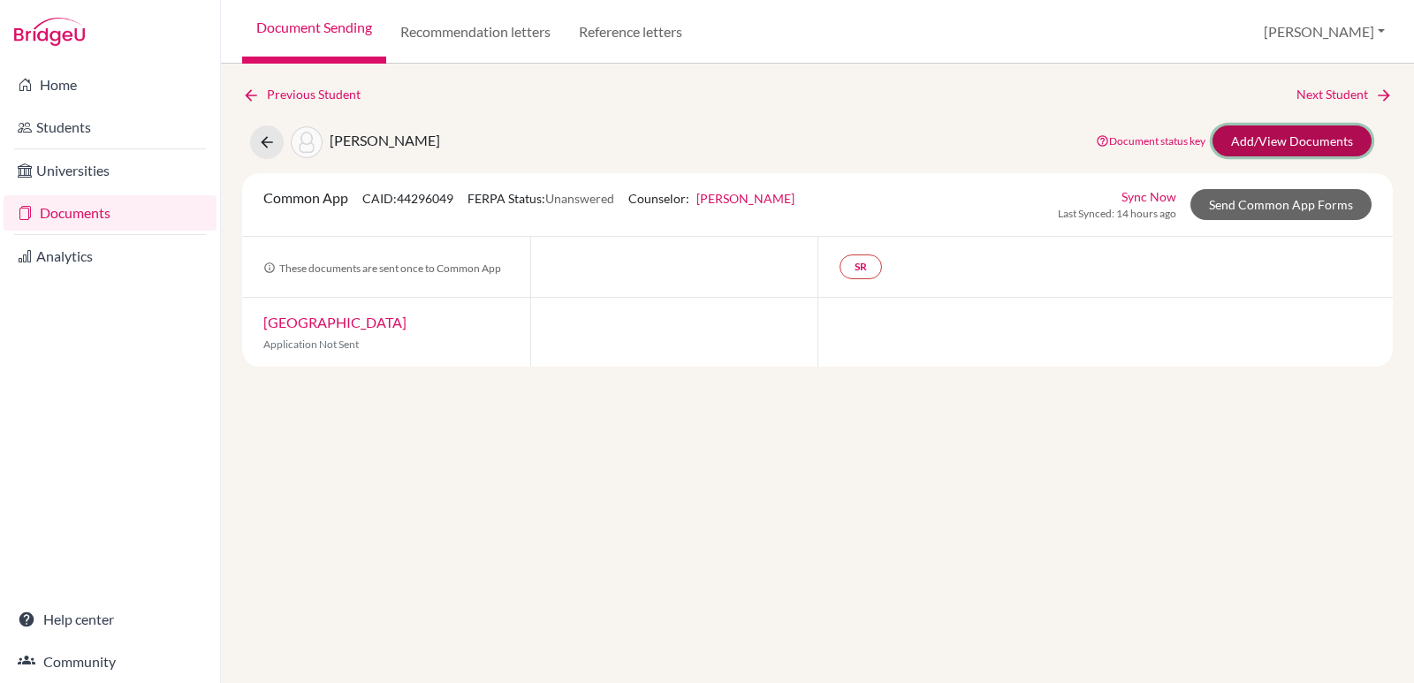
click at [1265, 136] on link "Add/View Documents" at bounding box center [1292, 140] width 159 height 31
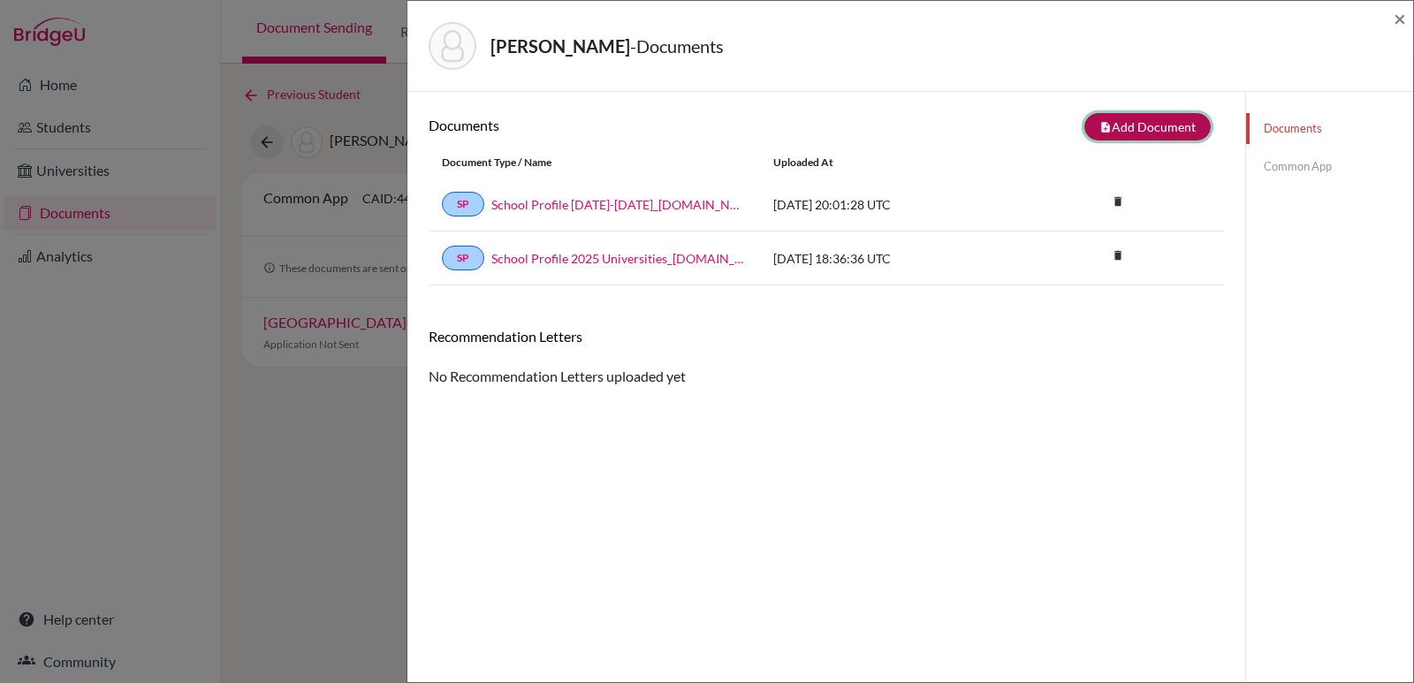
click at [1106, 129] on button "note_add Add Document" at bounding box center [1147, 126] width 126 height 27
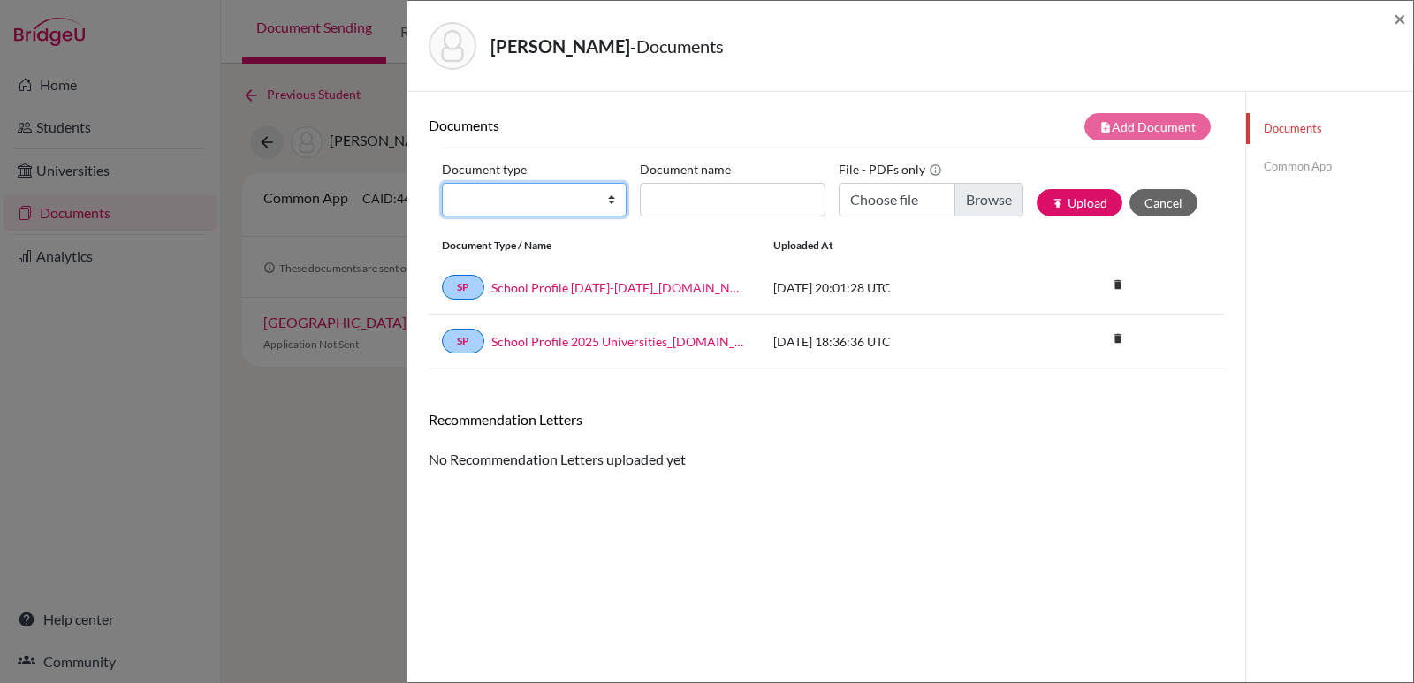
click at [547, 203] on select "Change explanation for Common App reports Counselor recommendation Internationa…" at bounding box center [534, 200] width 185 height 34
select select "2"
click at [442, 183] on select "Change explanation for Common App reports Counselor recommendation Internationa…" at bounding box center [534, 200] width 185 height 34
click at [695, 197] on input "Document name" at bounding box center [732, 200] width 185 height 34
type input "Transcript 9-11"
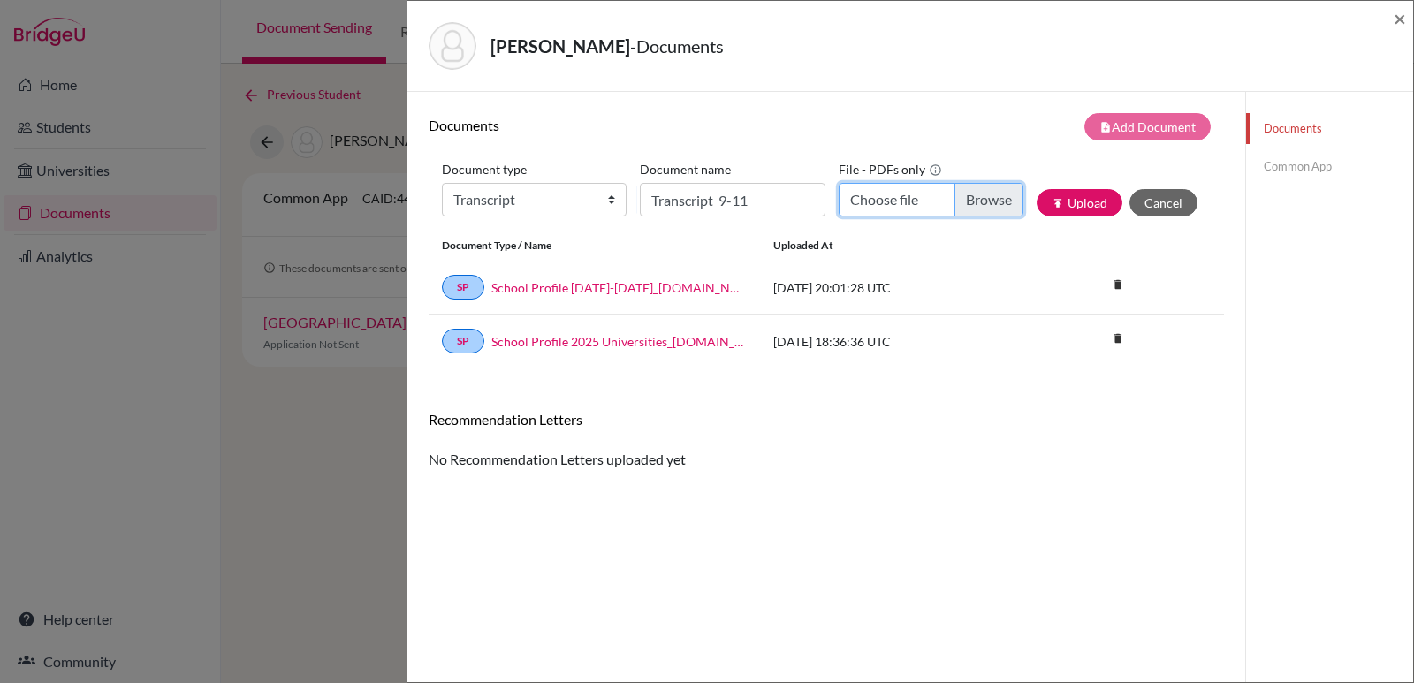
click at [881, 193] on input "Choose file" at bounding box center [931, 200] width 185 height 34
type input "C:\fakepath\[PERSON_NAME].pdf"
click at [1071, 194] on button "publish Upload" at bounding box center [1080, 202] width 86 height 27
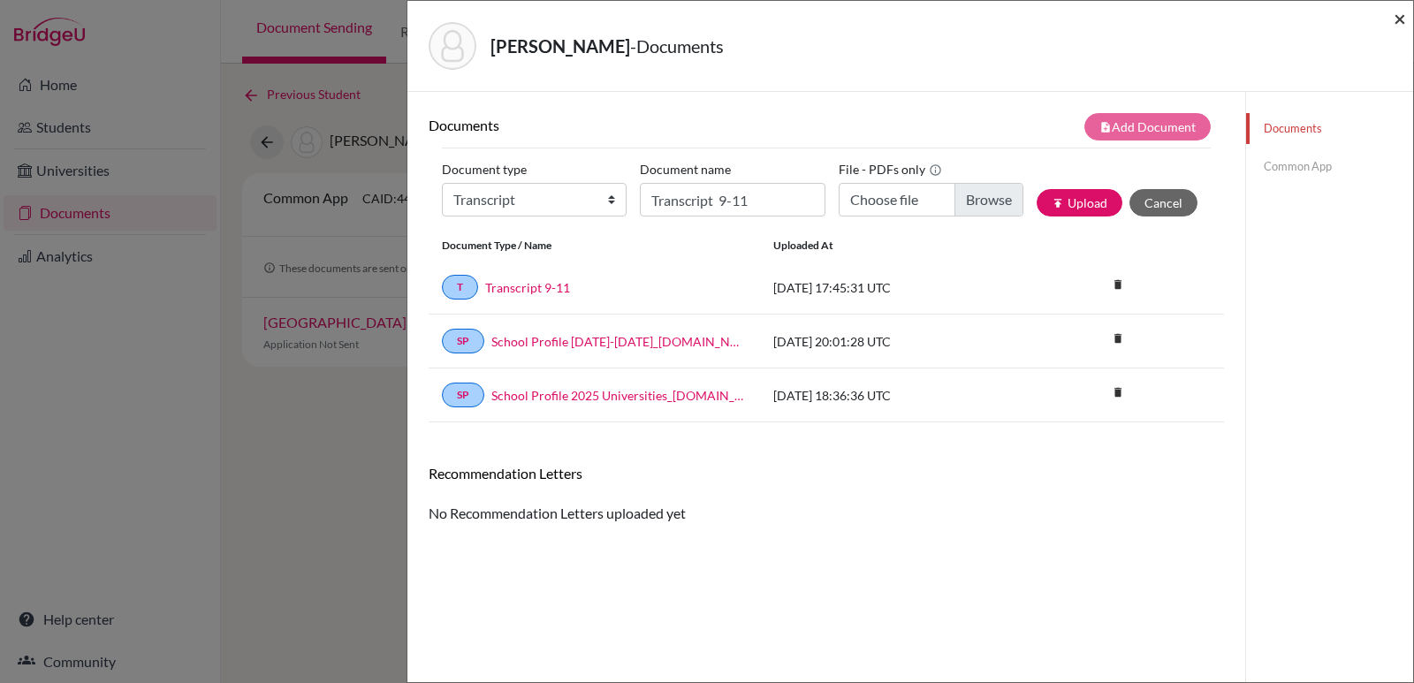
click at [1404, 28] on span "×" at bounding box center [1400, 18] width 12 height 26
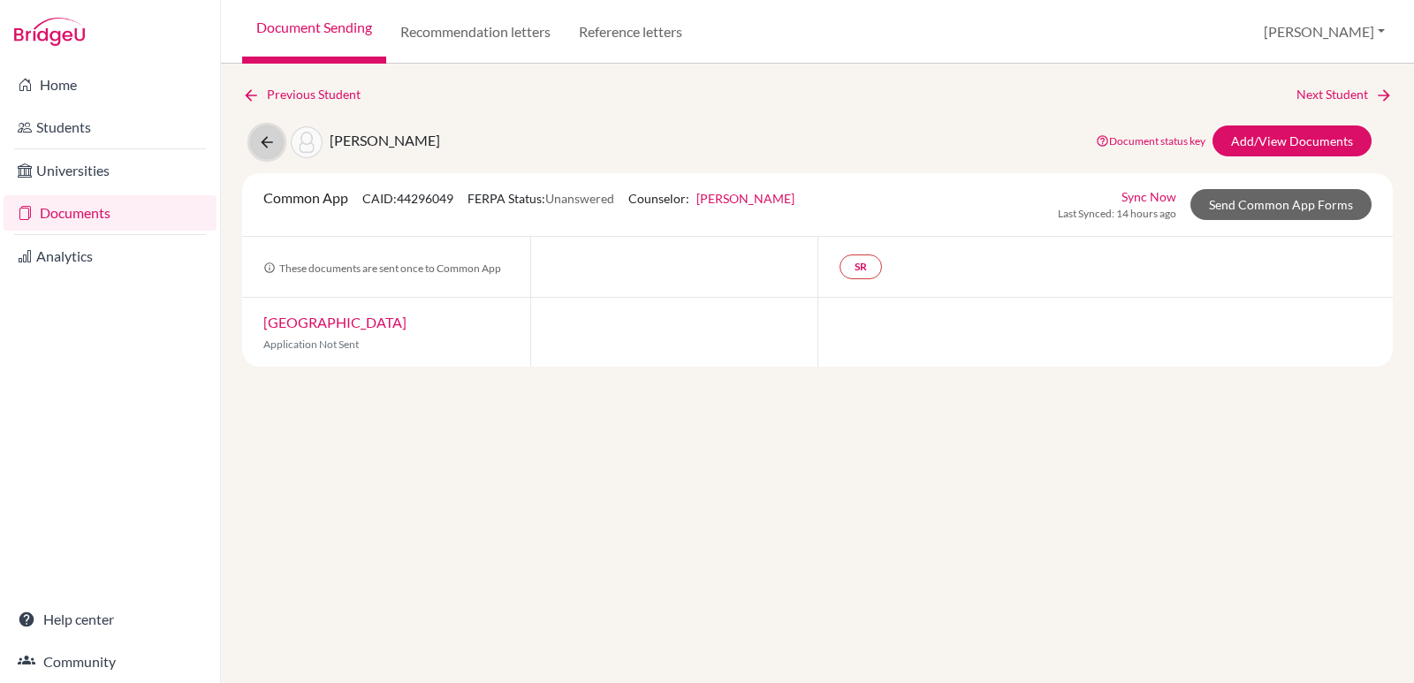
click at [259, 132] on button at bounding box center [267, 142] width 34 height 34
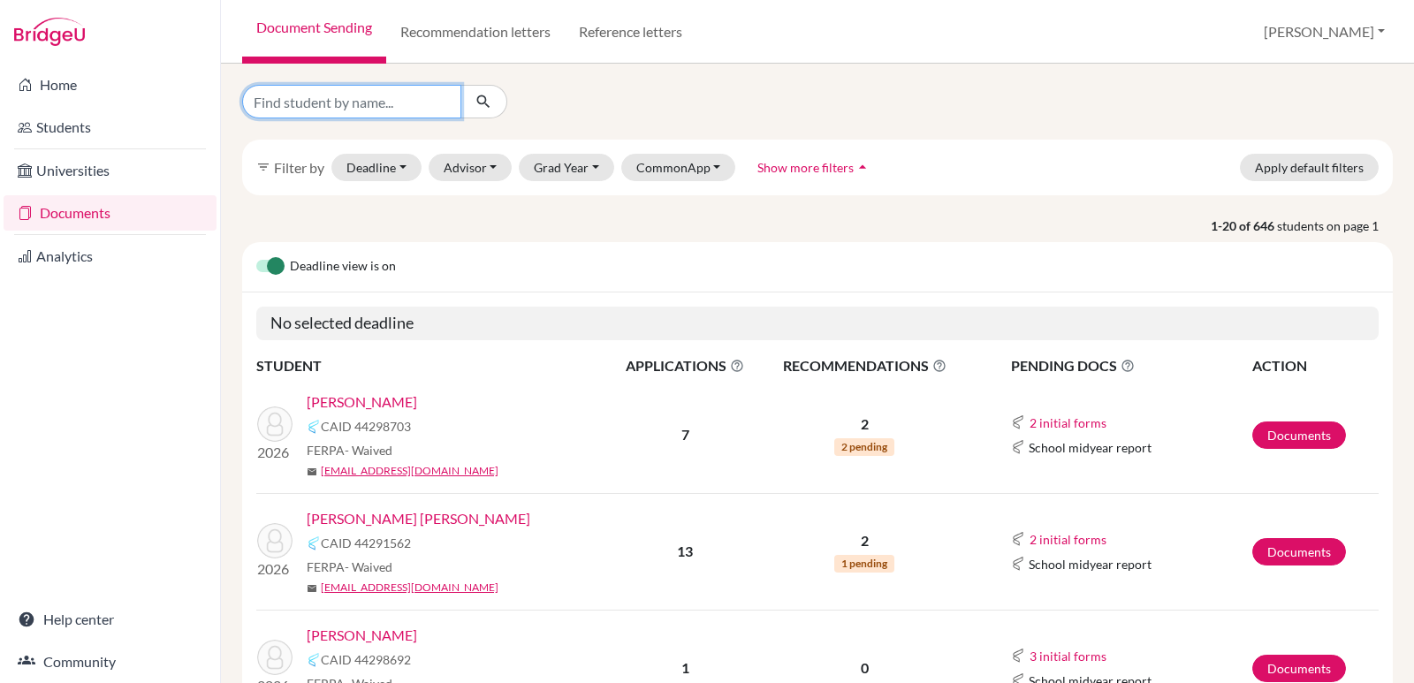
click at [384, 93] on input "Find student by name..." at bounding box center [351, 102] width 219 height 34
type input "ordoñez"
click at [486, 100] on icon "submit" at bounding box center [484, 102] width 18 height 18
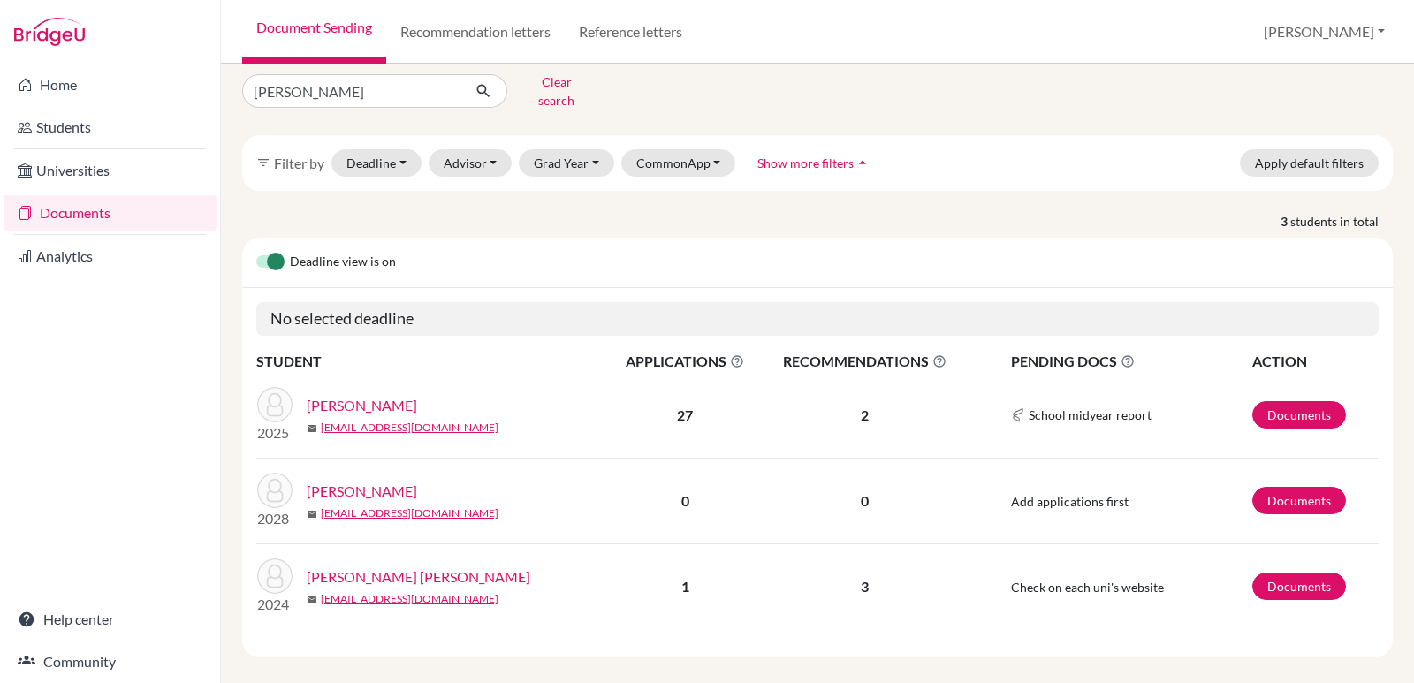
scroll to position [21, 0]
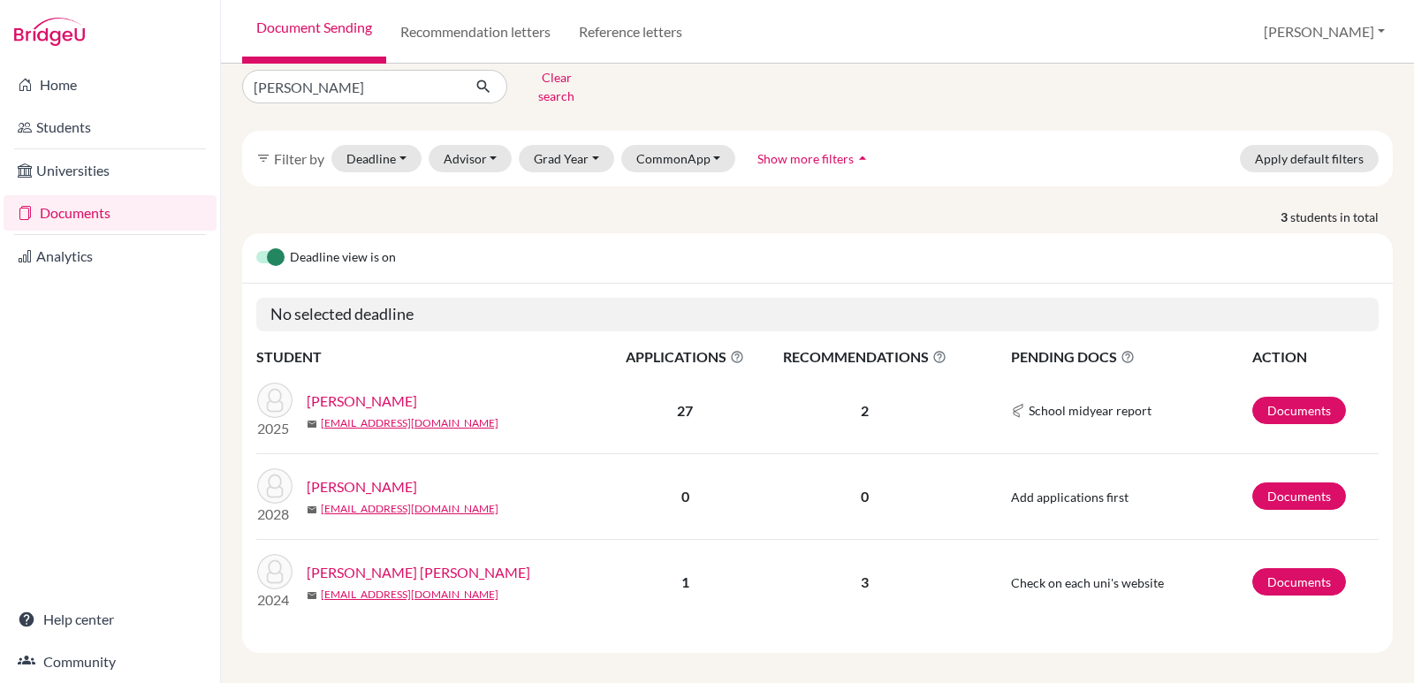
click at [385, 562] on link "Ordoñez Aguilar, Jose Luis" at bounding box center [419, 572] width 224 height 21
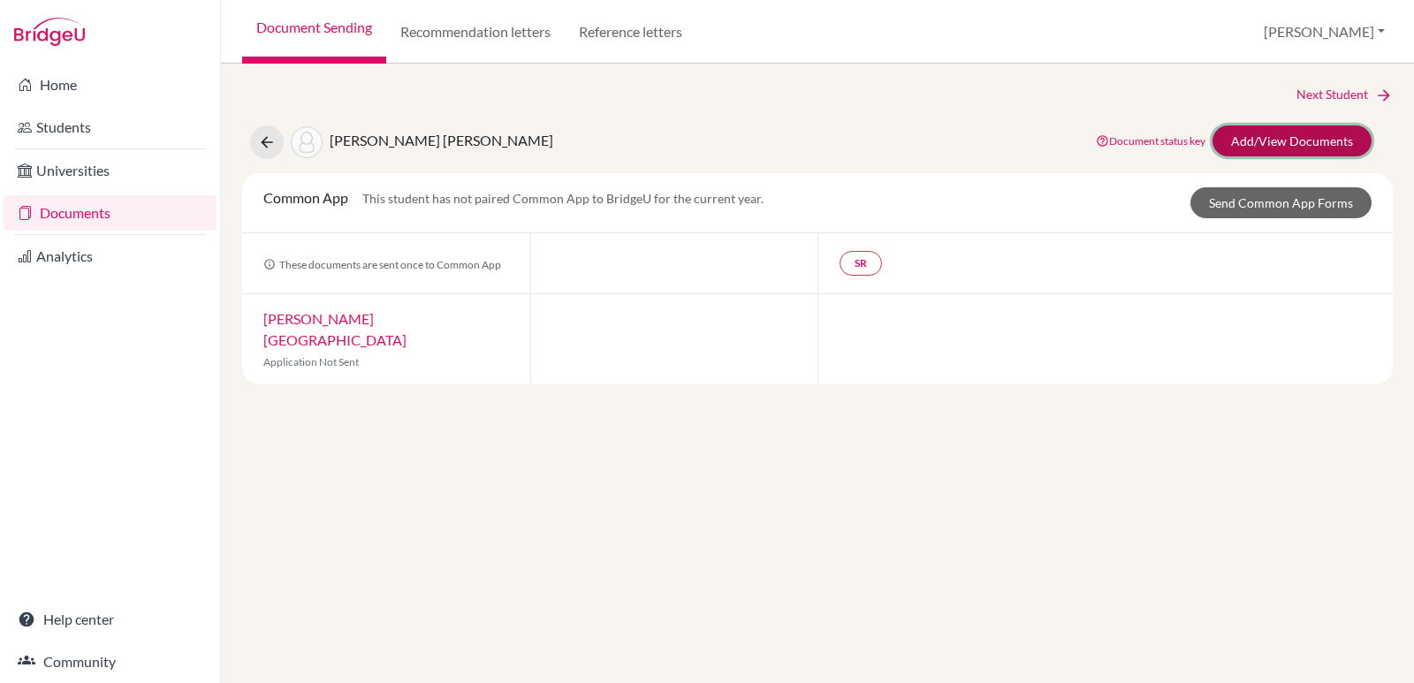
click at [1302, 143] on link "Add/View Documents" at bounding box center [1292, 140] width 159 height 31
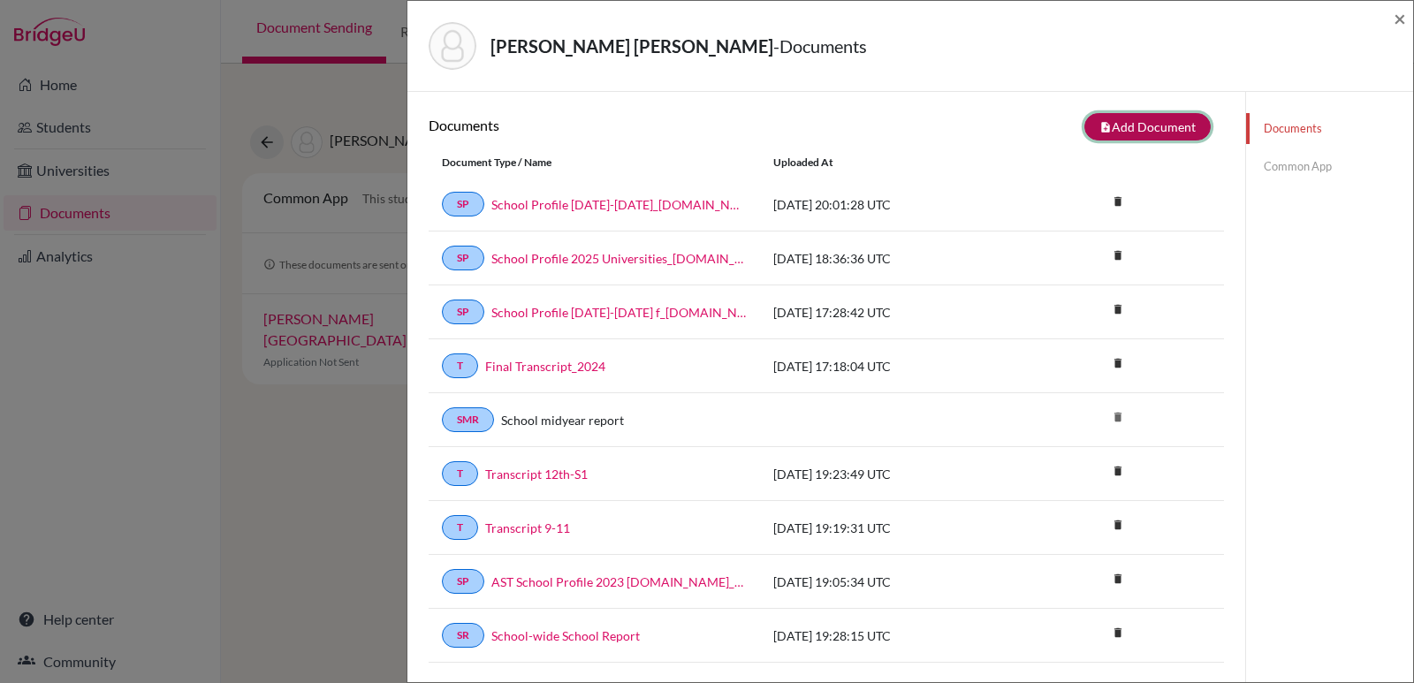
click at [1115, 133] on button "note_add Add Document" at bounding box center [1147, 126] width 126 height 27
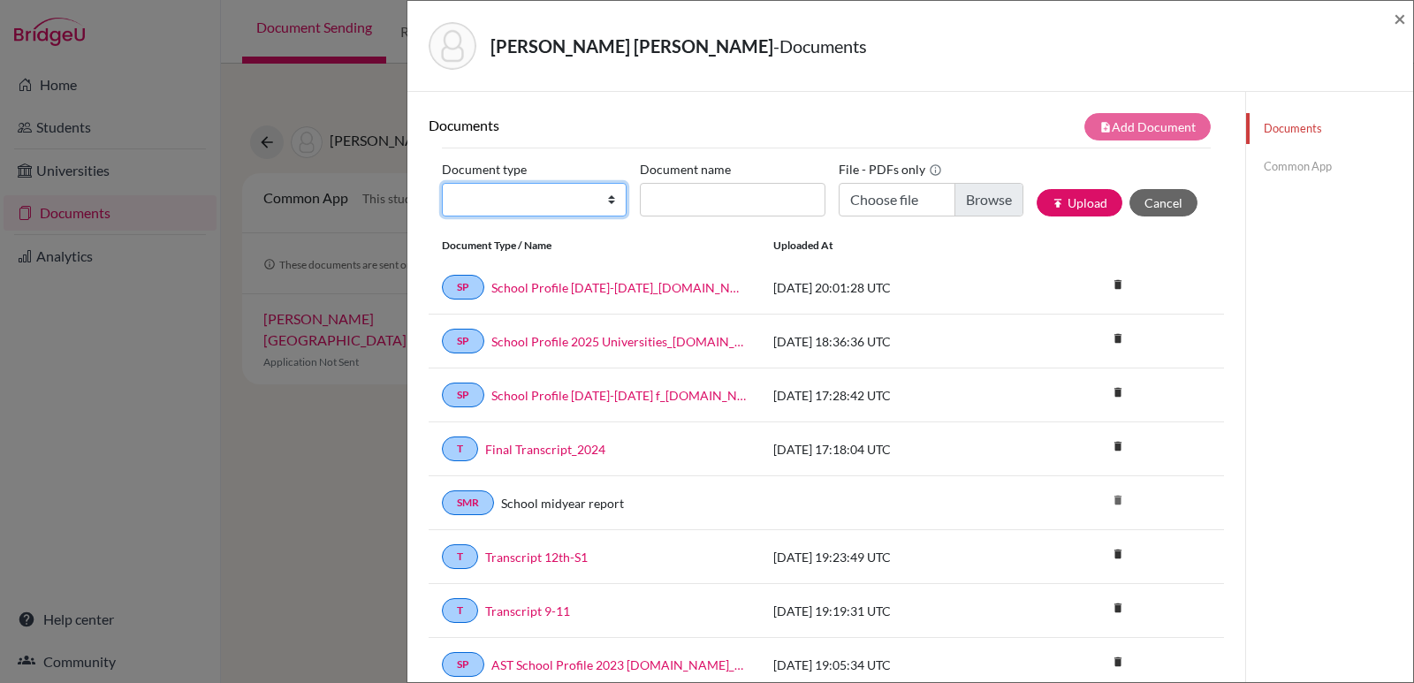
click at [609, 196] on select "Change explanation for Common App reports Counselor recommendation Internationa…" at bounding box center [534, 200] width 185 height 34
click at [1310, 395] on div "Documents Common App" at bounding box center [1329, 587] width 168 height 990
click at [1395, 22] on span "×" at bounding box center [1400, 18] width 12 height 26
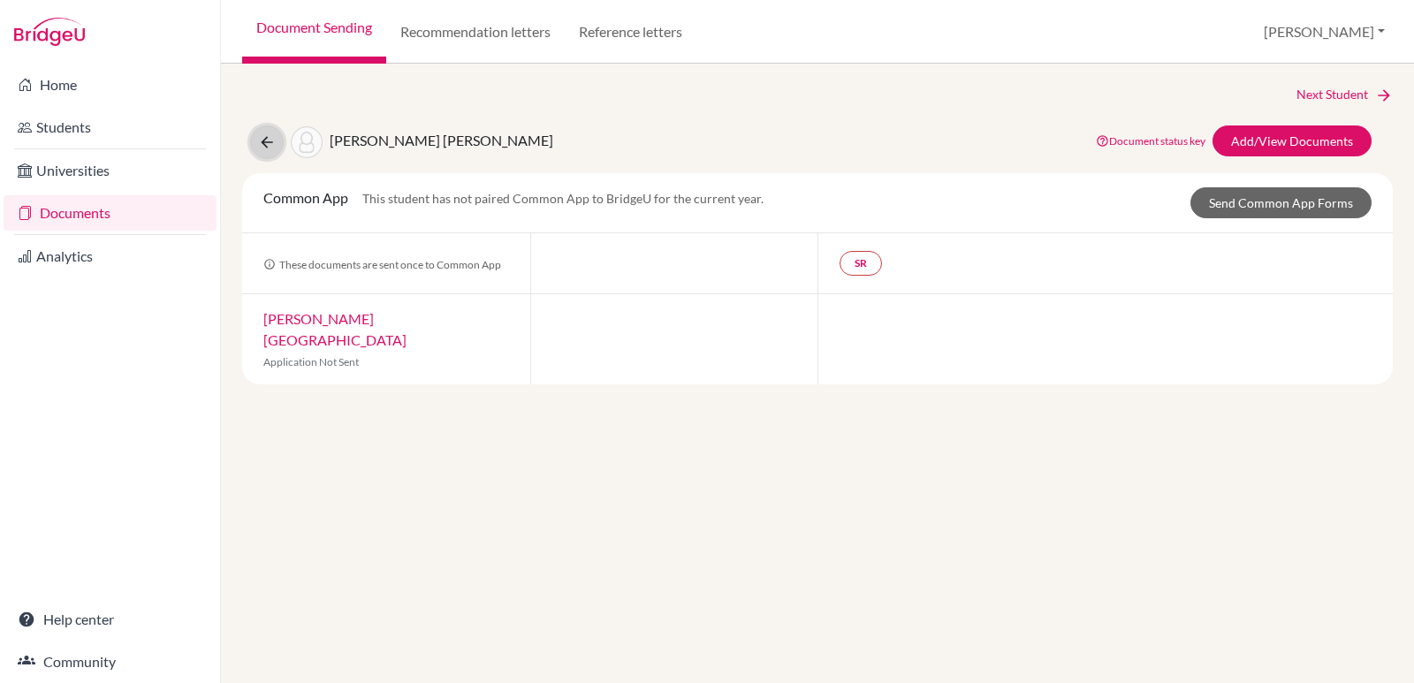
click at [270, 146] on icon at bounding box center [267, 142] width 18 height 18
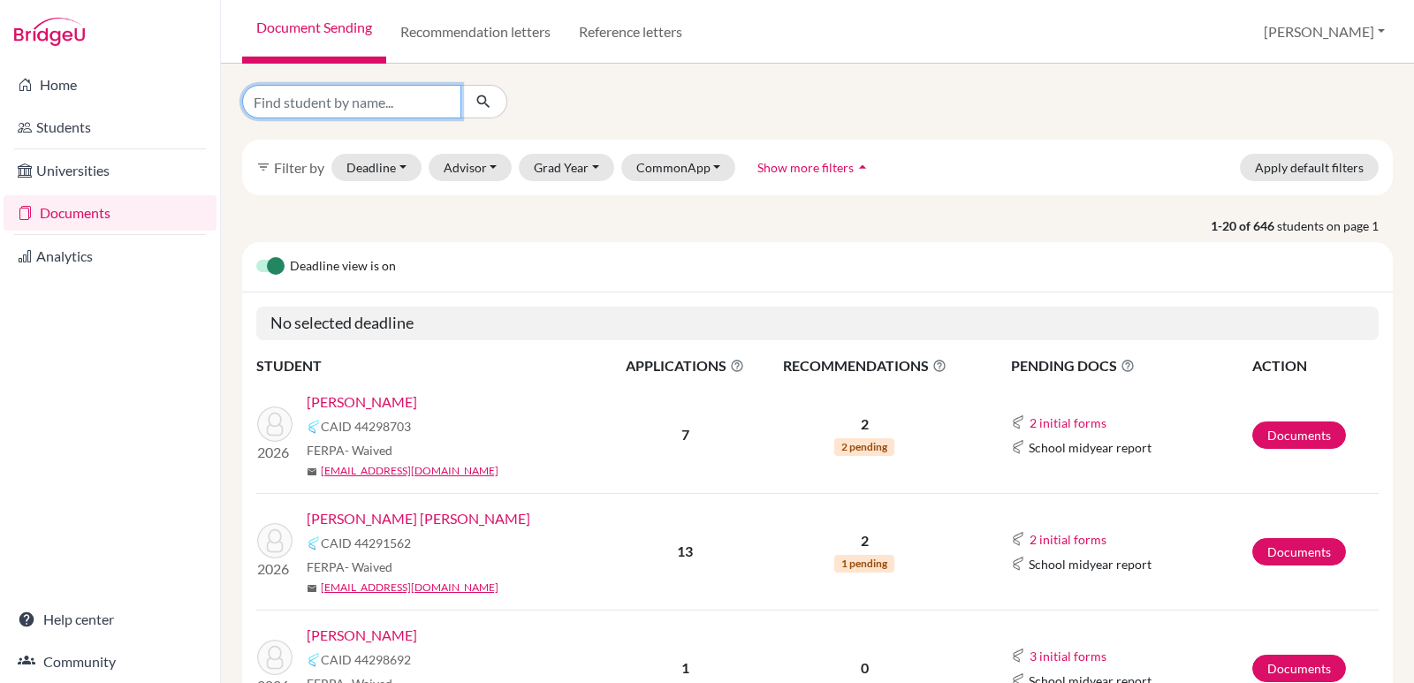
click at [378, 107] on input "Find student by name..." at bounding box center [351, 102] width 219 height 34
type input "[PERSON_NAME]"
click at [475, 105] on icon "submit" at bounding box center [484, 102] width 18 height 18
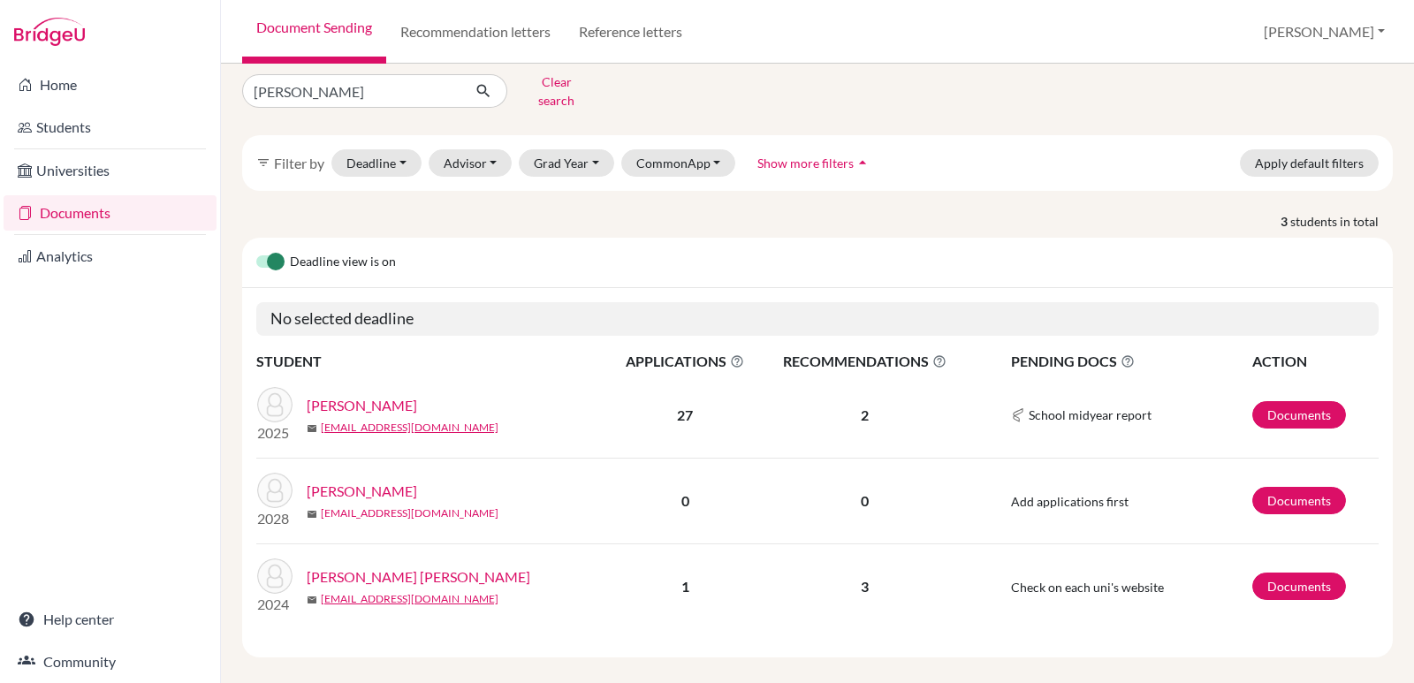
scroll to position [21, 0]
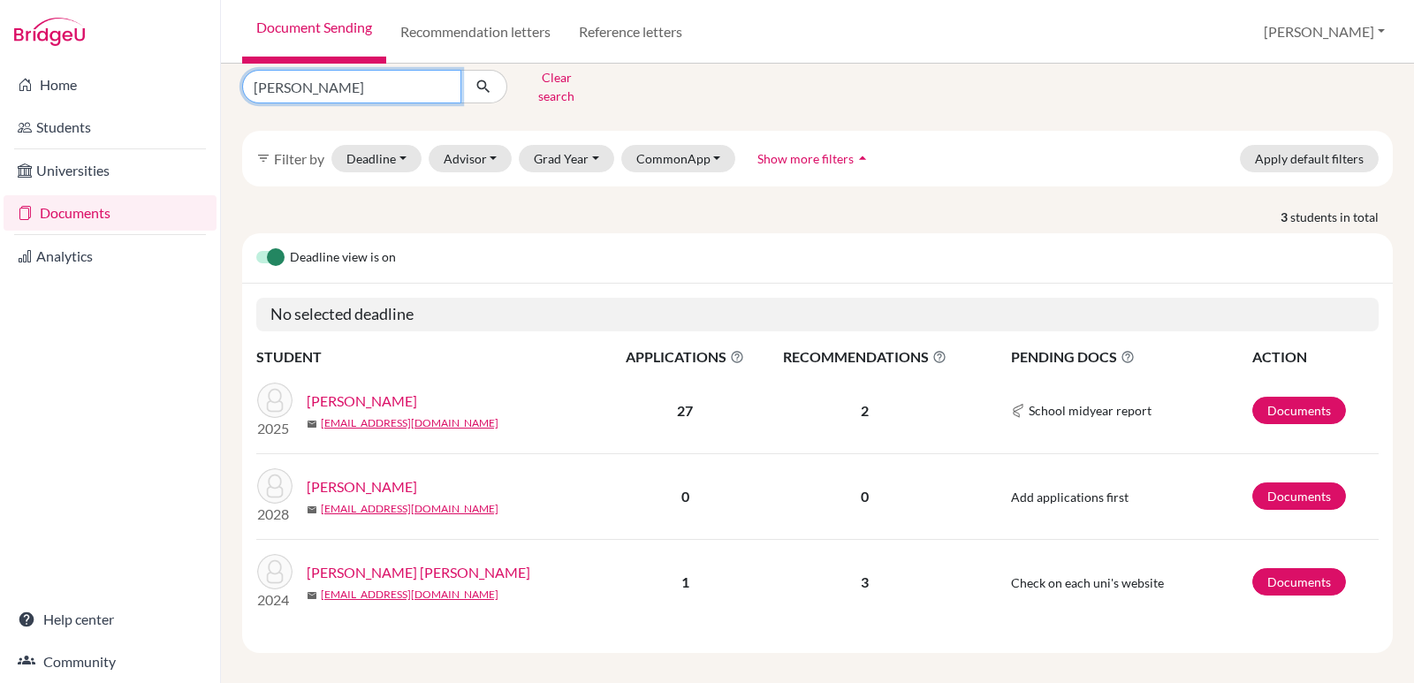
click at [437, 86] on input "[PERSON_NAME]" at bounding box center [351, 87] width 219 height 34
click at [438, 73] on input "[PERSON_NAME]" at bounding box center [351, 87] width 219 height 34
click at [443, 81] on input "[PERSON_NAME]" at bounding box center [351, 87] width 219 height 34
type input "jose ramon"
click at [470, 81] on button "submit" at bounding box center [483, 87] width 47 height 34
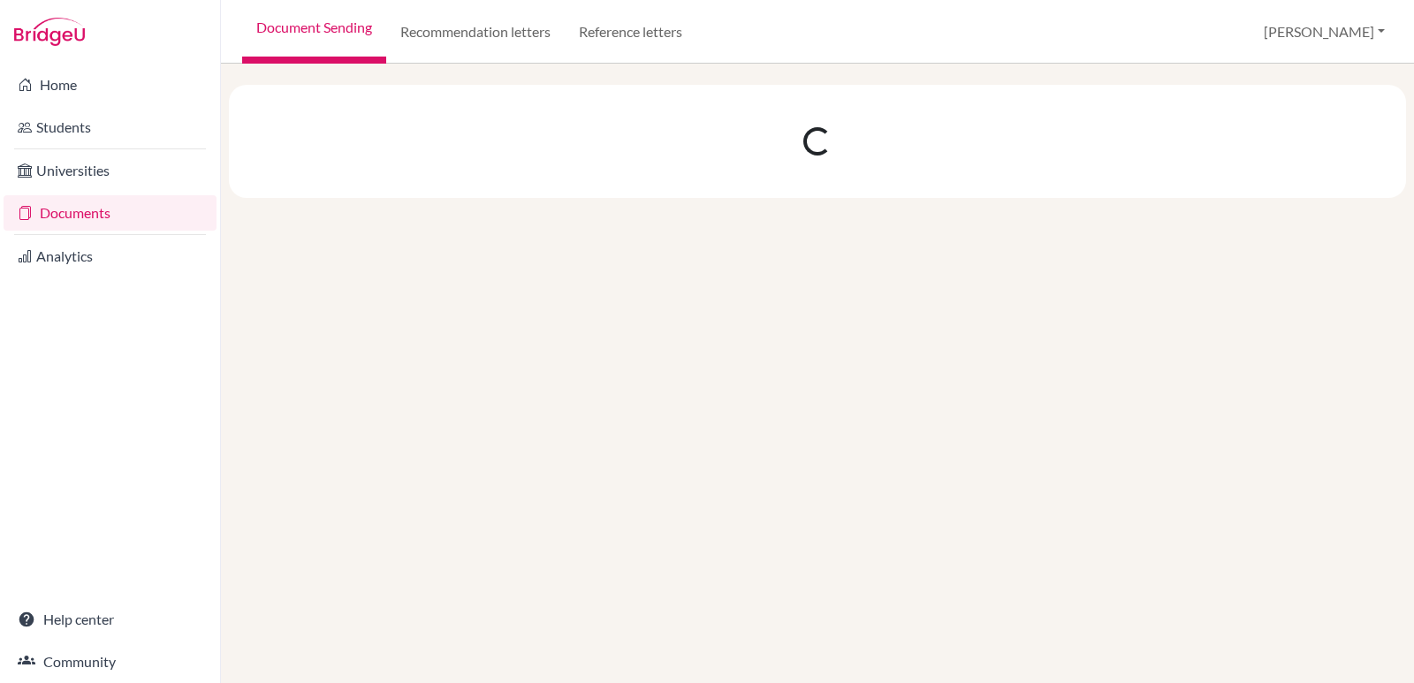
scroll to position [0, 0]
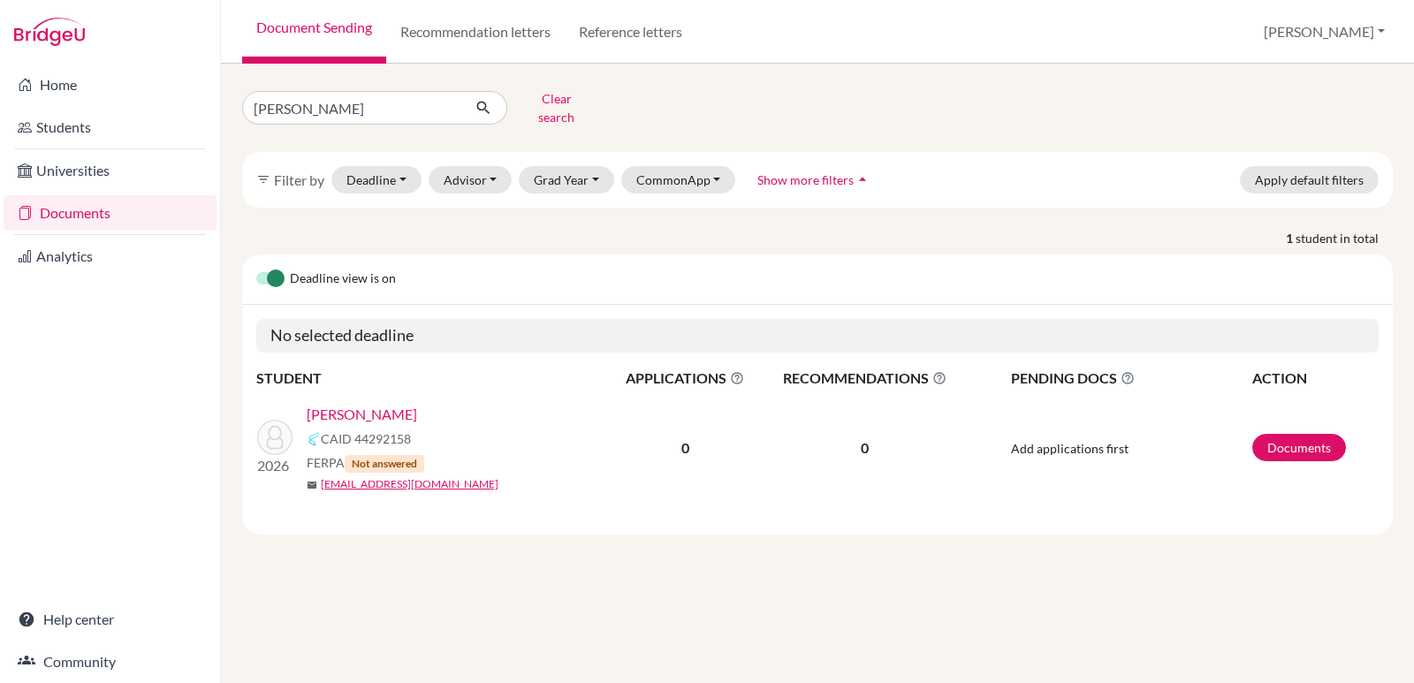
click at [417, 404] on link "Ordoñes , Jose Ramon" at bounding box center [362, 414] width 110 height 21
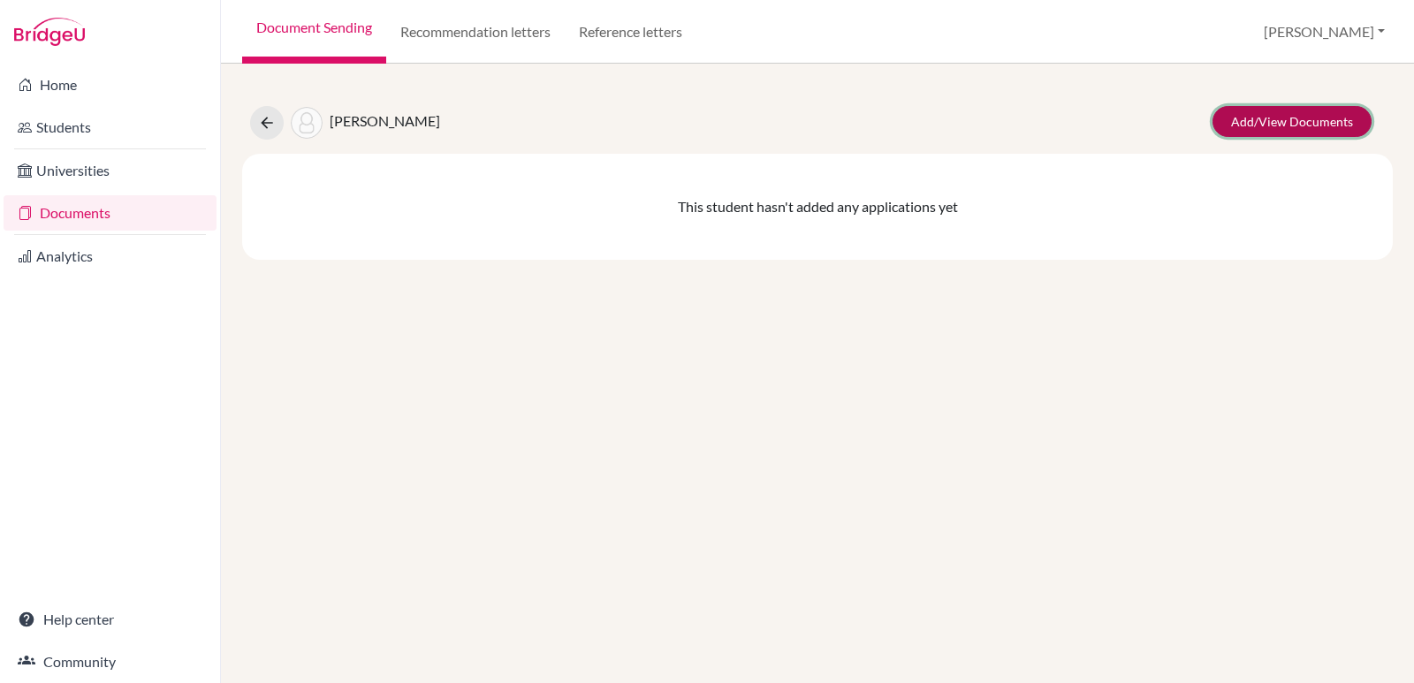
click at [1273, 131] on link "Add/View Documents" at bounding box center [1292, 121] width 159 height 31
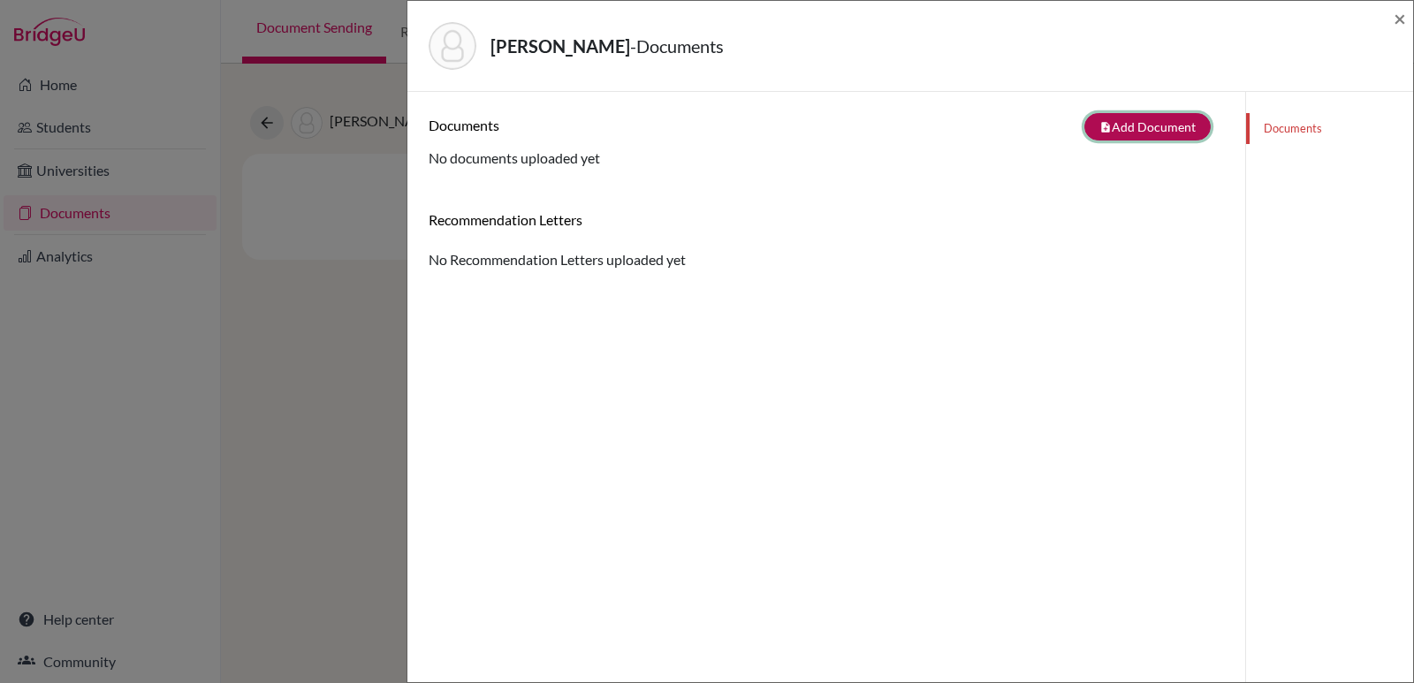
click at [1170, 118] on button "note_add Add Document" at bounding box center [1147, 126] width 126 height 27
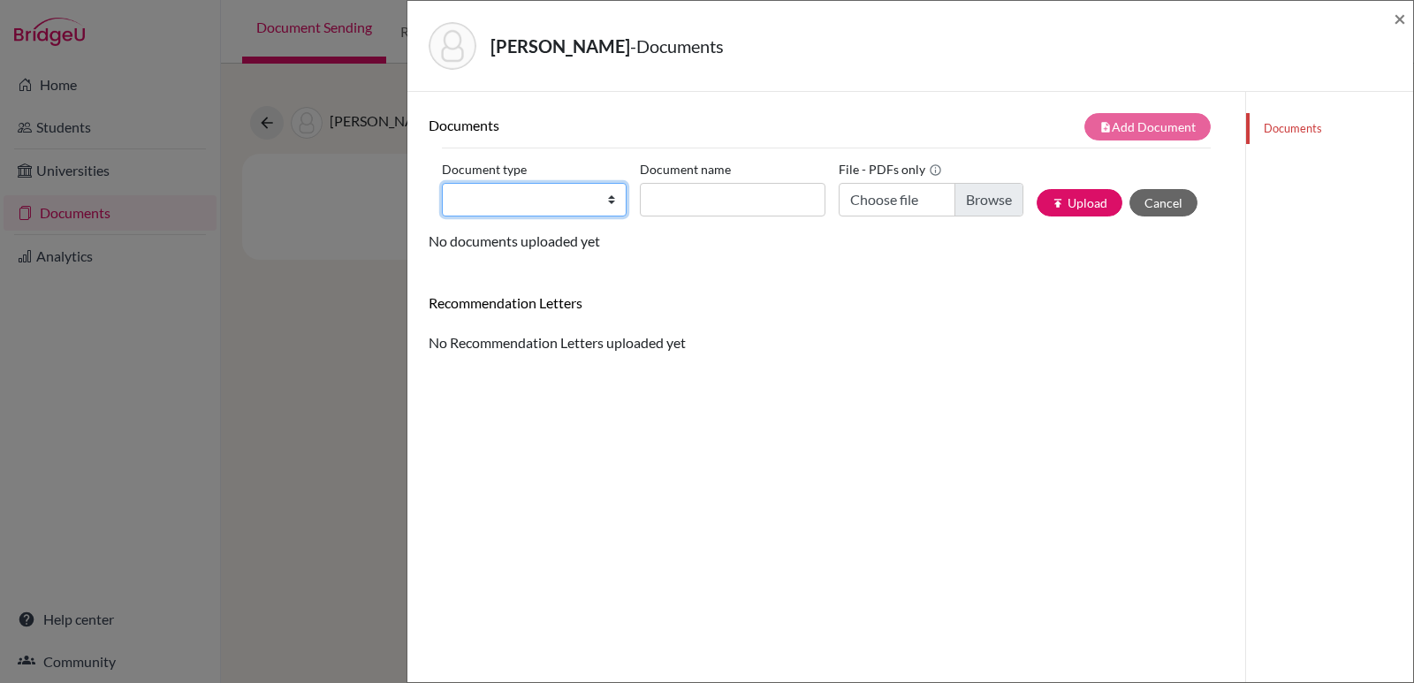
click at [609, 204] on select "Change explanation for Common App reports Counselor recommendation Internationa…" at bounding box center [534, 200] width 185 height 34
select select "2"
click at [442, 183] on select "Change explanation for Common App reports Counselor recommendation Internationa…" at bounding box center [534, 200] width 185 height 34
click at [673, 190] on input "Document name" at bounding box center [732, 200] width 185 height 34
type input "Transcript 9-11"
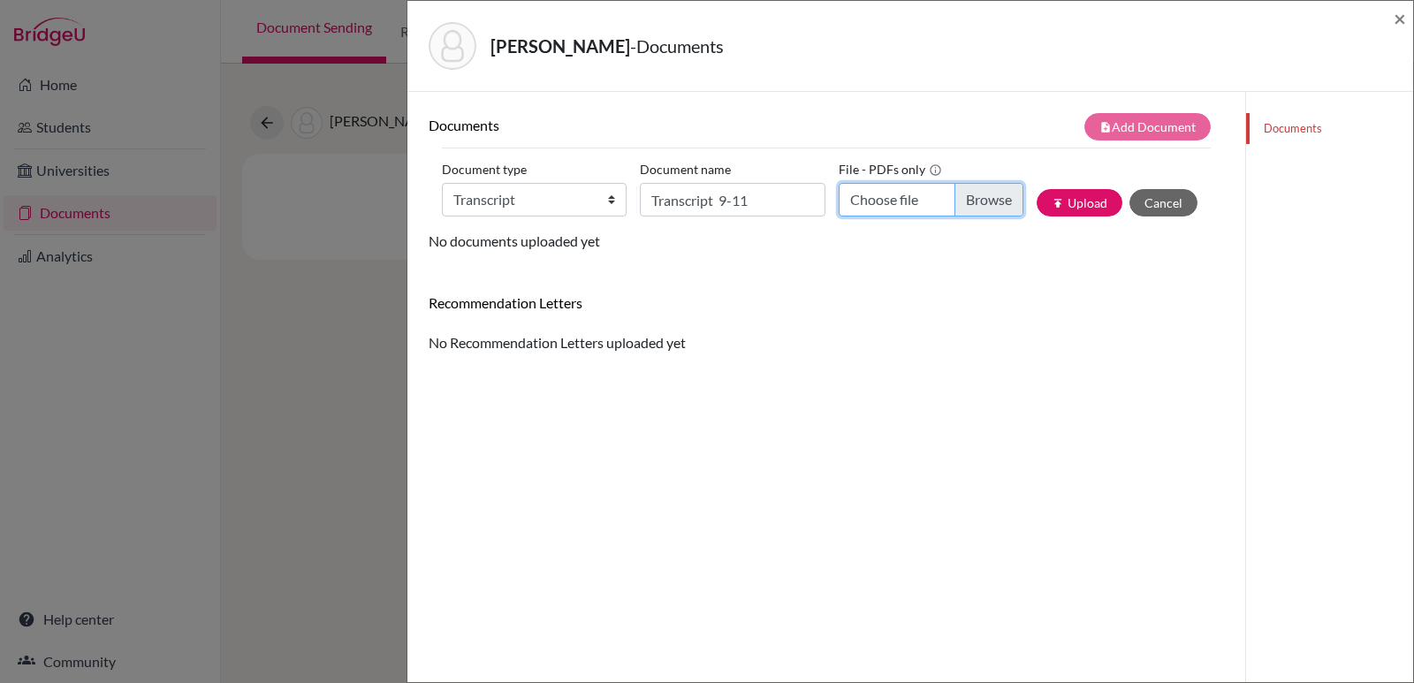
click at [900, 207] on input "Choose file" at bounding box center [931, 200] width 185 height 34
type input "C:\fakepath\Jose Ordoñez_Transcripts.pdf"
click at [1052, 205] on icon "publish" at bounding box center [1058, 203] width 12 height 12
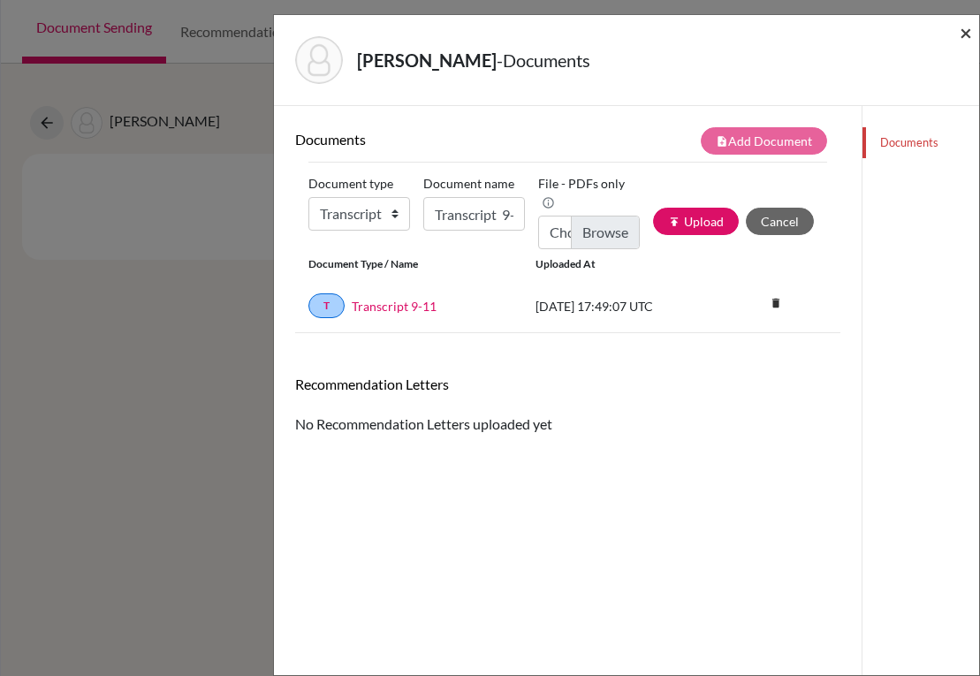
click at [961, 36] on span "×" at bounding box center [966, 32] width 12 height 26
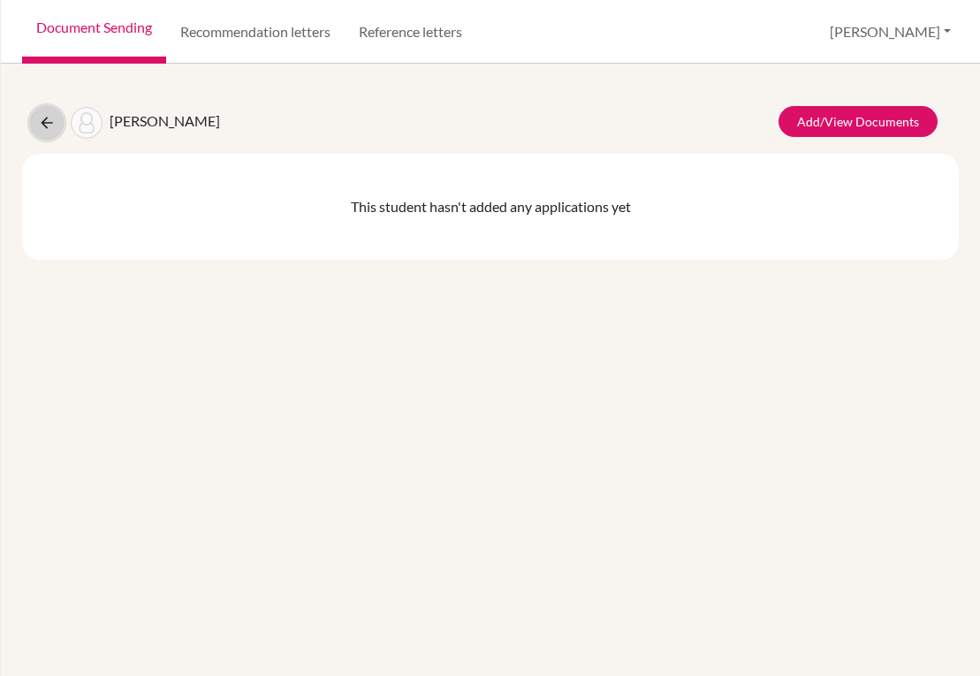
click at [45, 125] on icon at bounding box center [47, 123] width 18 height 18
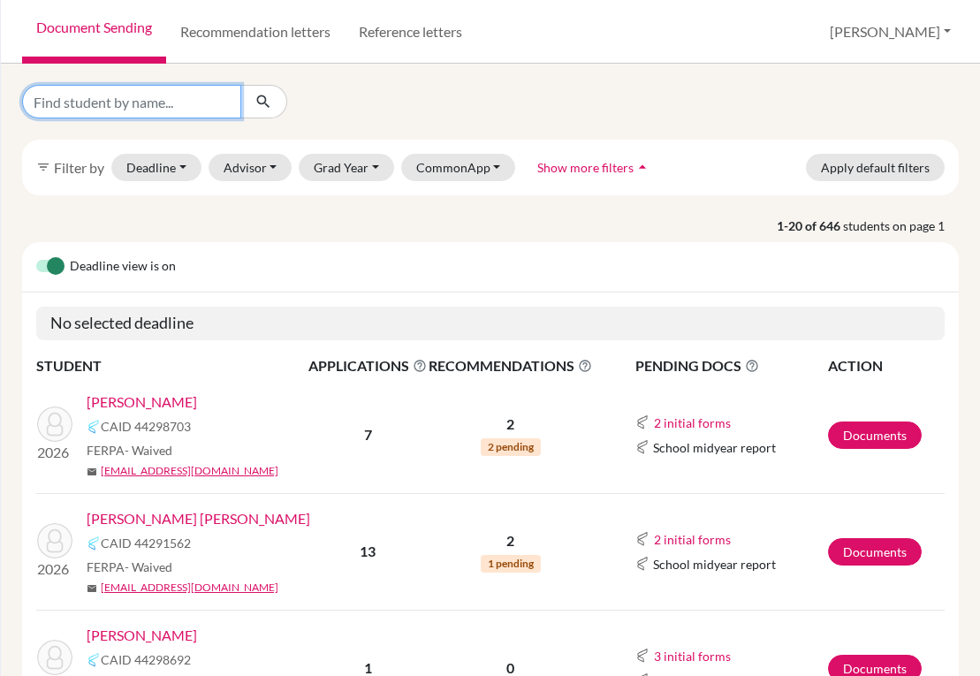
click at [176, 103] on input "Find student by name..." at bounding box center [131, 102] width 219 height 34
type input "obando"
click at [267, 105] on icon "submit" at bounding box center [264, 102] width 18 height 18
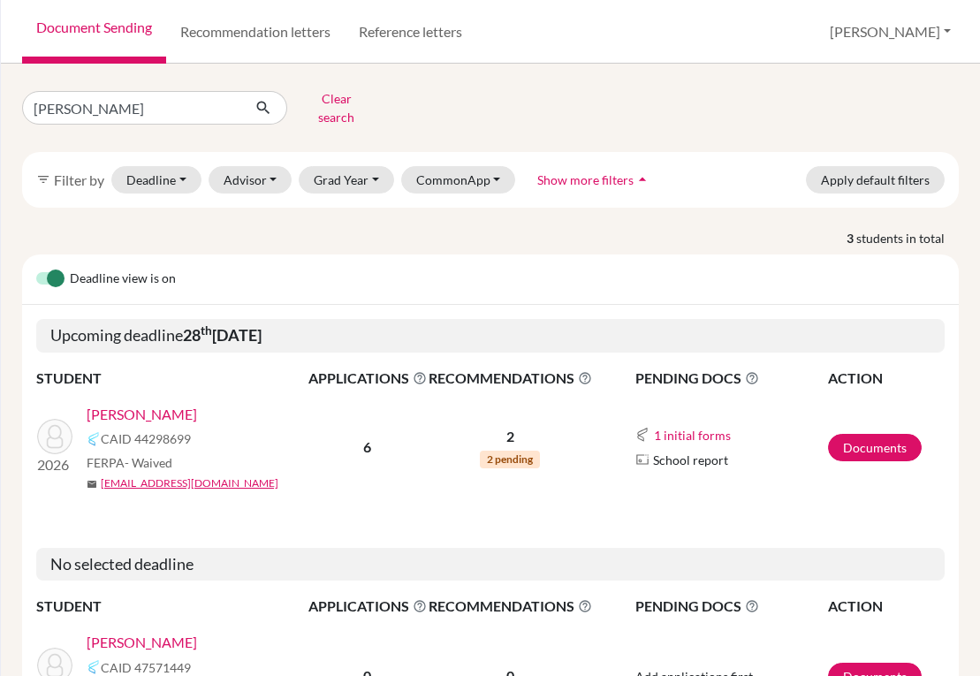
click at [184, 404] on link "[PERSON_NAME]" at bounding box center [142, 414] width 110 height 21
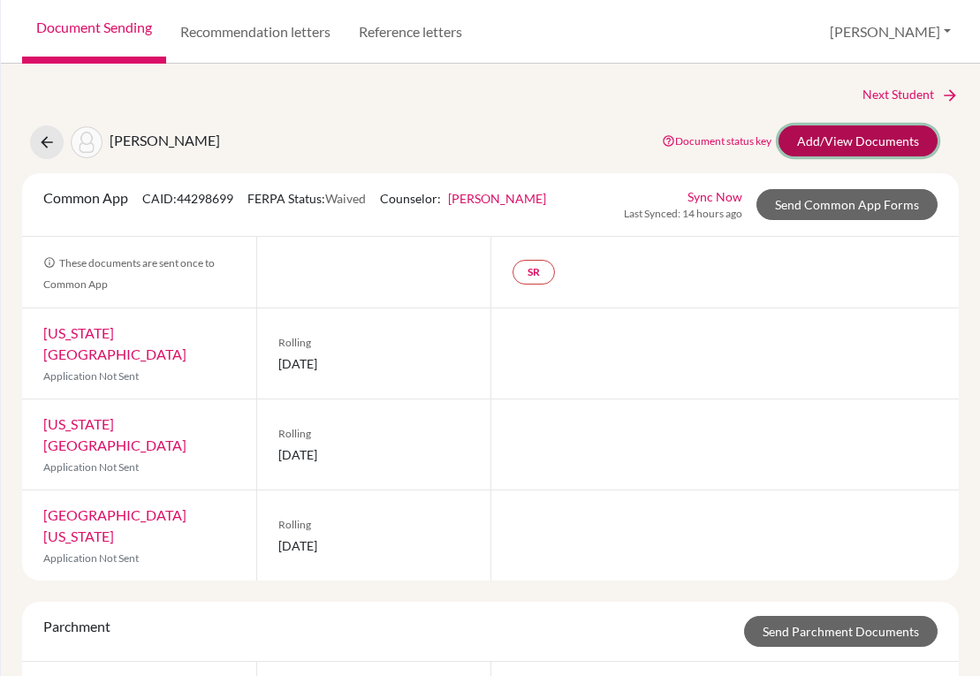
click at [848, 144] on link "Add/View Documents" at bounding box center [858, 140] width 159 height 31
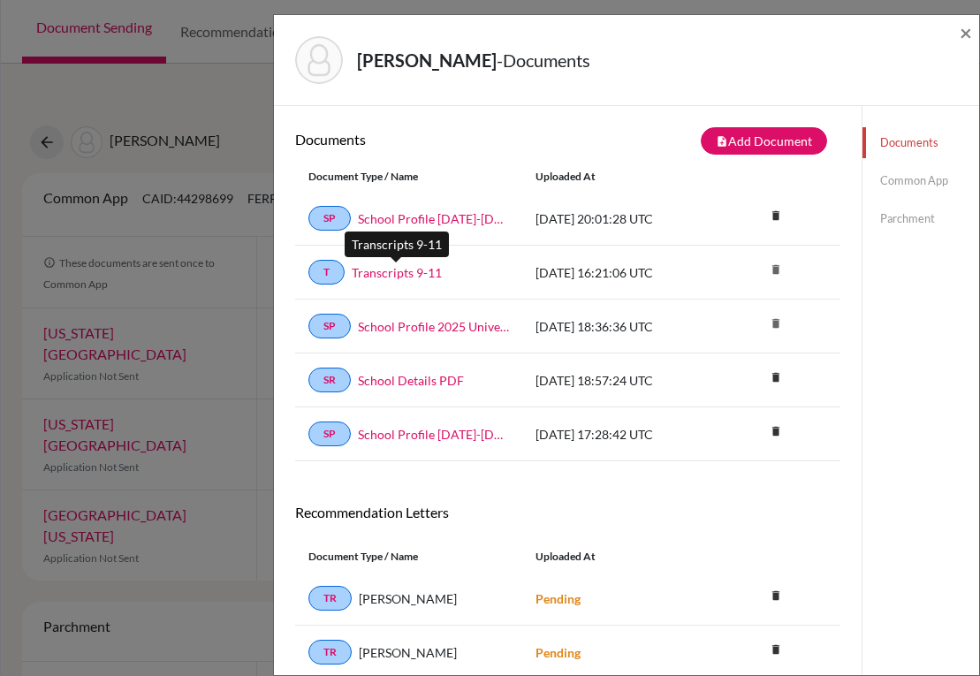
click at [427, 265] on link "Transcripts 9-11" at bounding box center [397, 272] width 90 height 19
click at [963, 27] on span "×" at bounding box center [966, 32] width 12 height 26
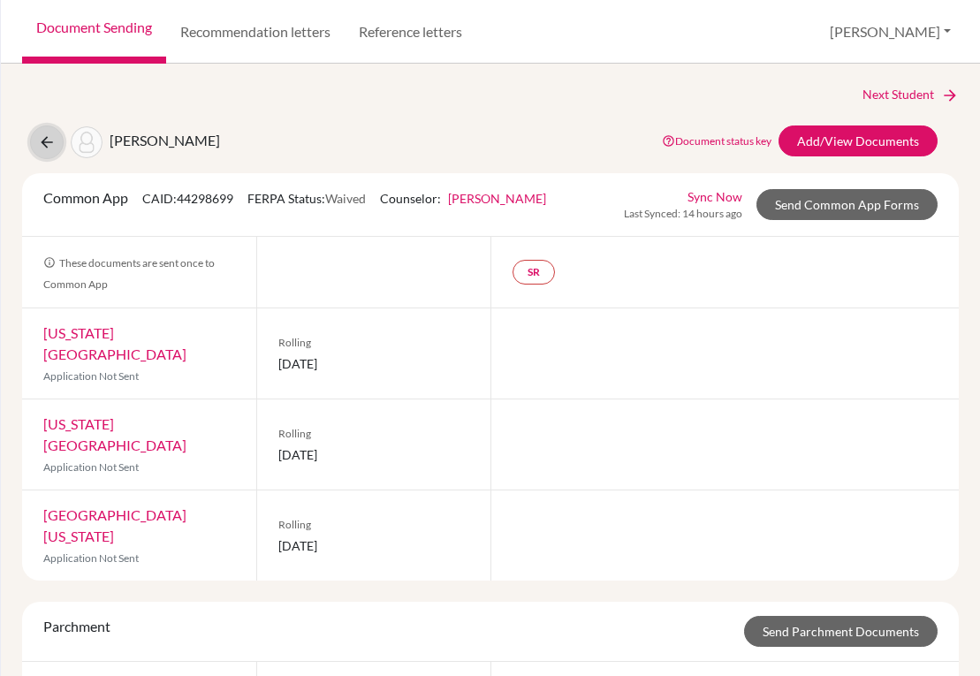
click at [44, 147] on icon at bounding box center [47, 142] width 18 height 18
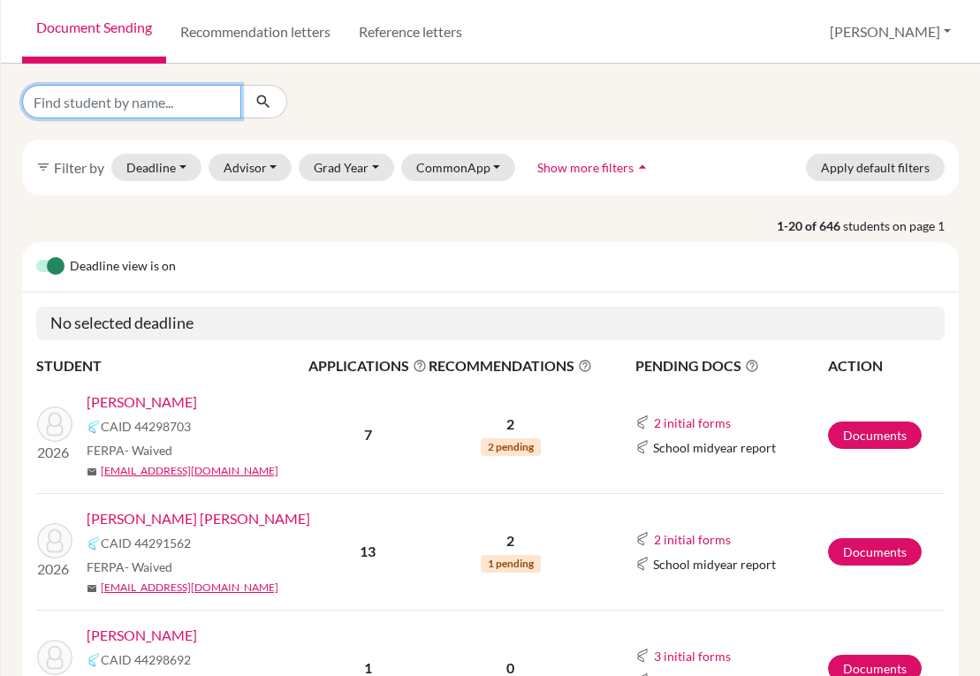
click at [148, 108] on input "Find student by name..." at bounding box center [131, 102] width 219 height 34
type input "oliva"
click at [273, 109] on button "submit" at bounding box center [263, 102] width 47 height 34
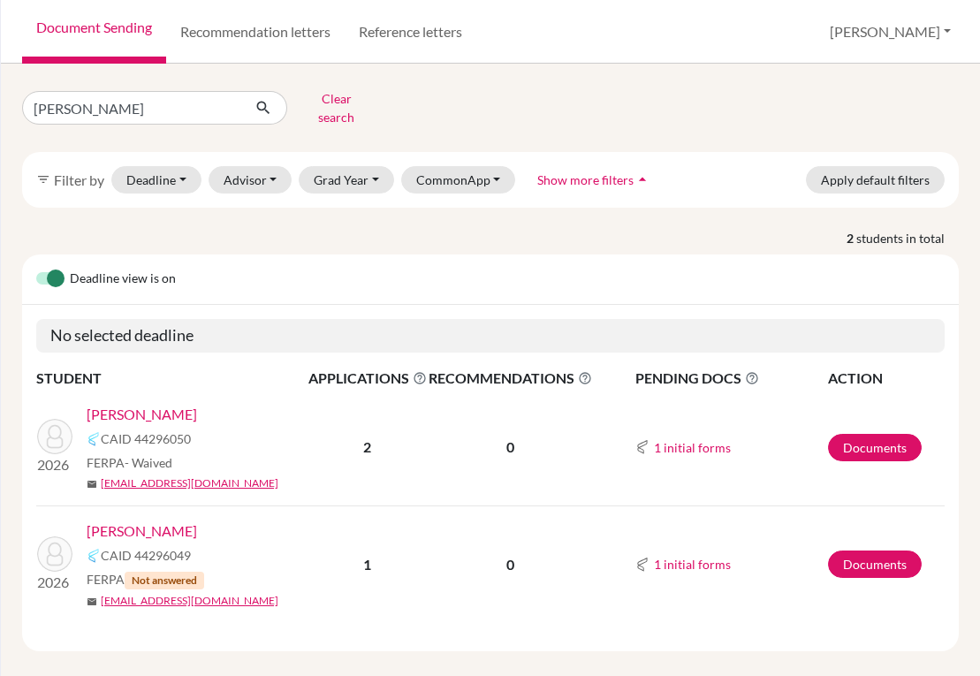
click at [119, 521] on link "[PERSON_NAME]" at bounding box center [142, 531] width 110 height 21
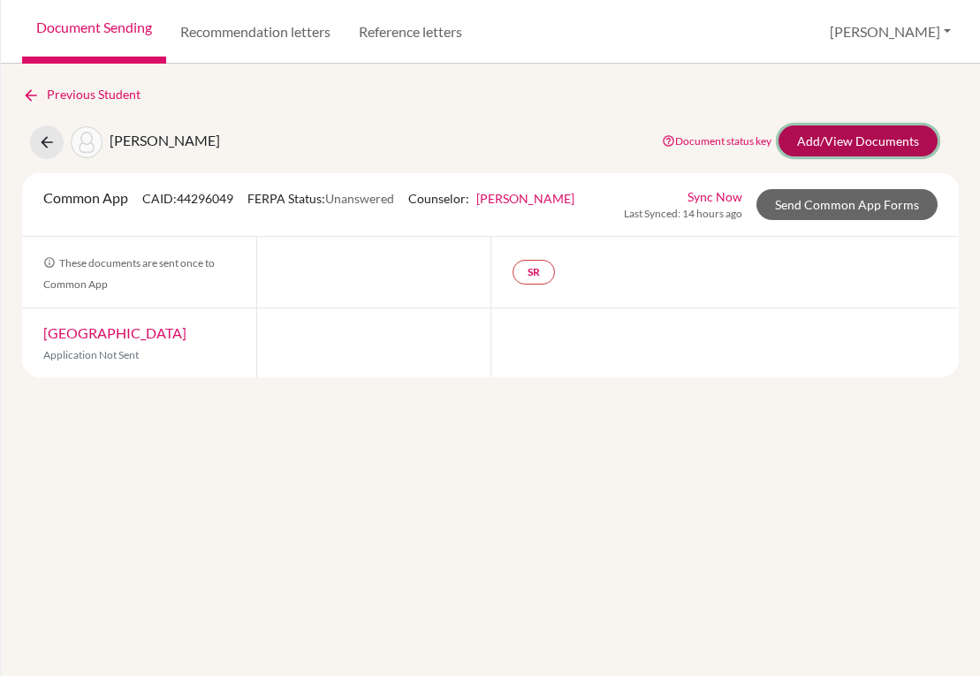
click at [823, 146] on link "Add/View Documents" at bounding box center [858, 140] width 159 height 31
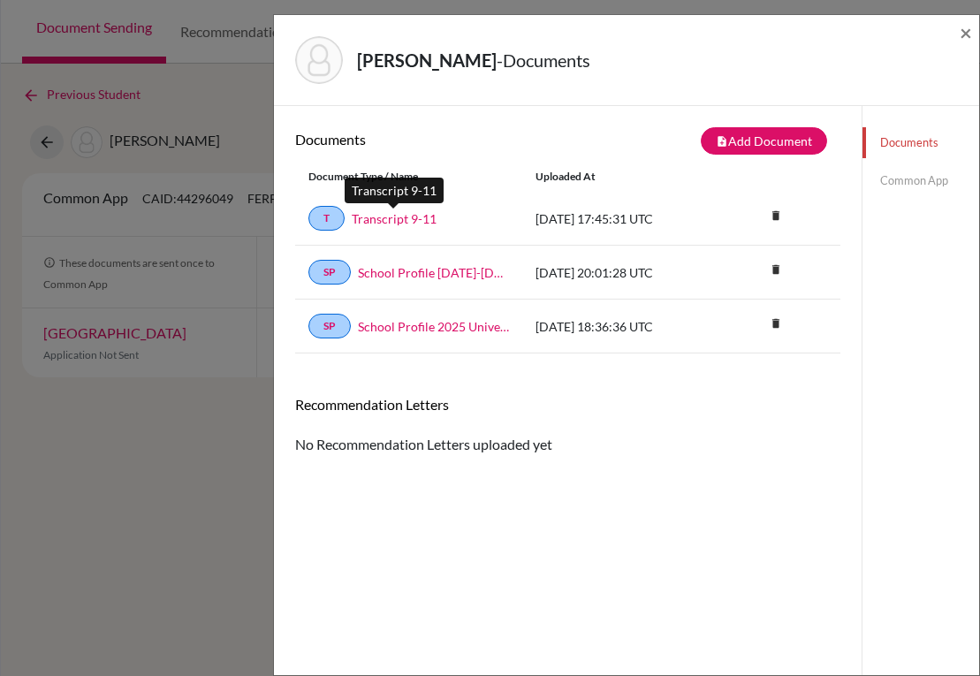
click at [381, 216] on link "Transcript 9-11" at bounding box center [394, 218] width 85 height 19
click at [958, 34] on div "Oliva, Rolando - Documents ×" at bounding box center [626, 60] width 691 height 76
click at [959, 35] on div "Oliva, Rolando - Documents ×" at bounding box center [626, 60] width 691 height 76
click at [968, 37] on span "×" at bounding box center [966, 32] width 12 height 26
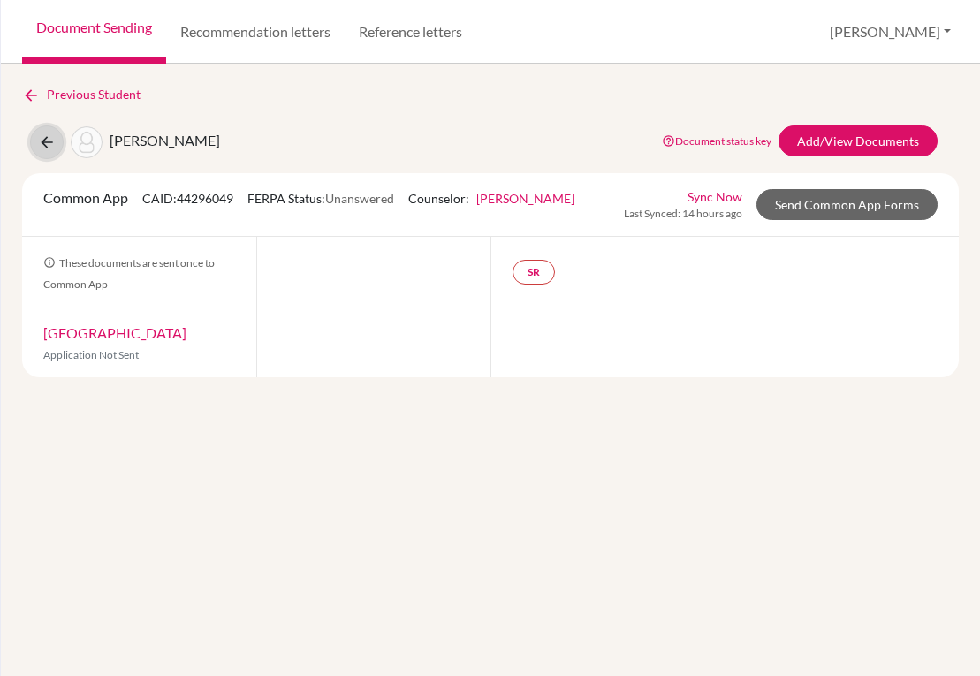
click at [49, 141] on icon at bounding box center [47, 142] width 18 height 18
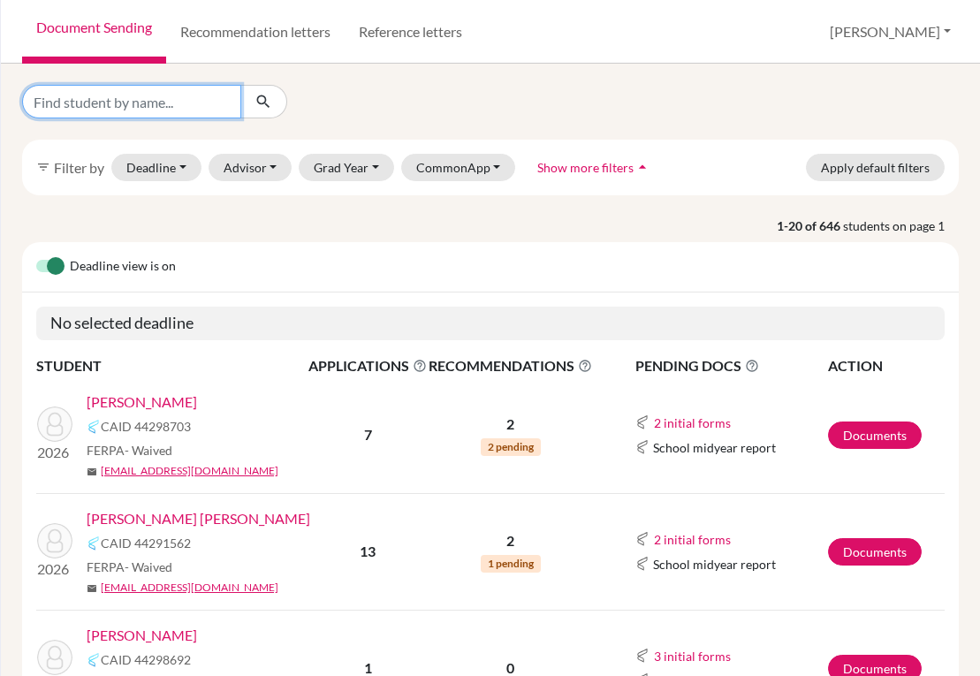
click at [188, 108] on input "Find student by name..." at bounding box center [131, 102] width 219 height 34
click at [187, 101] on input "Find student by name..." at bounding box center [131, 102] width 219 height 34
type input "[PERSON_NAME]"
click at [256, 95] on icon "submit" at bounding box center [264, 102] width 18 height 18
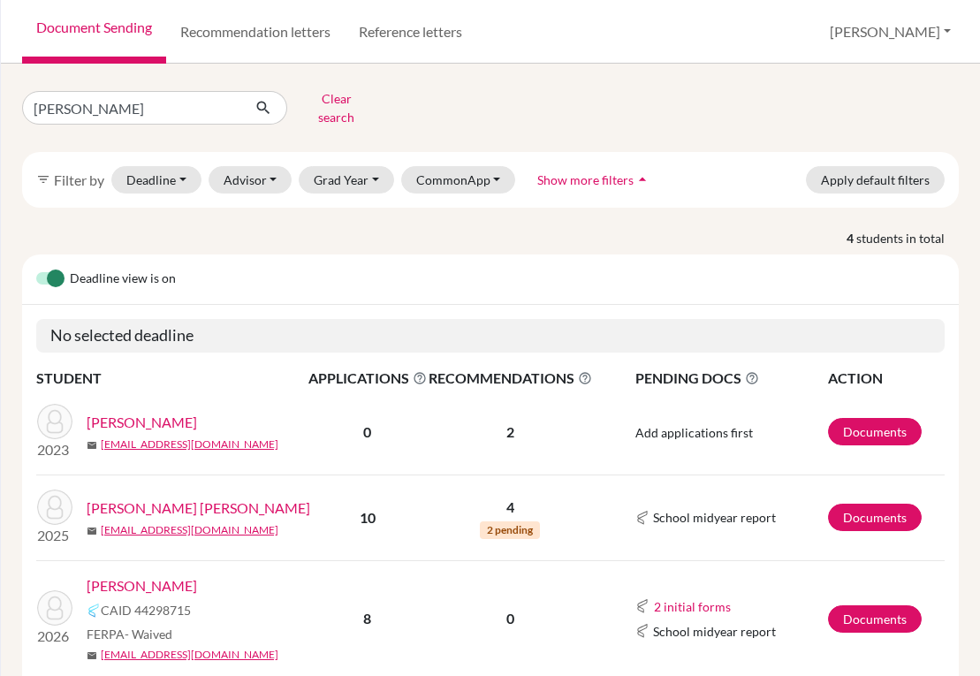
click at [163, 576] on link "[PERSON_NAME]" at bounding box center [142, 585] width 110 height 21
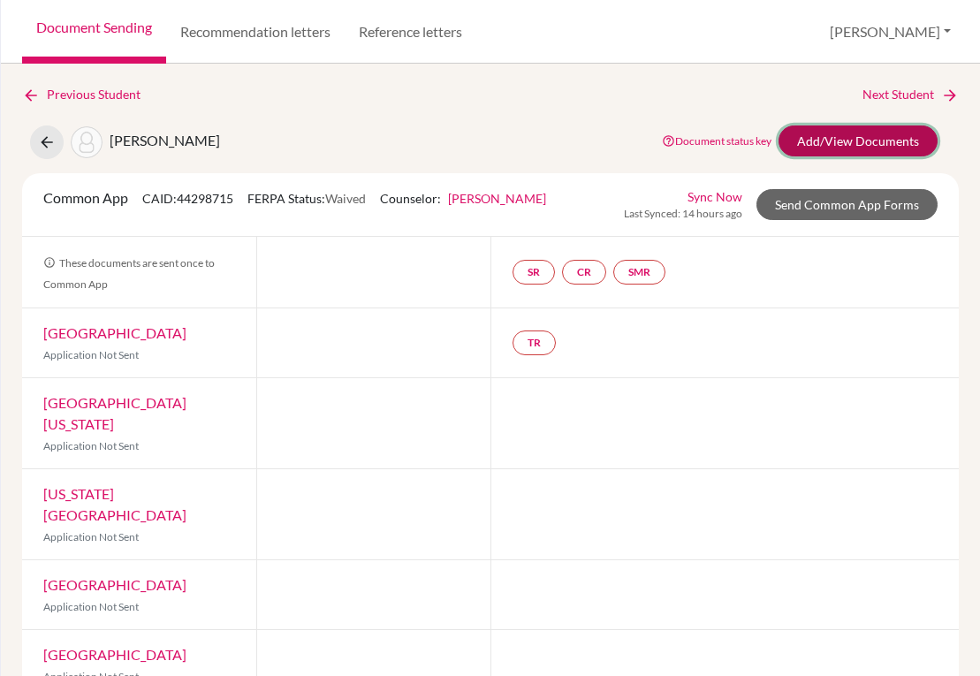
click at [878, 143] on link "Add/View Documents" at bounding box center [858, 140] width 159 height 31
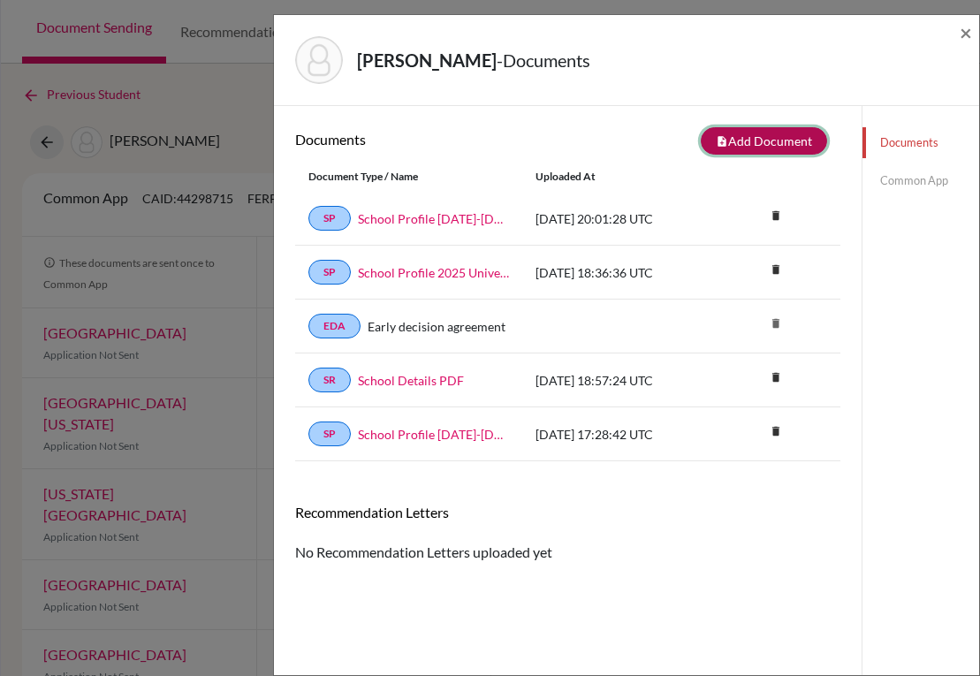
click at [725, 139] on button "note_add Add Document" at bounding box center [764, 140] width 126 height 27
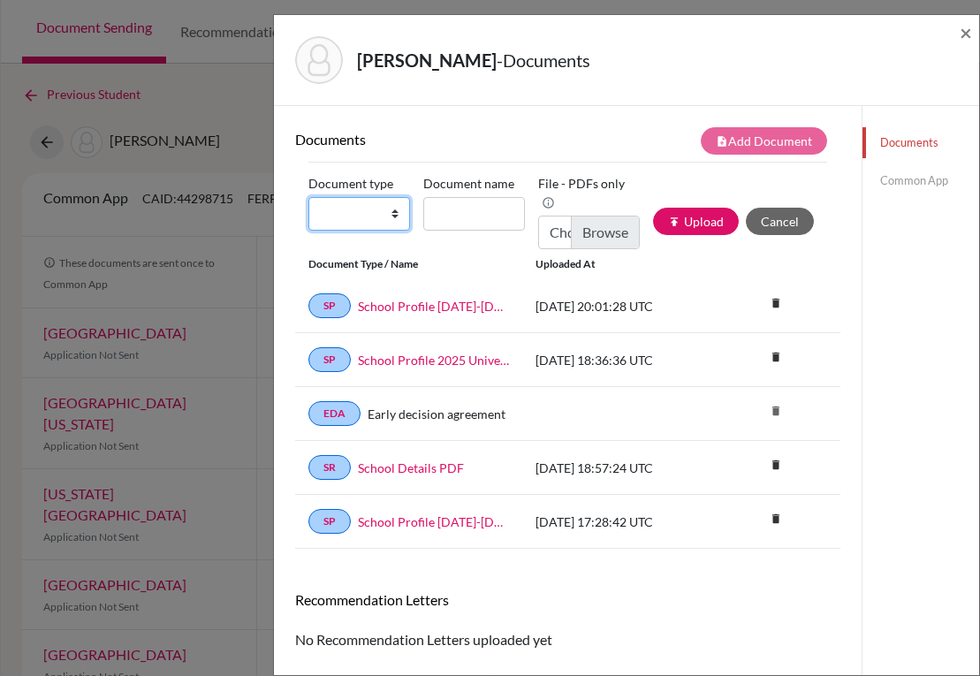
click at [376, 217] on select "Change explanation for Common App reports Counselor recommendation Internationa…" at bounding box center [359, 214] width 102 height 34
select select "2"
click at [308, 197] on select "Change explanation for Common App reports Counselor recommendation Internationa…" at bounding box center [359, 214] width 102 height 34
click at [468, 211] on input "Document name" at bounding box center [474, 214] width 102 height 34
type input "Transcript 9-11"
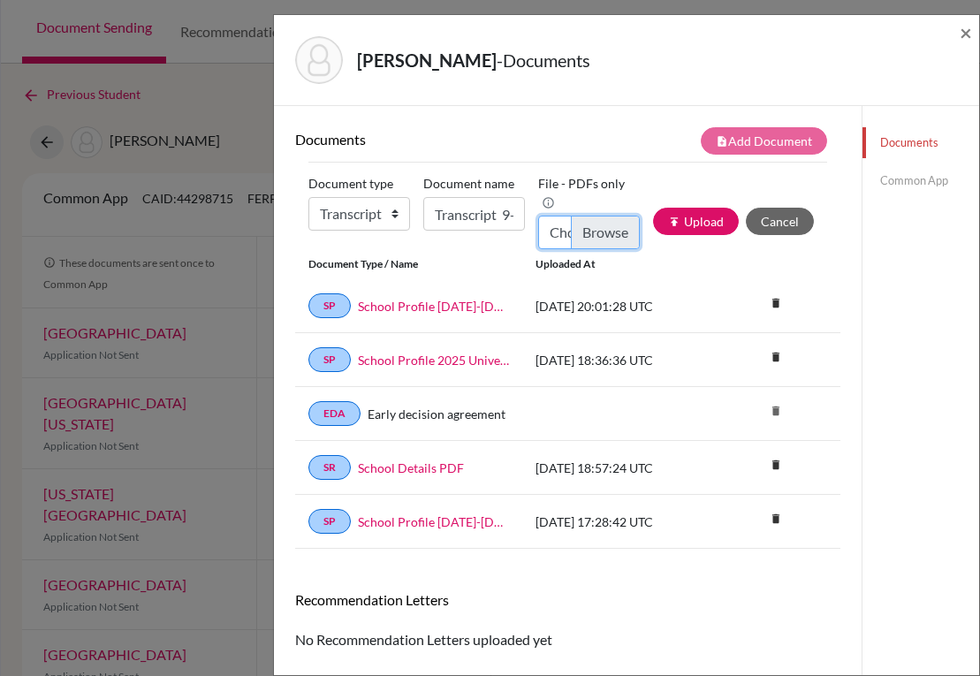
click at [579, 230] on input "Choose file" at bounding box center [589, 233] width 102 height 34
type input "C:\fakepath\Enrique Paredes_Transcripts.pdf"
click at [681, 226] on button "publish Upload" at bounding box center [696, 221] width 86 height 27
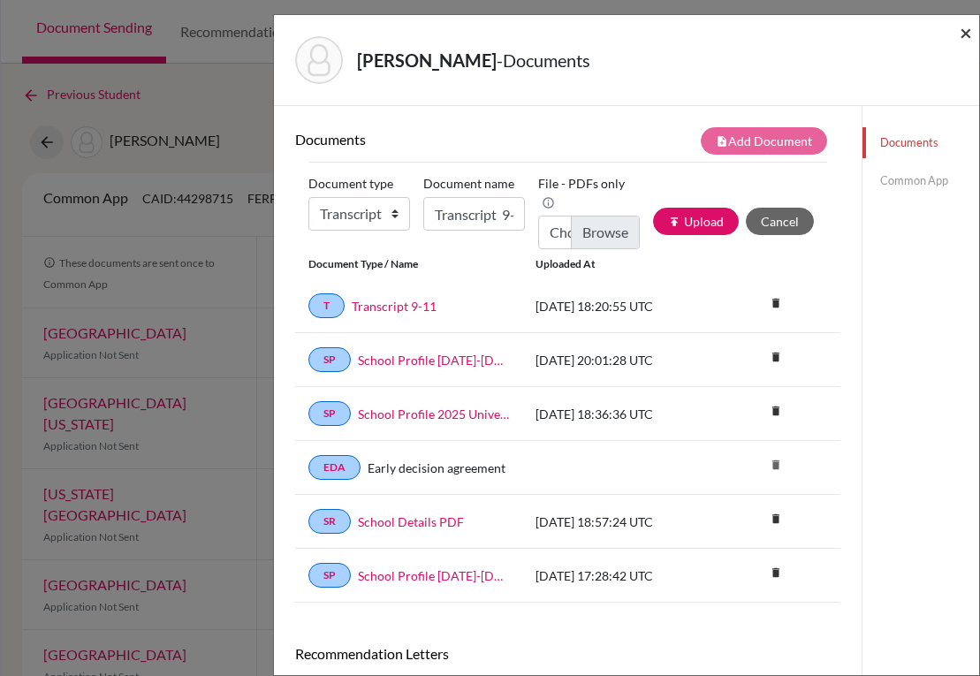
click at [965, 32] on span "×" at bounding box center [966, 32] width 12 height 26
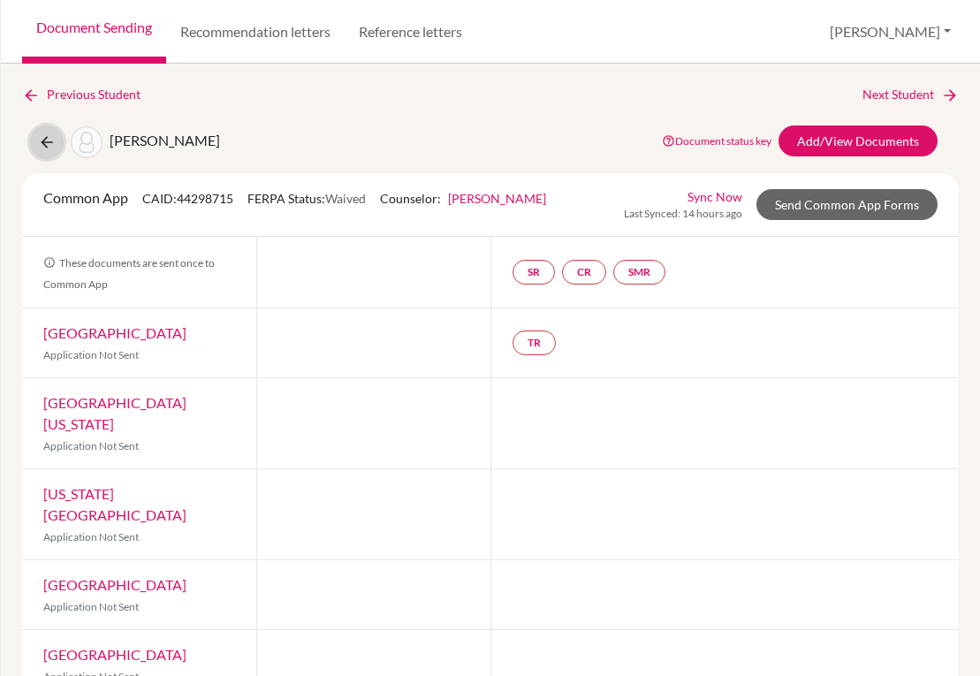
click at [46, 141] on icon at bounding box center [47, 142] width 18 height 18
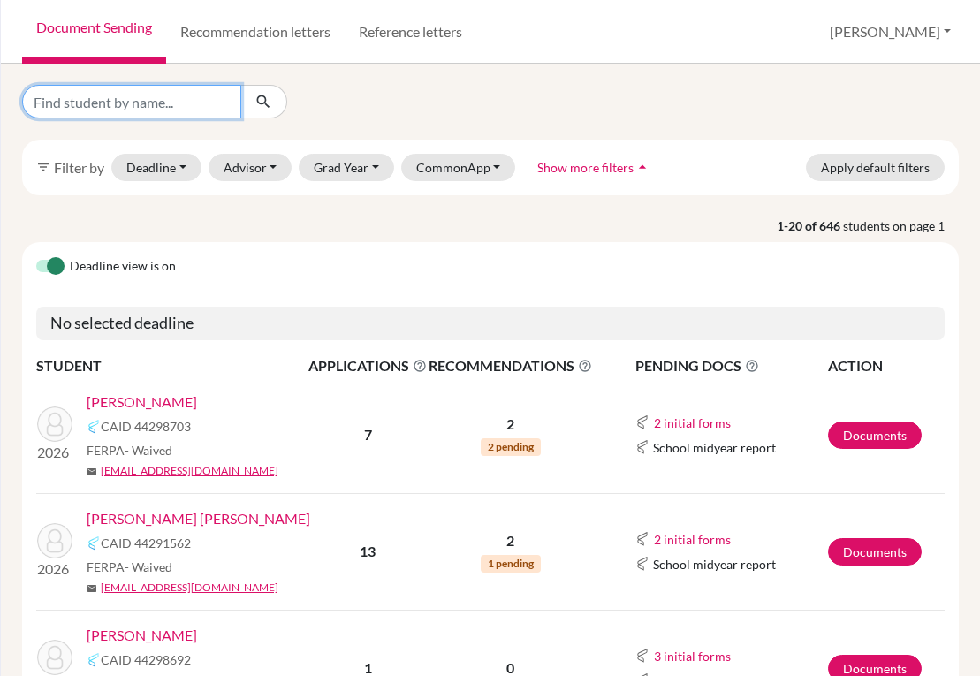
click at [160, 105] on input "Find student by name..." at bounding box center [131, 102] width 219 height 34
type input "[PERSON_NAME]"
click at [253, 107] on button "submit" at bounding box center [263, 102] width 47 height 34
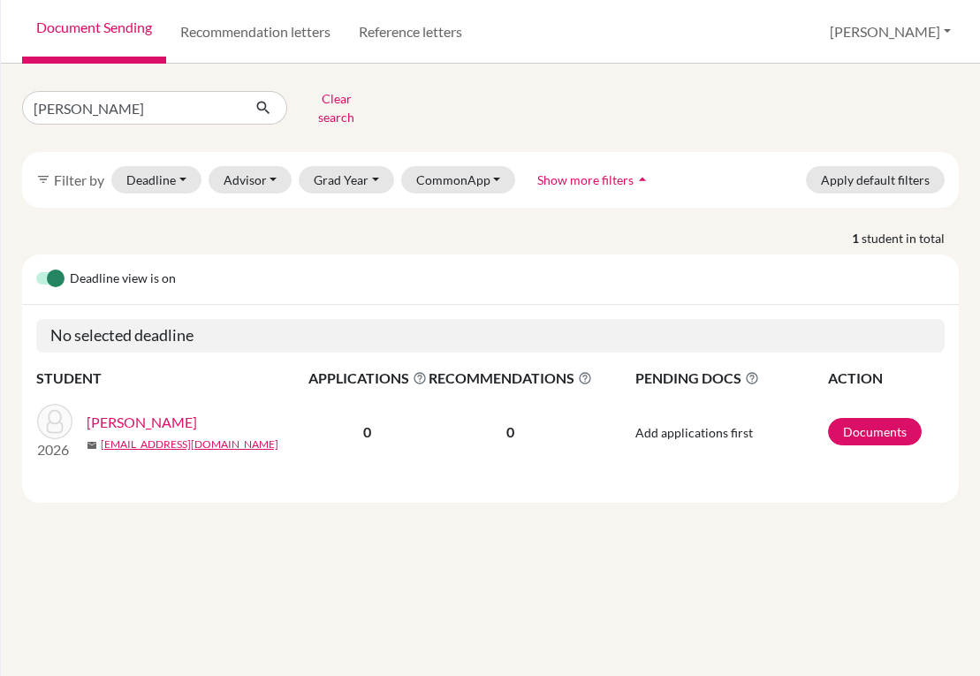
click at [168, 412] on link "[PERSON_NAME]" at bounding box center [142, 422] width 110 height 21
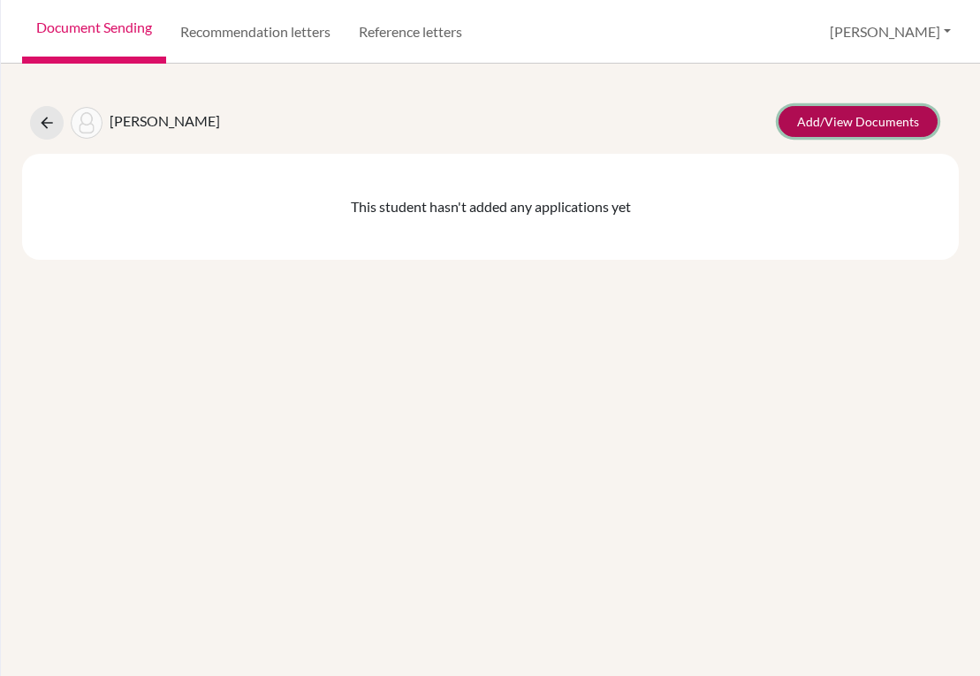
click at [885, 114] on link "Add/View Documents" at bounding box center [858, 121] width 159 height 31
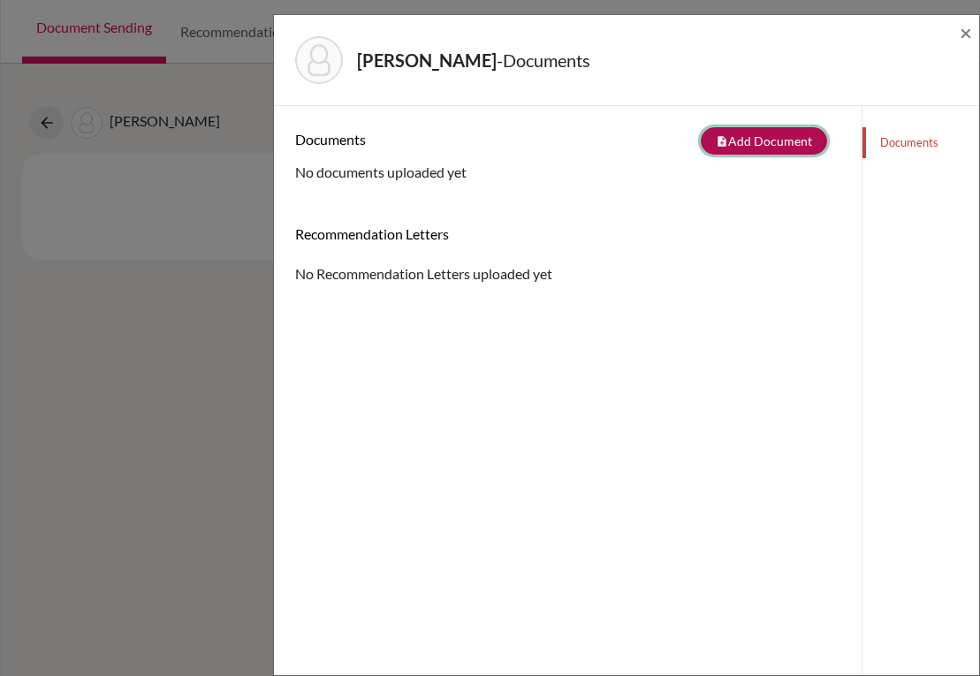
click at [726, 142] on button "note_add Add Document" at bounding box center [764, 140] width 126 height 27
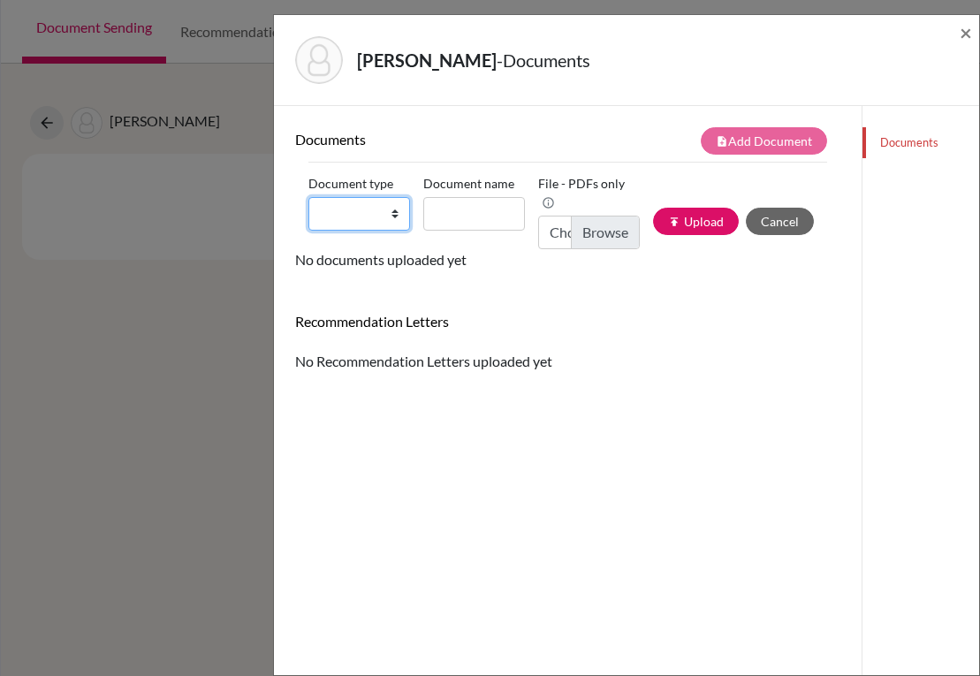
click at [389, 214] on select "Change explanation for Common App reports Counselor recommendation Internationa…" at bounding box center [359, 214] width 102 height 34
select select "2"
click at [308, 197] on select "Change explanation for Common App reports Counselor recommendation Internationa…" at bounding box center [359, 214] width 102 height 34
click at [457, 215] on input "Document name" at bounding box center [474, 214] width 102 height 34
type input "Transcript 9-11"
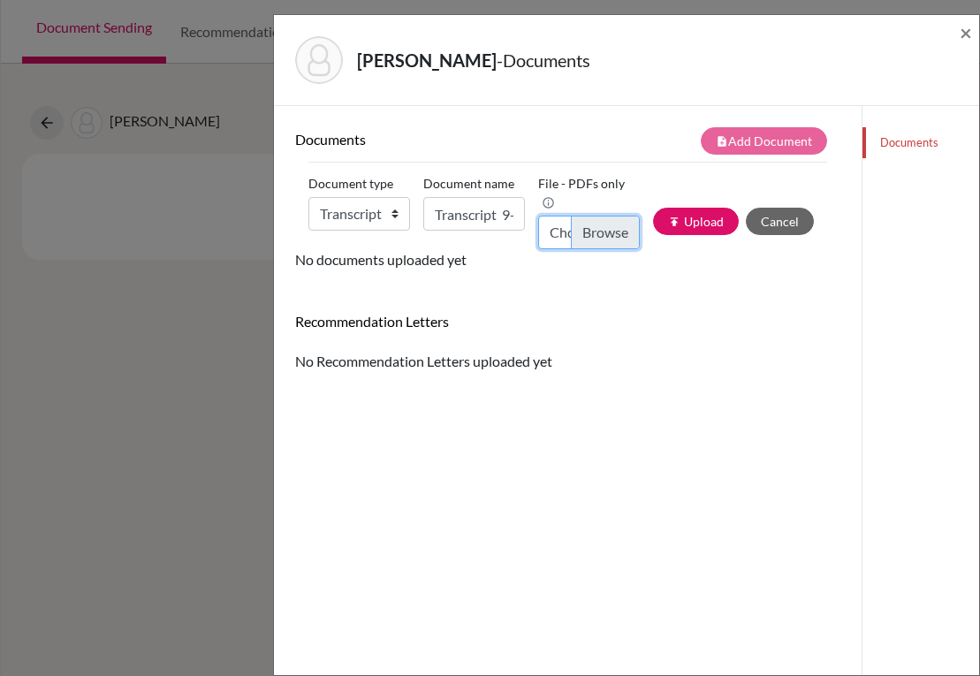
click at [594, 238] on input "Choose file" at bounding box center [589, 233] width 102 height 34
type input "C:\fakepath\Marcelo Pedemonte_Transcripts.pdf"
click at [668, 224] on icon "publish" at bounding box center [674, 222] width 12 height 12
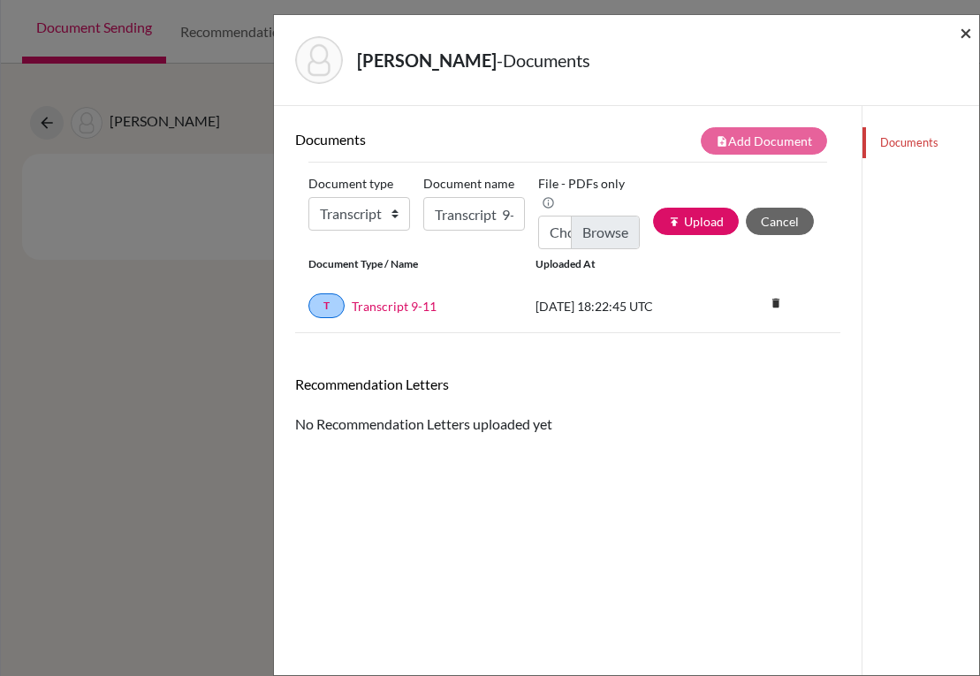
click at [960, 36] on span "×" at bounding box center [966, 32] width 12 height 26
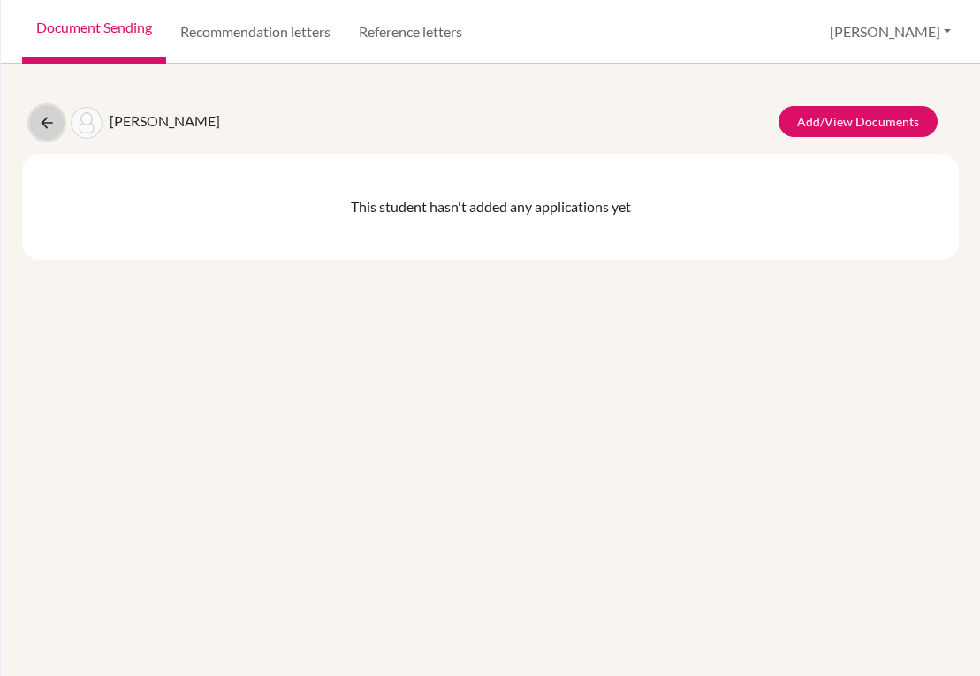
click at [54, 121] on icon at bounding box center [47, 123] width 18 height 18
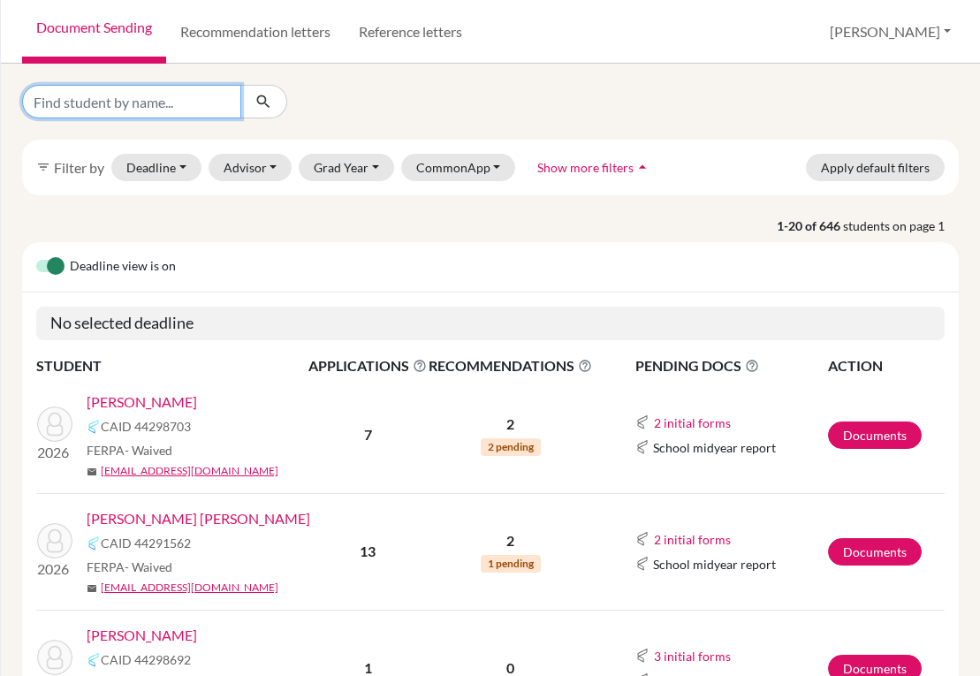
click at [164, 110] on input "Find student by name..." at bounding box center [131, 102] width 219 height 34
type input "[PERSON_NAME]"
click at [273, 95] on button "submit" at bounding box center [263, 102] width 47 height 34
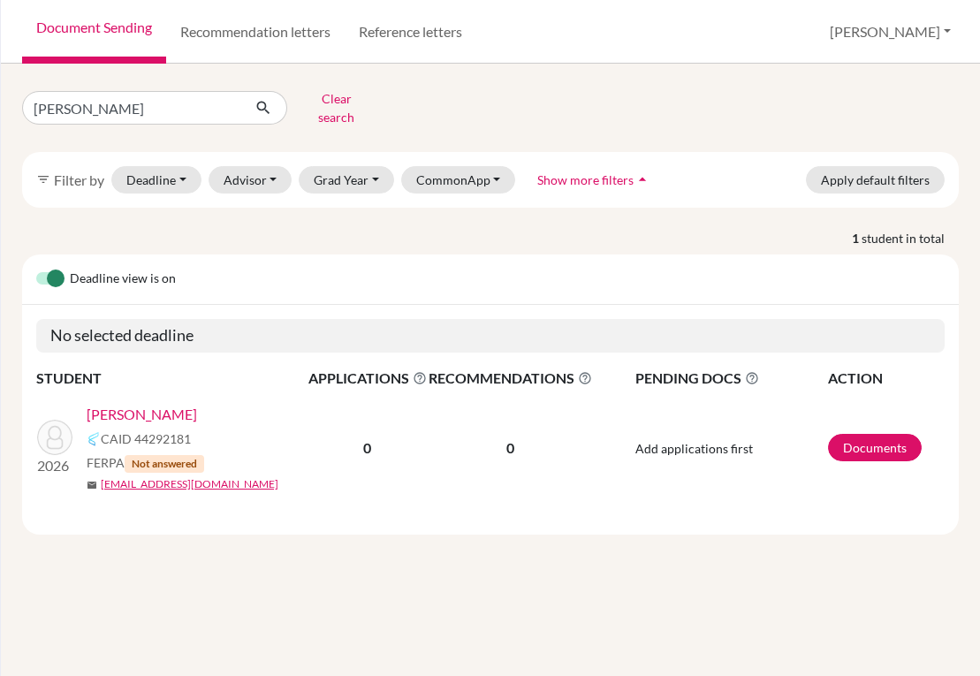
click at [196, 404] on link "[PERSON_NAME]" at bounding box center [142, 414] width 110 height 21
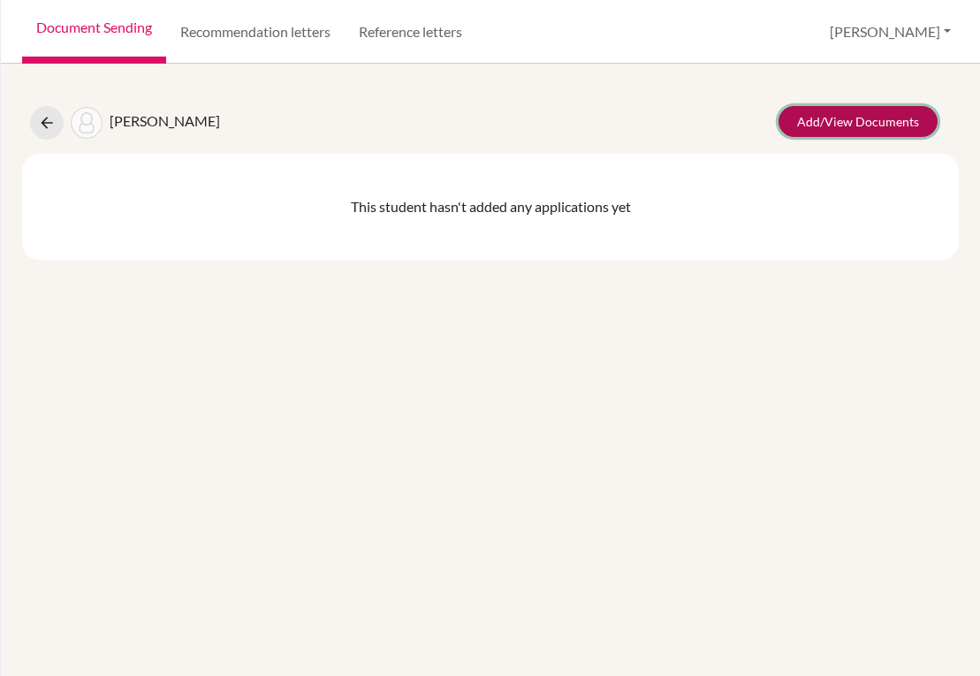
click at [844, 126] on link "Add/View Documents" at bounding box center [858, 121] width 159 height 31
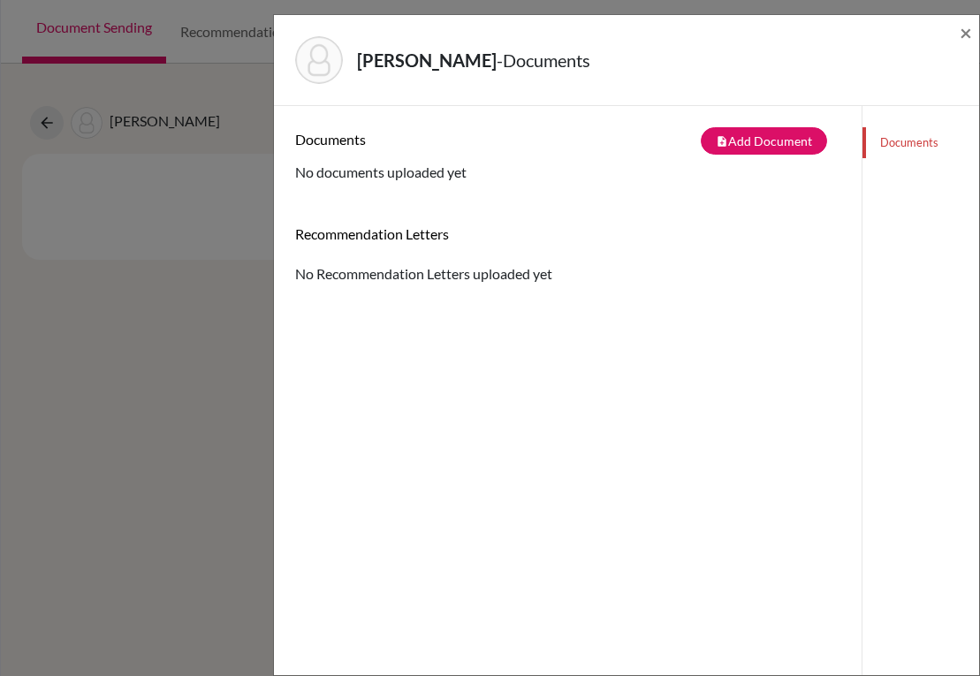
click at [774, 126] on div "Documents note_add Add Document Document type Change explanation for Common App…" at bounding box center [568, 444] width 588 height 676
click at [733, 150] on button "note_add Add Document" at bounding box center [764, 140] width 126 height 27
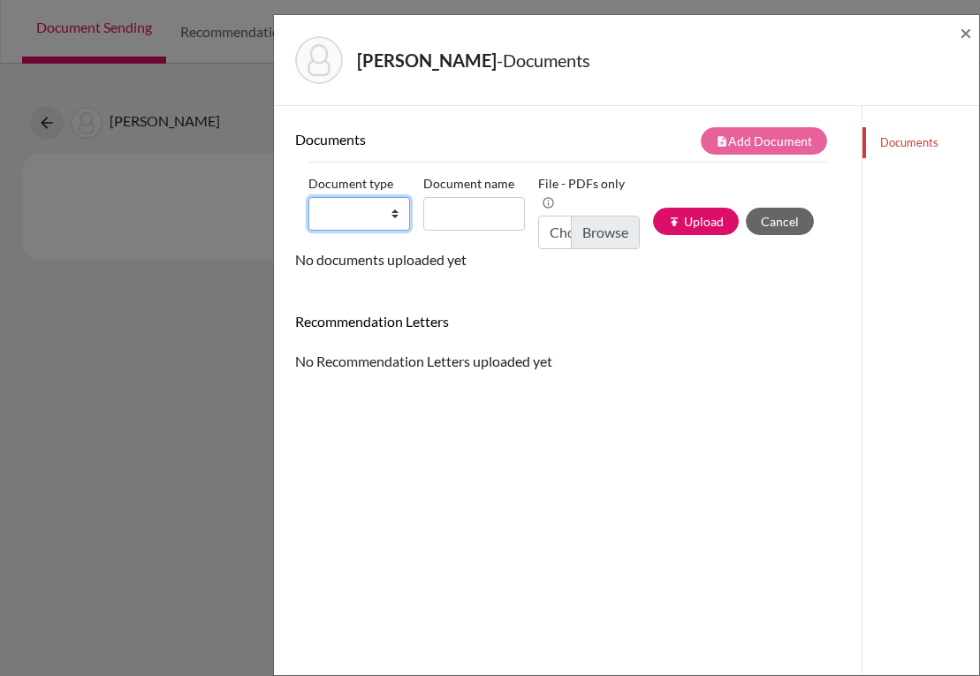
click at [386, 213] on select "Change explanation for Common App reports Counselor recommendation Internationa…" at bounding box center [359, 214] width 102 height 34
select select "2"
click at [308, 197] on select "Change explanation for Common App reports Counselor recommendation Internationa…" at bounding box center [359, 214] width 102 height 34
click at [445, 211] on input "Document name" at bounding box center [474, 214] width 102 height 34
type input "Transcript 9-11"
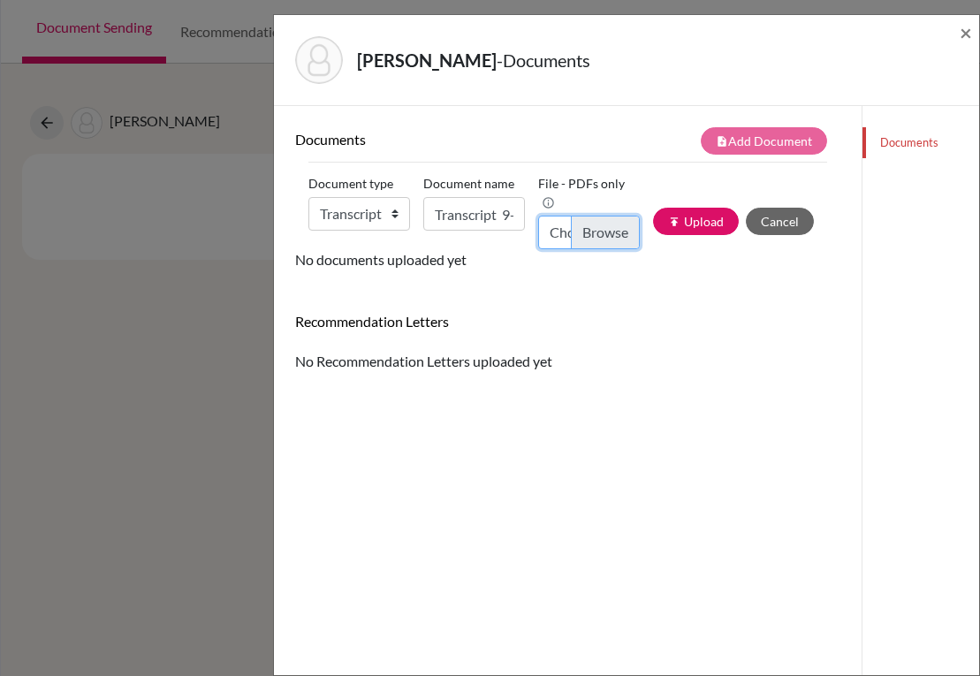
click at [584, 228] on input "Choose file" at bounding box center [589, 233] width 102 height 34
type input "C:\fakepath\Sebastian Quintanilla_Transcripts.pdf"
click at [654, 221] on button "publish Upload" at bounding box center [696, 221] width 86 height 27
